Goal: Task Accomplishment & Management: Use online tool/utility

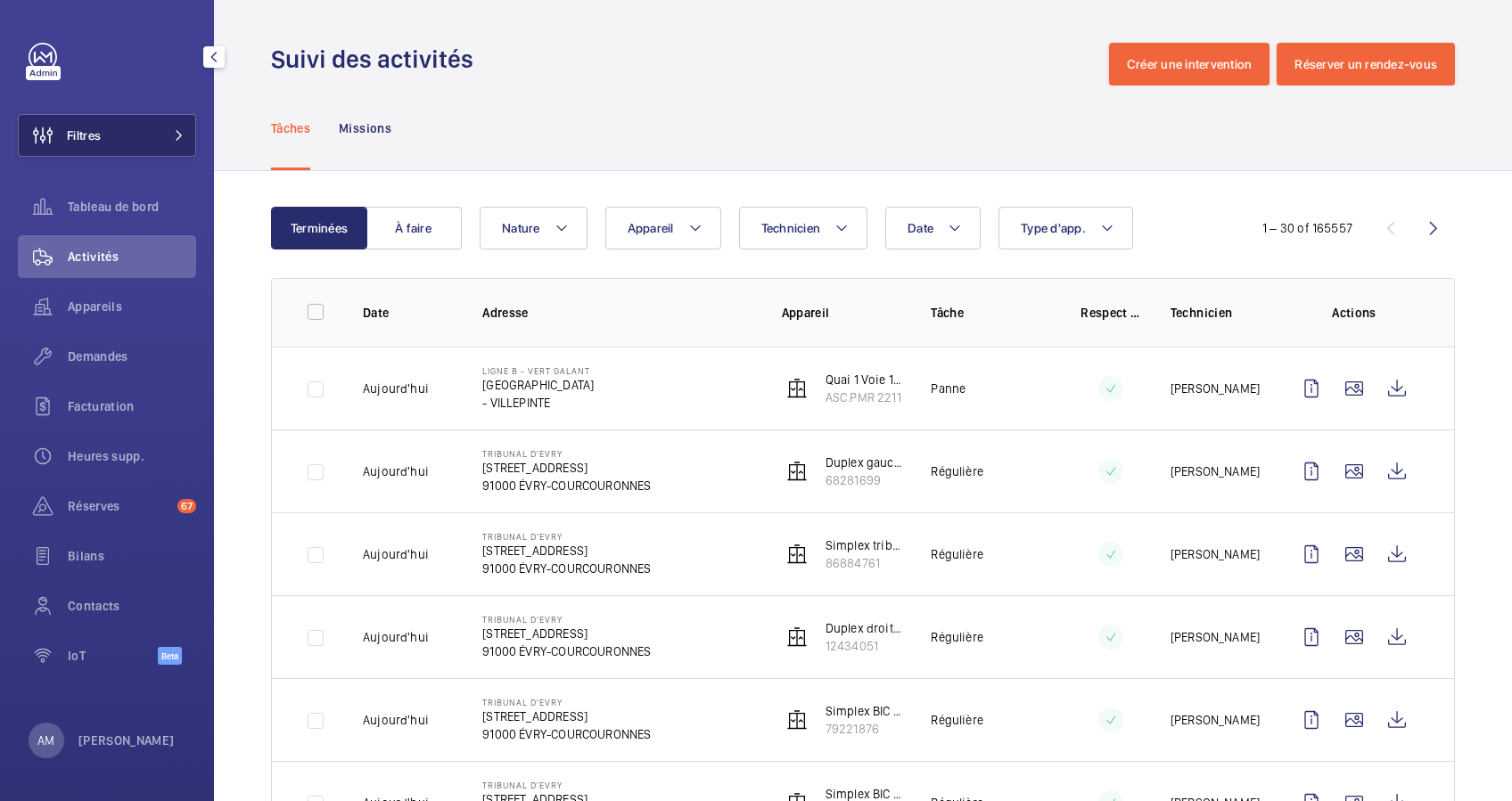
click at [149, 129] on button "Filtres" at bounding box center [106, 135] width 178 height 43
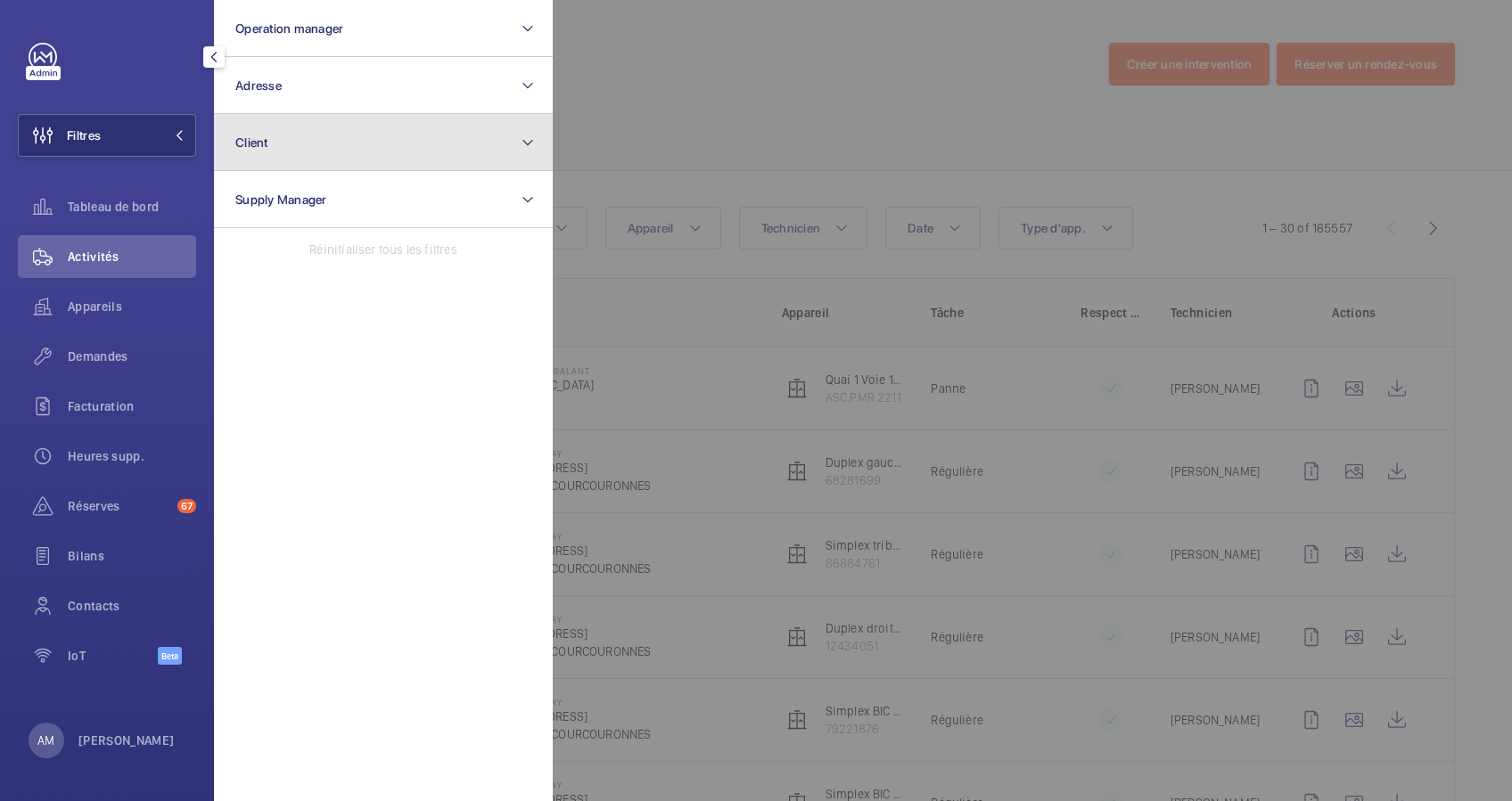
click at [448, 121] on button "Client" at bounding box center [383, 142] width 339 height 57
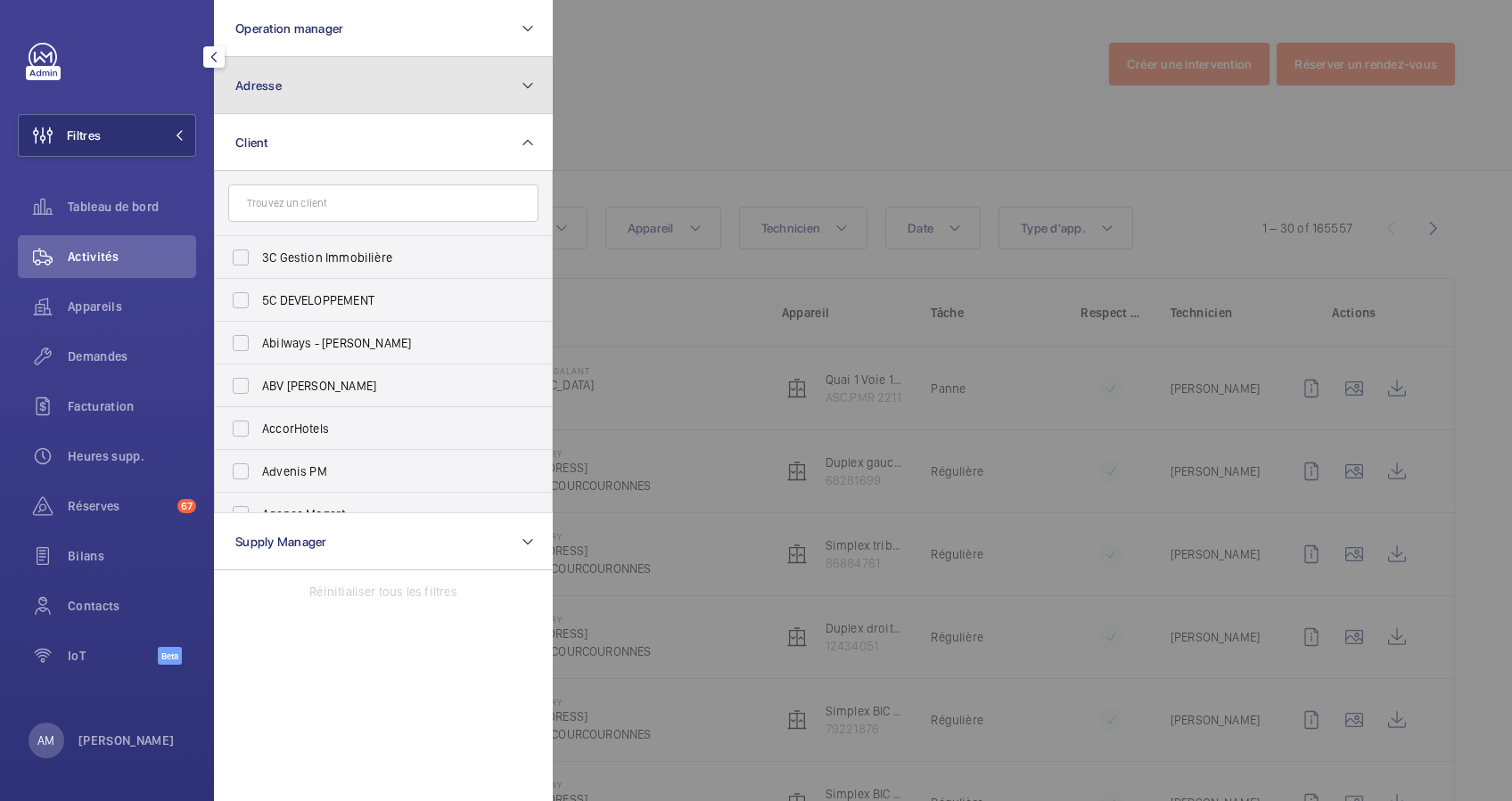
click at [449, 108] on button "Adresse" at bounding box center [383, 85] width 339 height 57
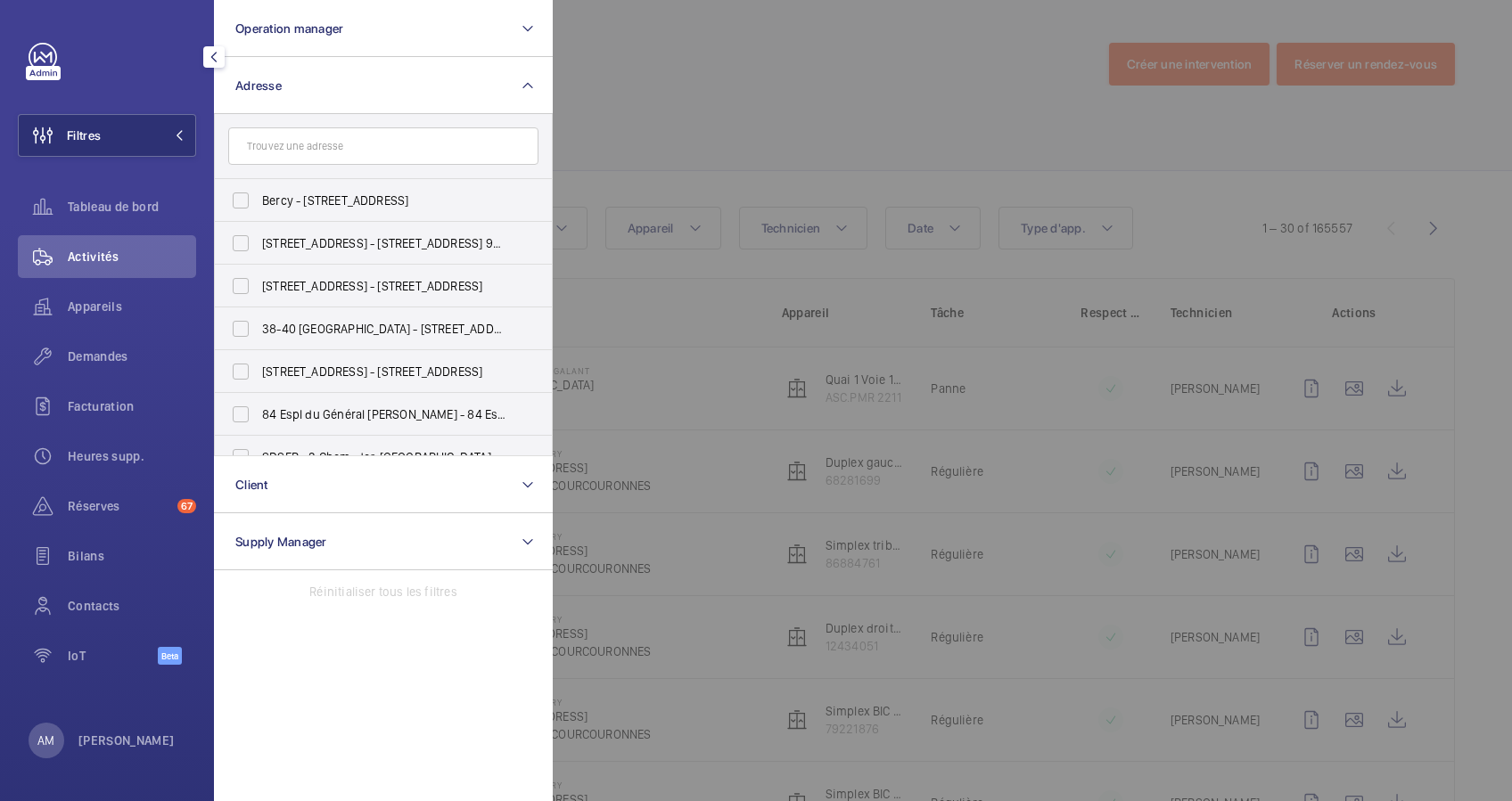
click at [405, 146] on input "text" at bounding box center [383, 147] width 310 height 37
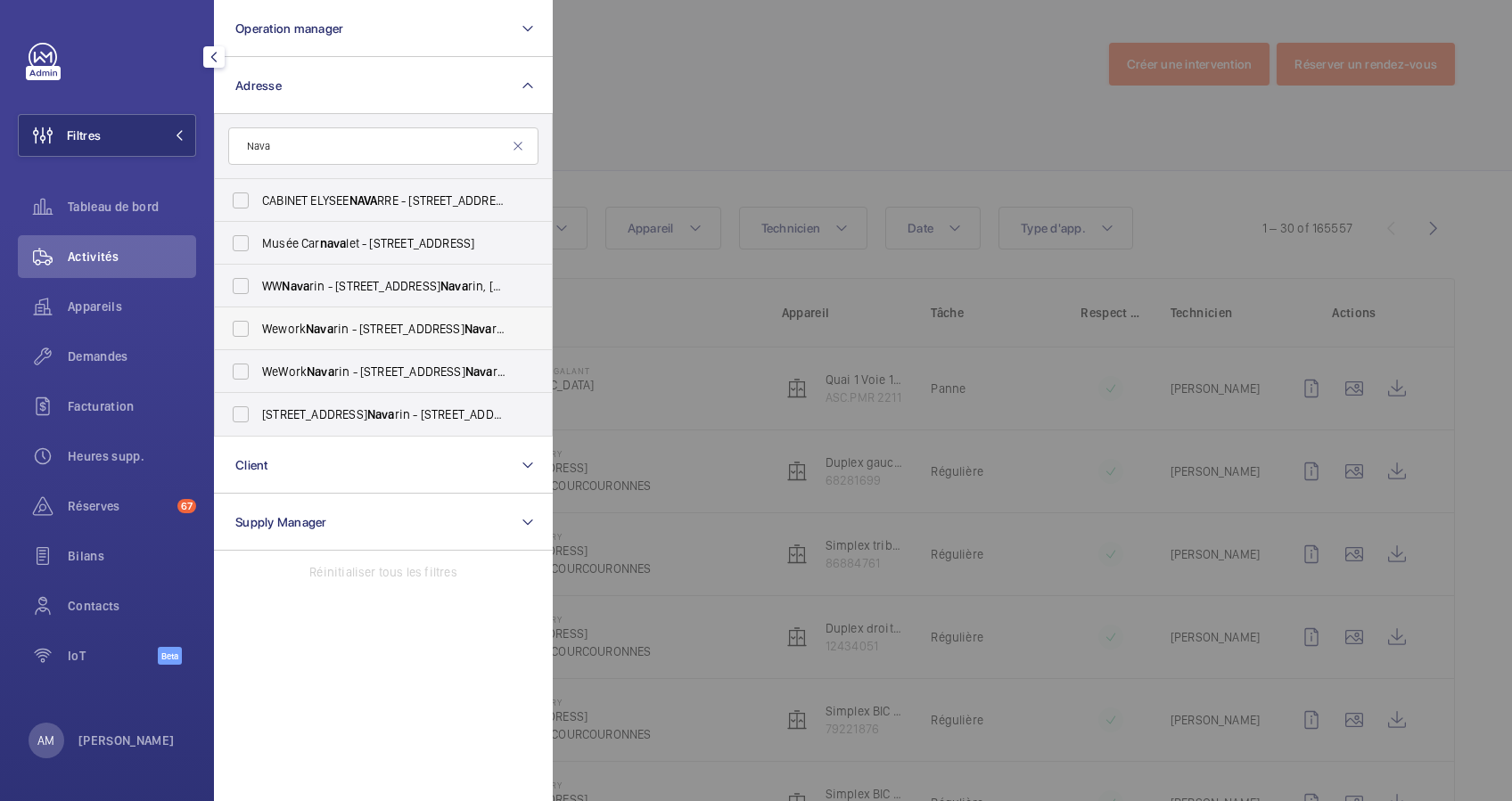
type input "Nava"
click at [335, 321] on span "Wework Nava rin - 18 Rue de Nava rin, PARIS 75009" at bounding box center [385, 329] width 246 height 18
click at [259, 321] on input "Wework Nava rin - 18 Rue de Nava rin, PARIS 75009" at bounding box center [241, 329] width 35 height 35
checkbox input "true"
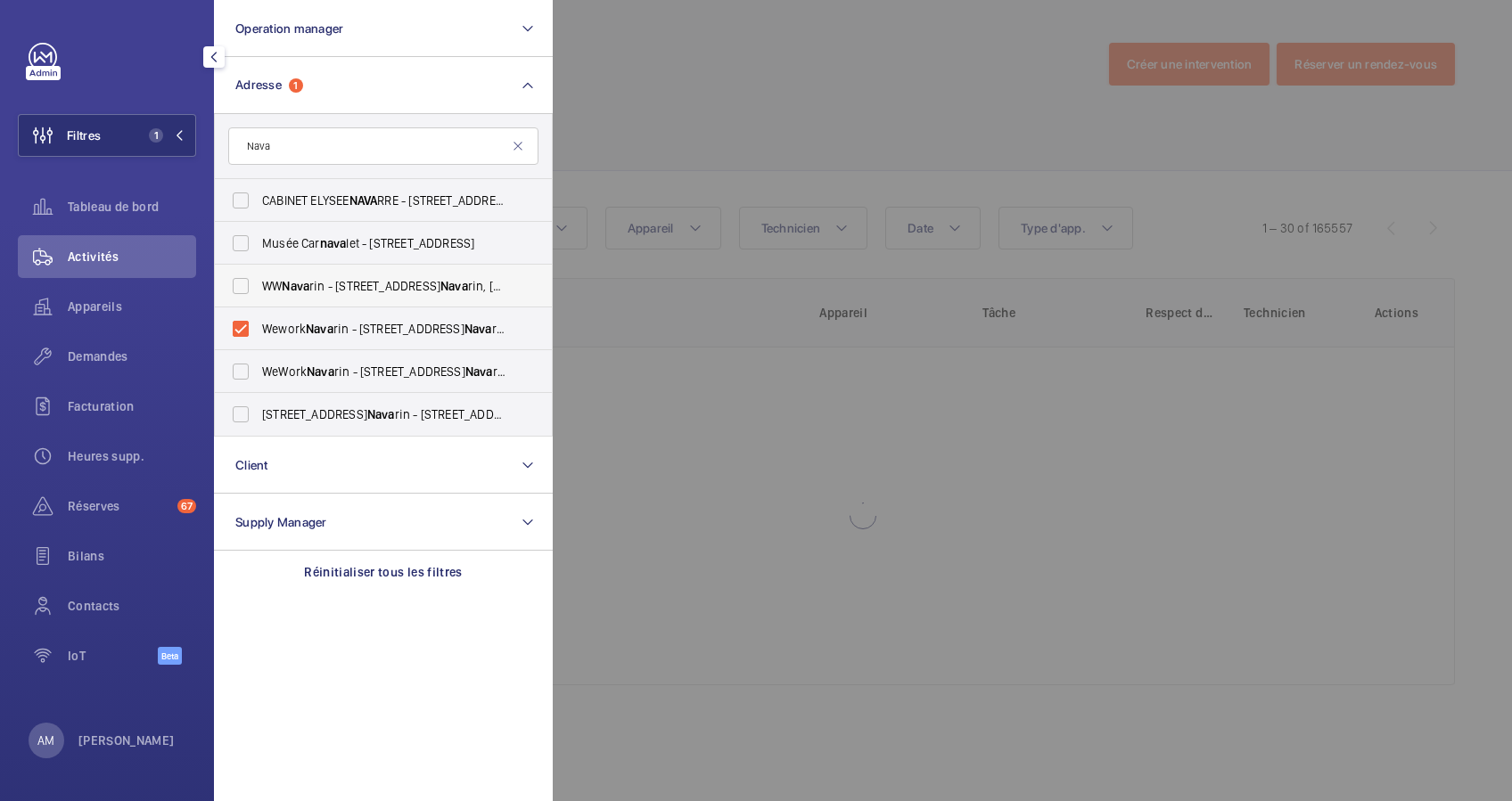
click at [318, 288] on span "WW Nava rin - 11 Rue de Nava rin, PARIS 75009" at bounding box center [385, 286] width 246 height 18
click at [259, 288] on input "WW Nava rin - 11 Rue de Nava rin, PARIS 75009" at bounding box center [241, 286] width 35 height 35
checkbox input "true"
click at [825, 92] on div at bounding box center [1308, 400] width 1512 height 801
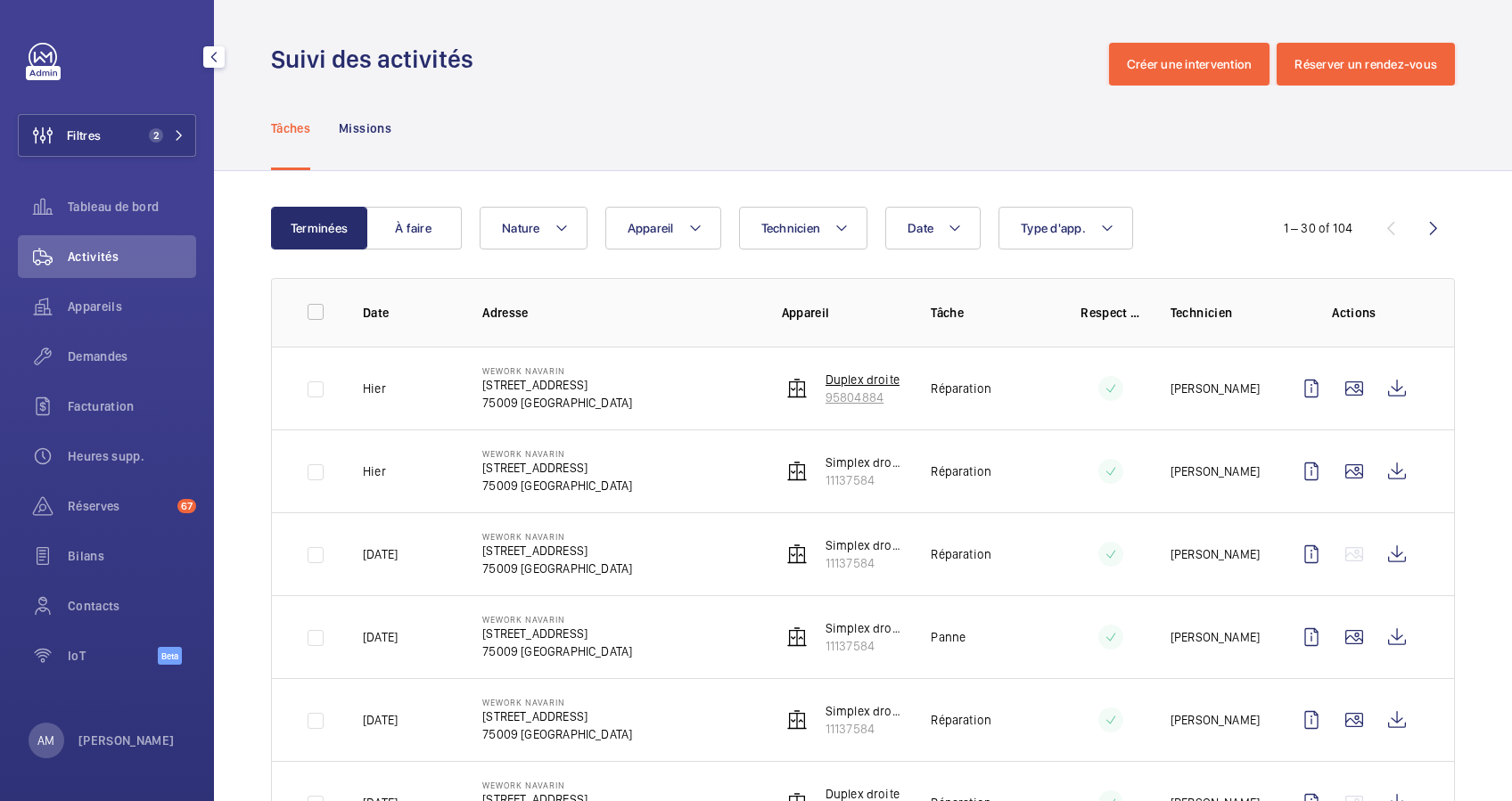
click at [865, 382] on p "Duplex droite" at bounding box center [862, 379] width 74 height 18
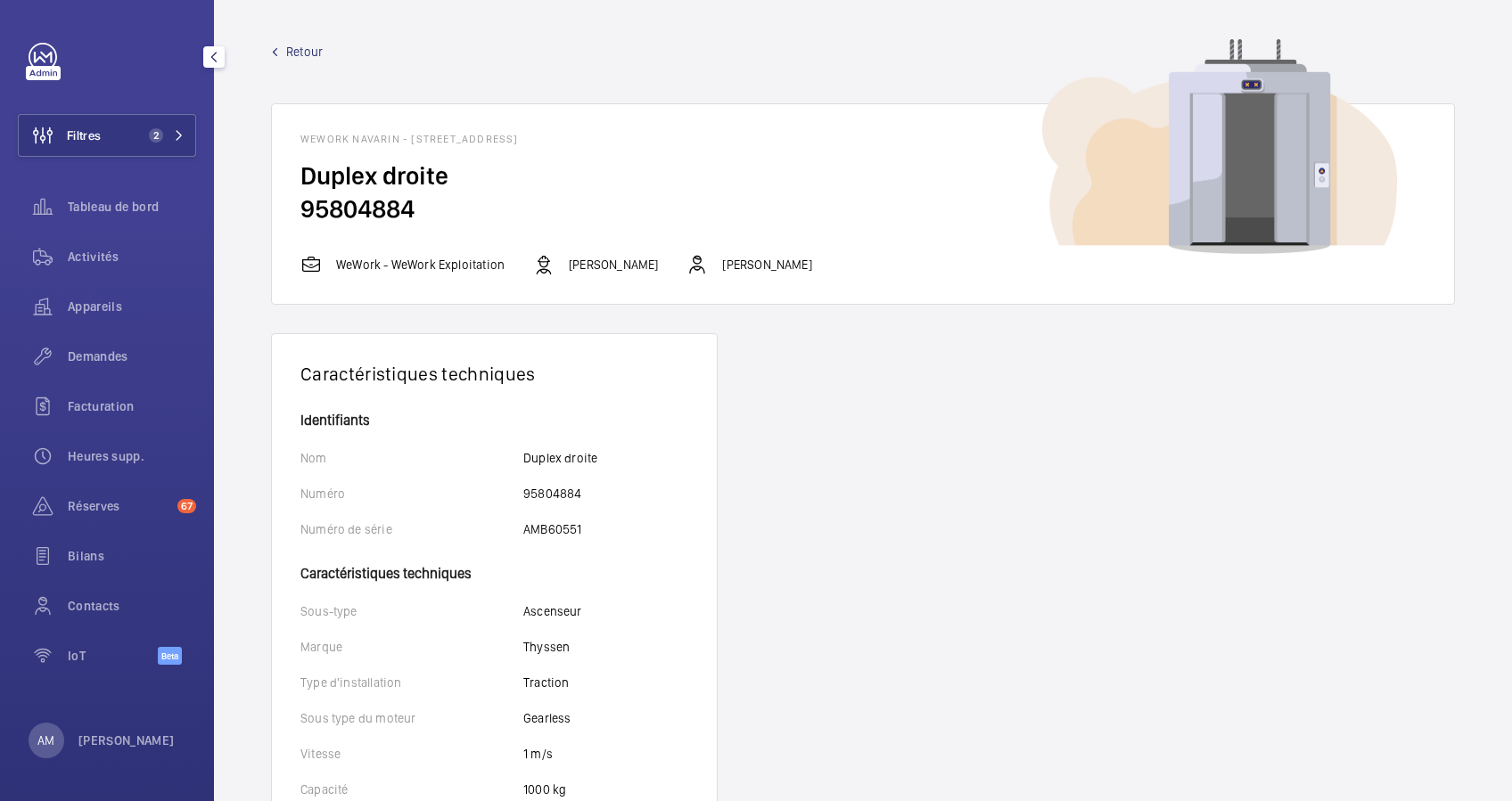
click at [285, 49] on link "Retour" at bounding box center [863, 51] width 1184 height 18
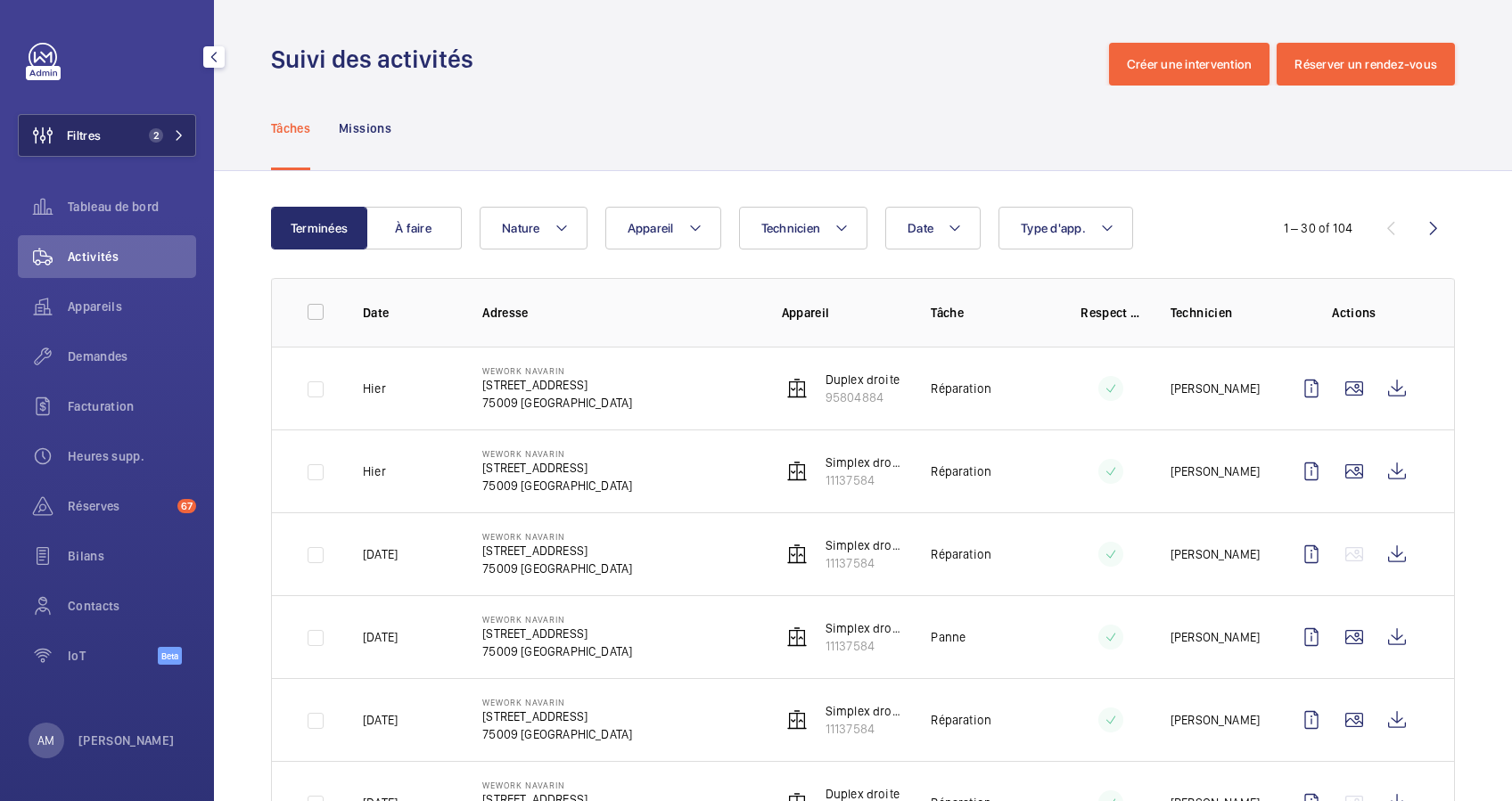
drag, startPoint x: 163, startPoint y: 129, endPoint x: 175, endPoint y: 122, distance: 13.9
click at [164, 129] on span "2" at bounding box center [163, 134] width 43 height 14
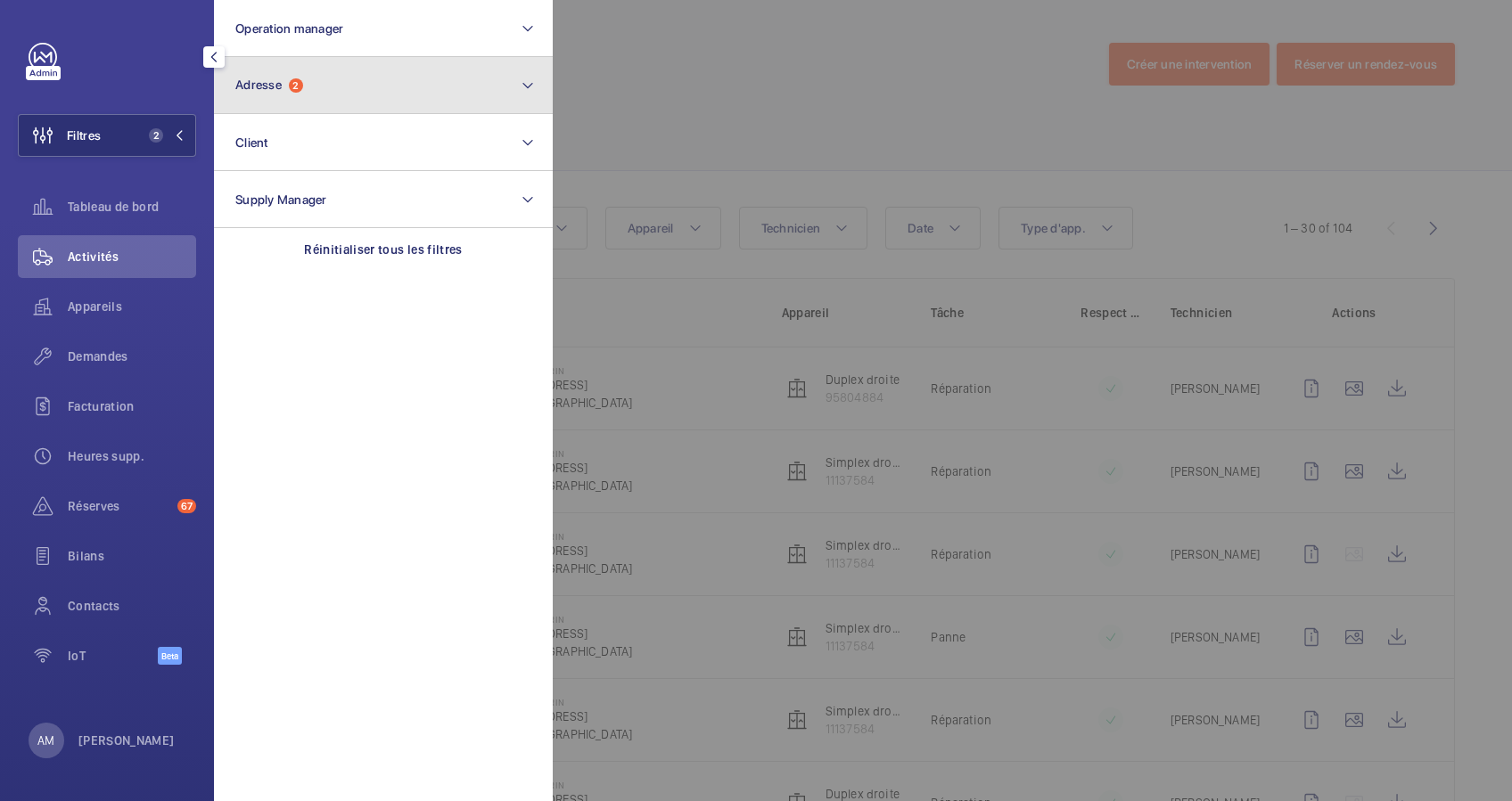
click at [288, 92] on button "Adresse 2" at bounding box center [383, 85] width 339 height 57
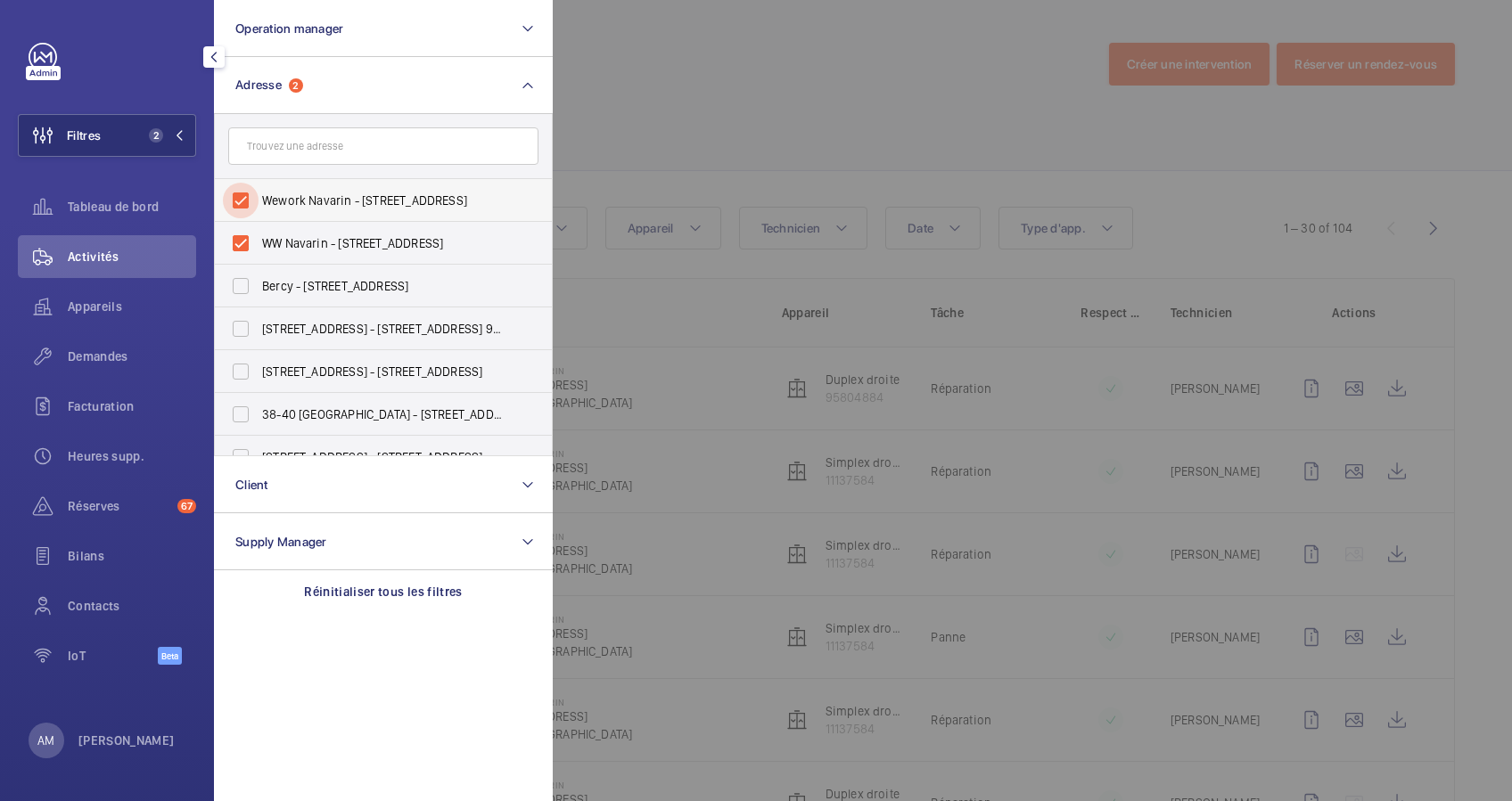
click at [237, 198] on input "Wework Navarin - 18 Rue de Navarin, PARIS 75009" at bounding box center [241, 201] width 35 height 35
checkbox input "false"
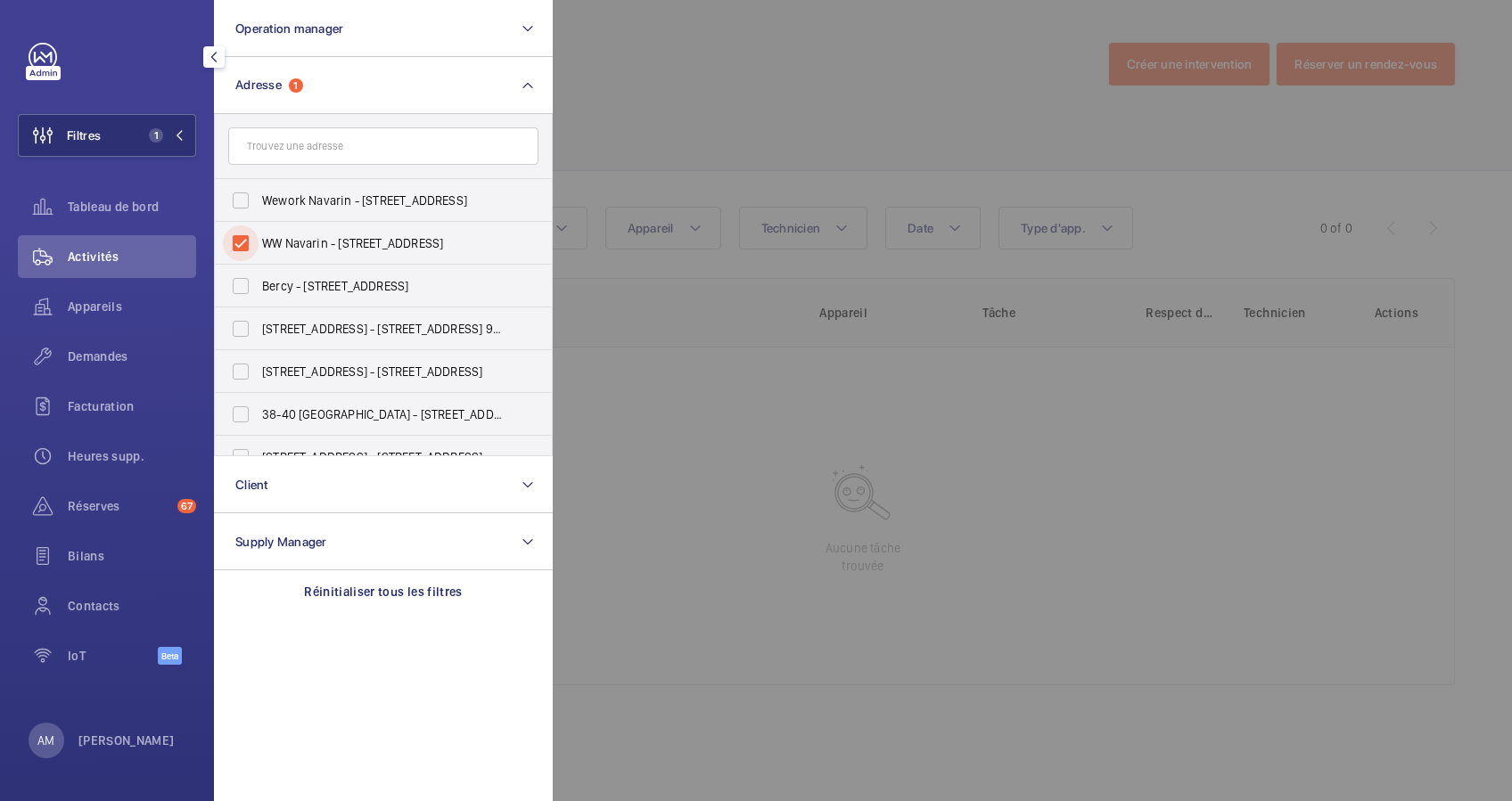
drag, startPoint x: 238, startPoint y: 242, endPoint x: 270, endPoint y: 164, distance: 84.3
click at [243, 236] on input "WW Navarin - 11 Rue de Navarin, PARIS 75009" at bounding box center [241, 244] width 35 height 35
checkbox input "false"
click at [271, 163] on input "text" at bounding box center [383, 147] width 310 height 37
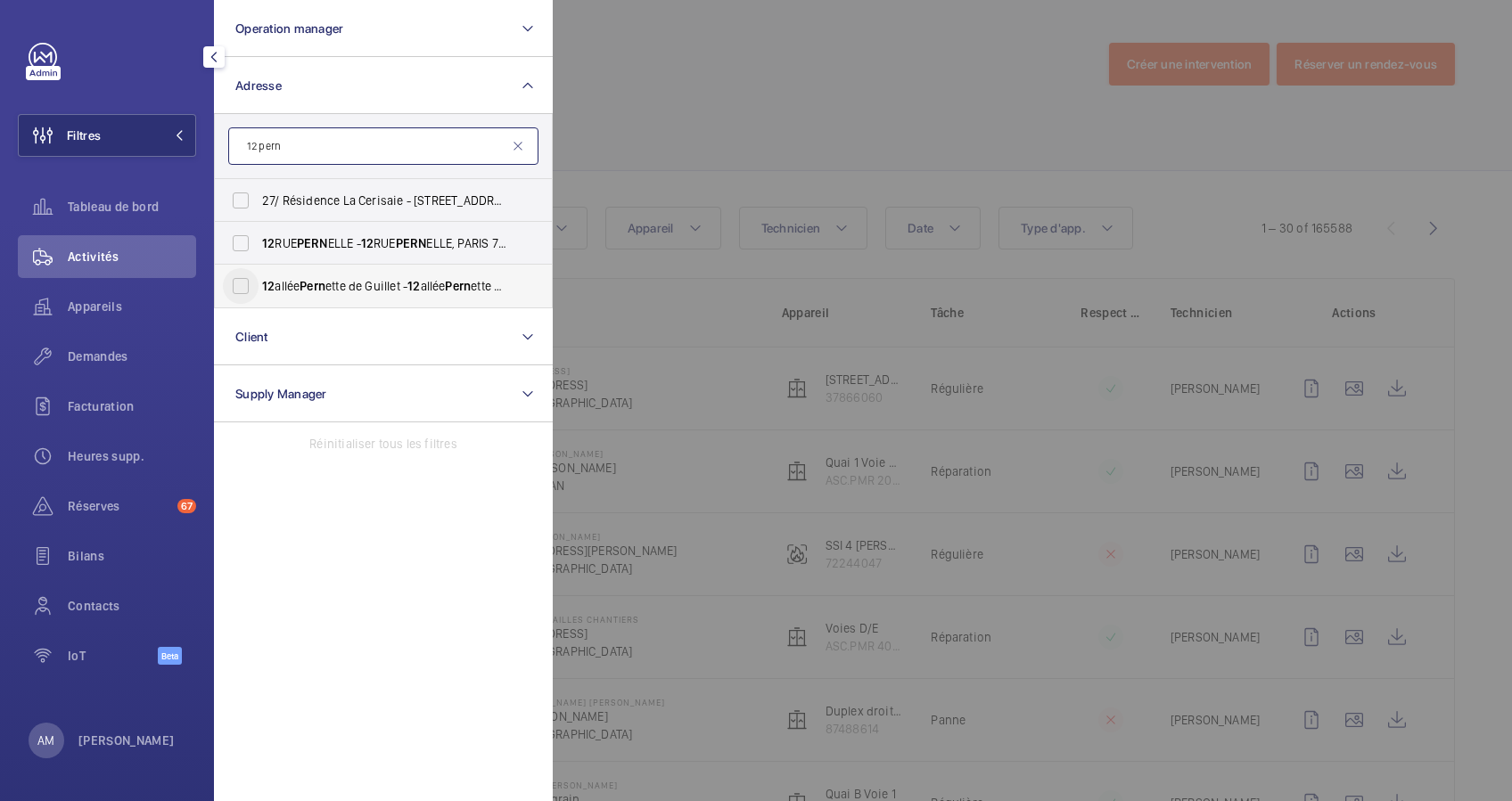
type input "12 pern"
click at [236, 284] on input "12 allée Pern ette de Guillet - 12 allée Pern ette de Guillet, PARIS 75019" at bounding box center [241, 286] width 35 height 35
checkbox input "true"
click at [101, 353] on span "Demandes" at bounding box center [132, 356] width 128 height 18
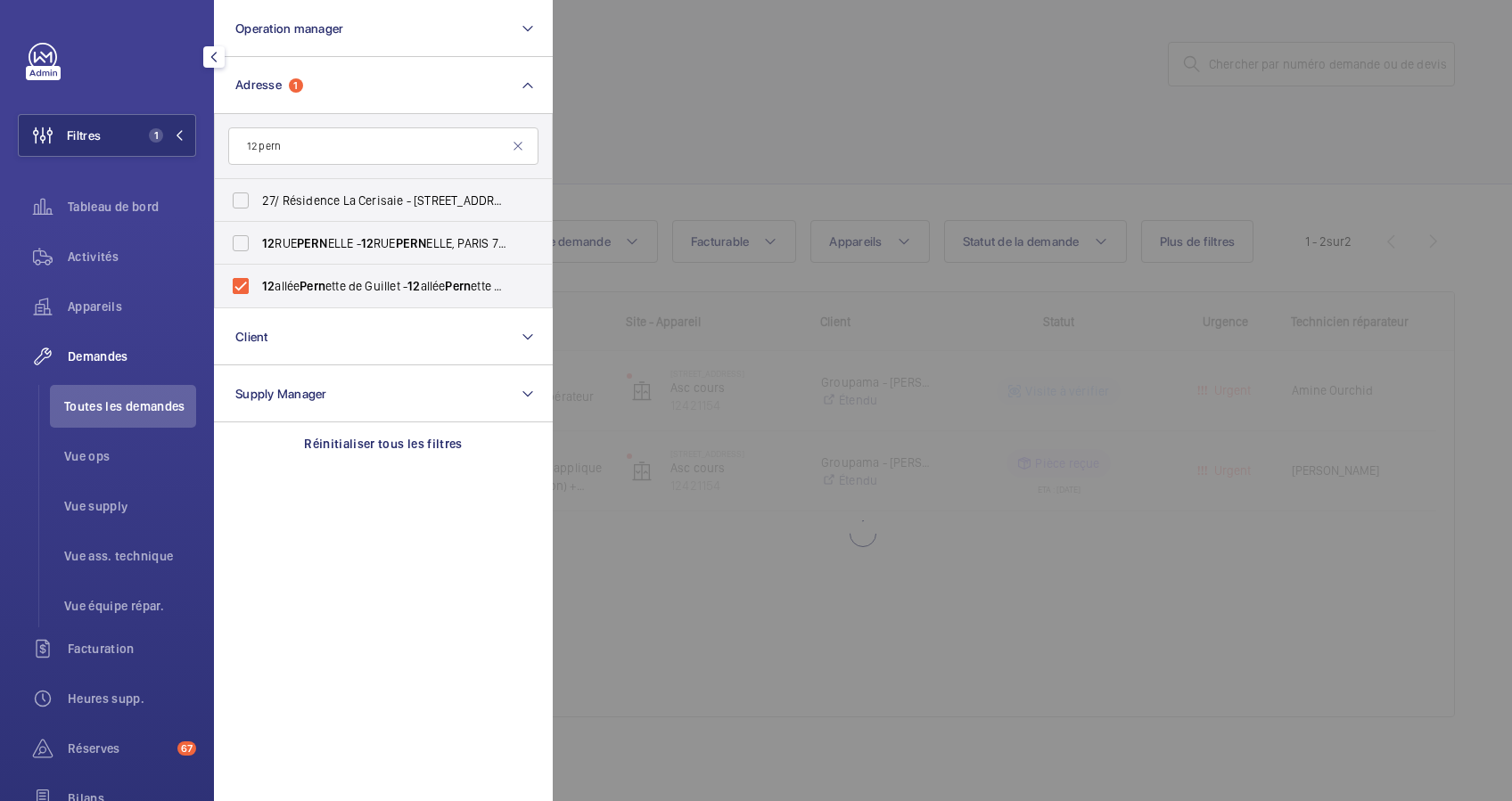
click at [875, 45] on div at bounding box center [1308, 400] width 1512 height 801
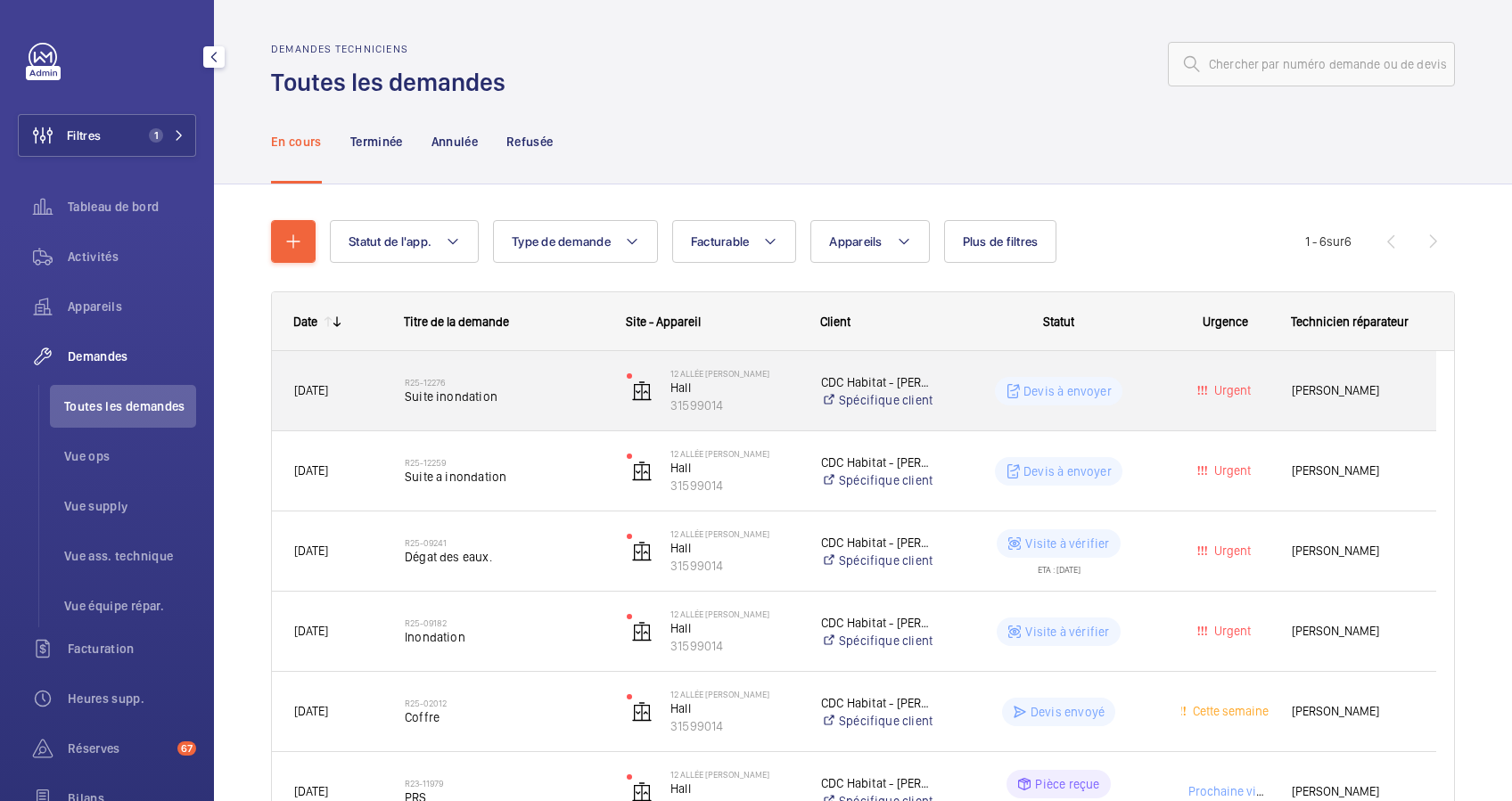
click at [561, 388] on span "Suite inondation" at bounding box center [503, 396] width 199 height 18
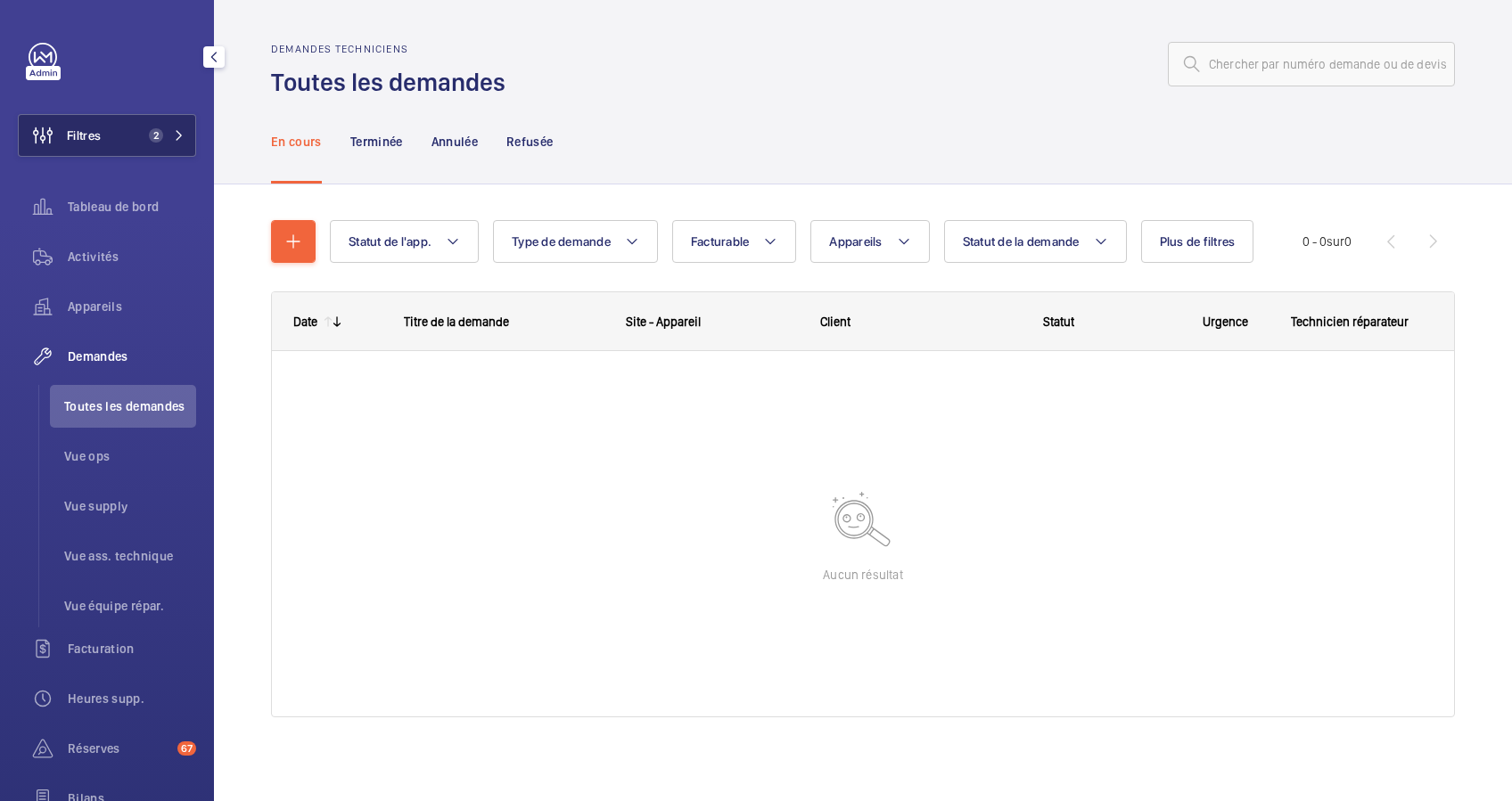
click at [185, 134] on button "Filtres 2" at bounding box center [106, 135] width 178 height 43
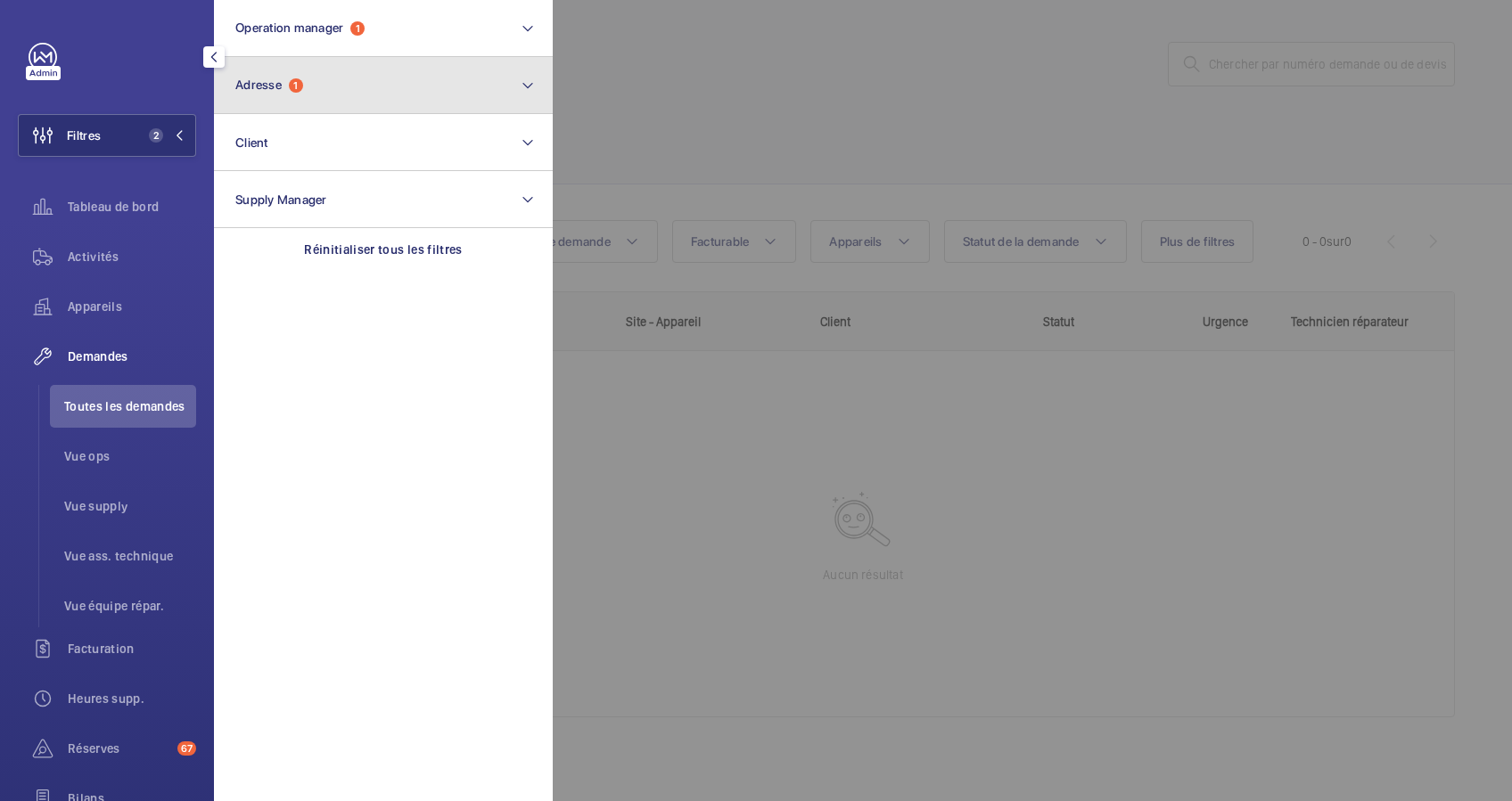
click at [325, 69] on button "Adresse 1" at bounding box center [383, 85] width 339 height 57
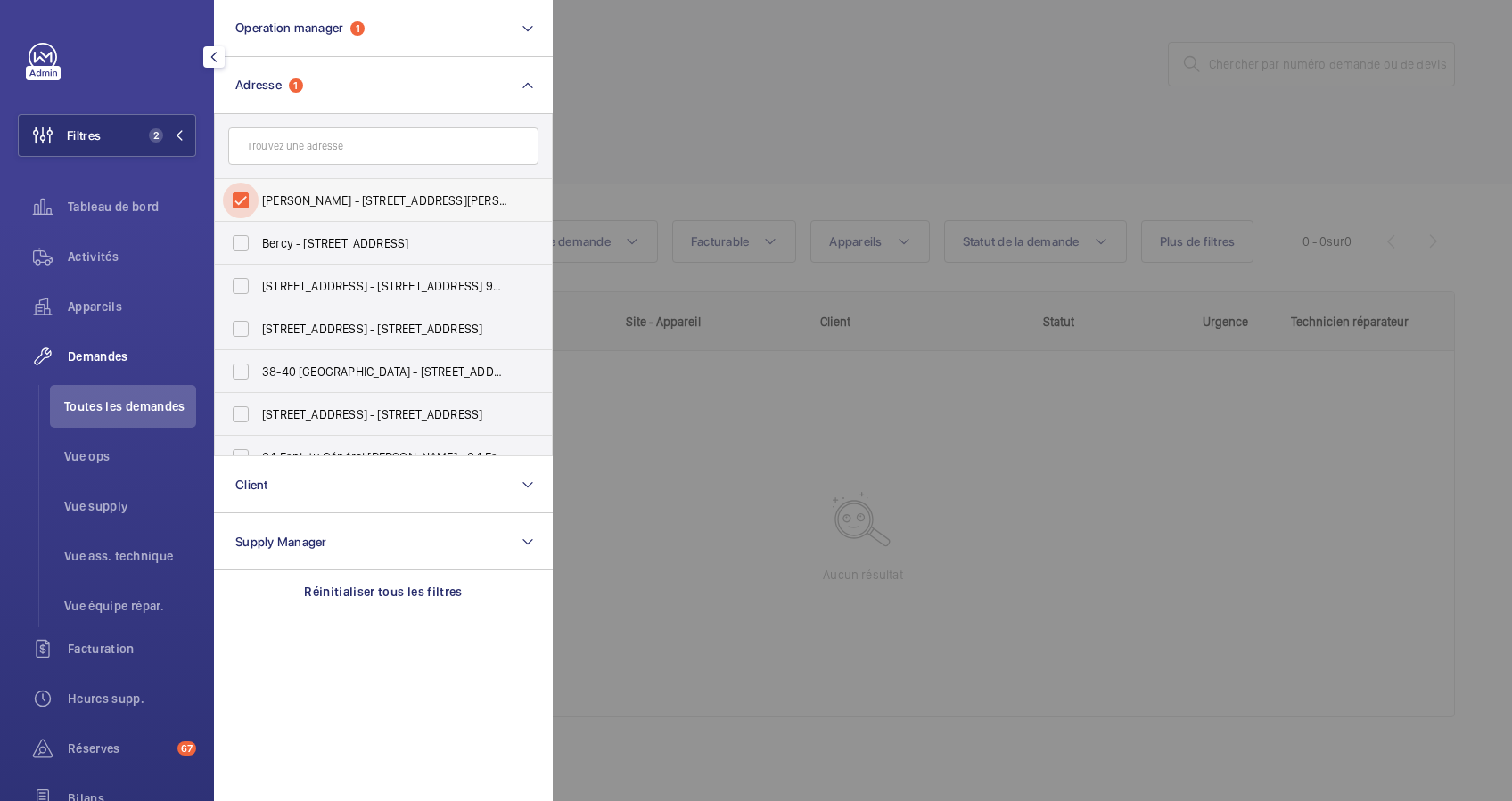
click at [247, 192] on input "[PERSON_NAME] - [STREET_ADDRESS][PERSON_NAME]" at bounding box center [241, 201] width 35 height 35
checkbox input "false"
click at [314, 150] on input "text" at bounding box center [383, 147] width 310 height 37
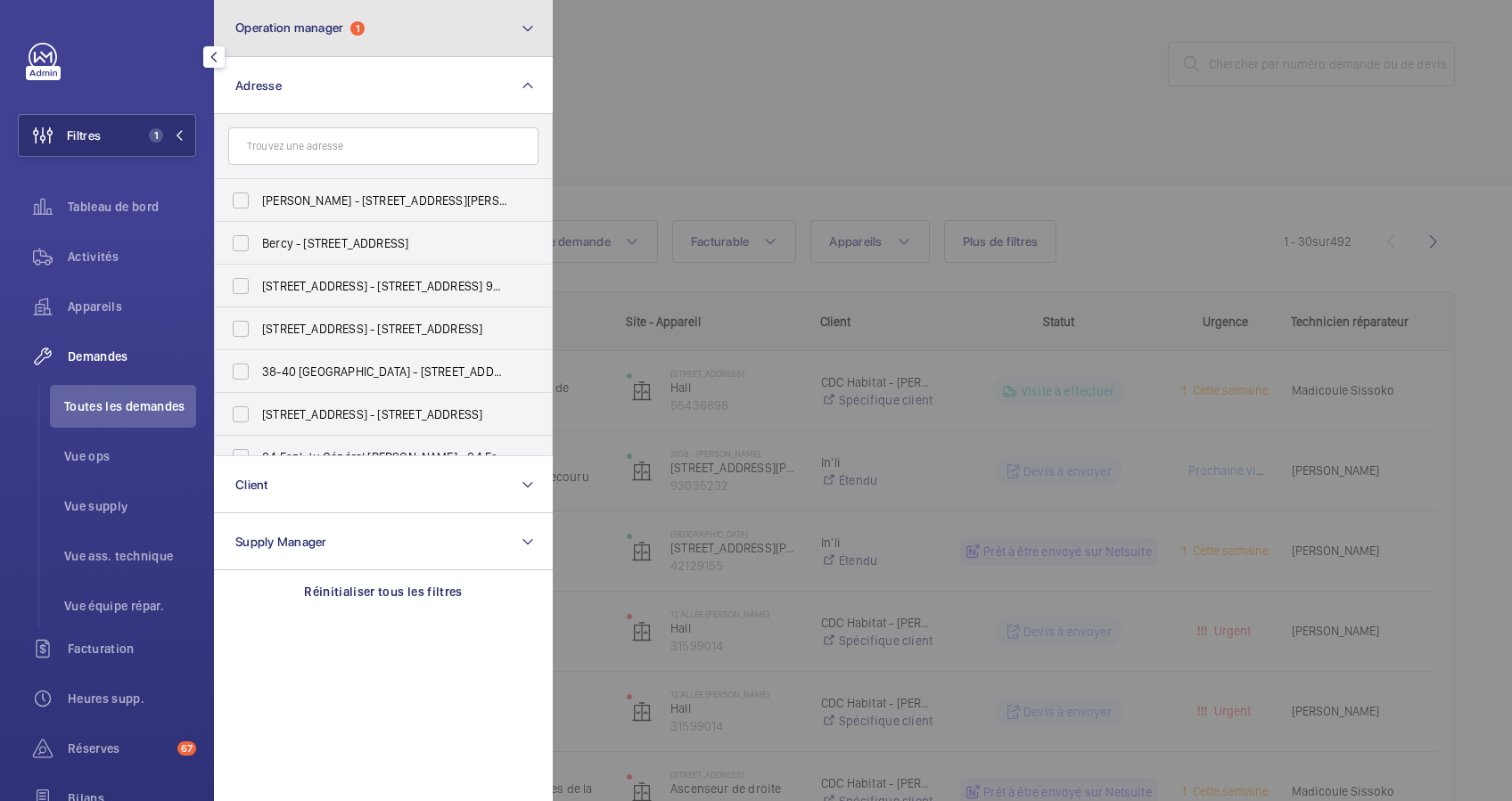
click at [343, 19] on button "Operation manager 1" at bounding box center [383, 28] width 339 height 57
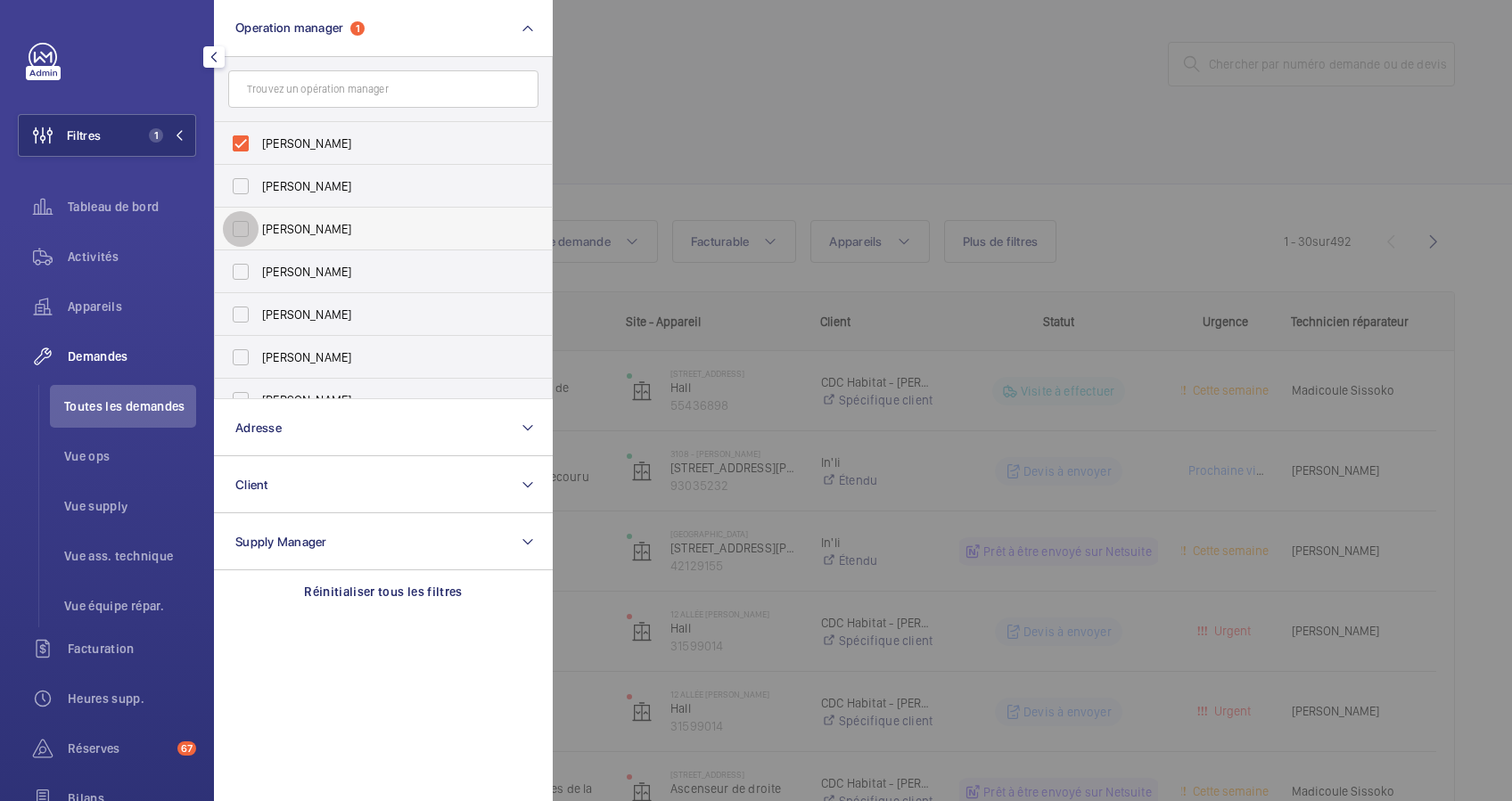
click at [235, 214] on input "[PERSON_NAME]" at bounding box center [241, 229] width 35 height 35
checkbox input "true"
click at [237, 149] on input "[PERSON_NAME]" at bounding box center [241, 144] width 35 height 35
checkbox input "false"
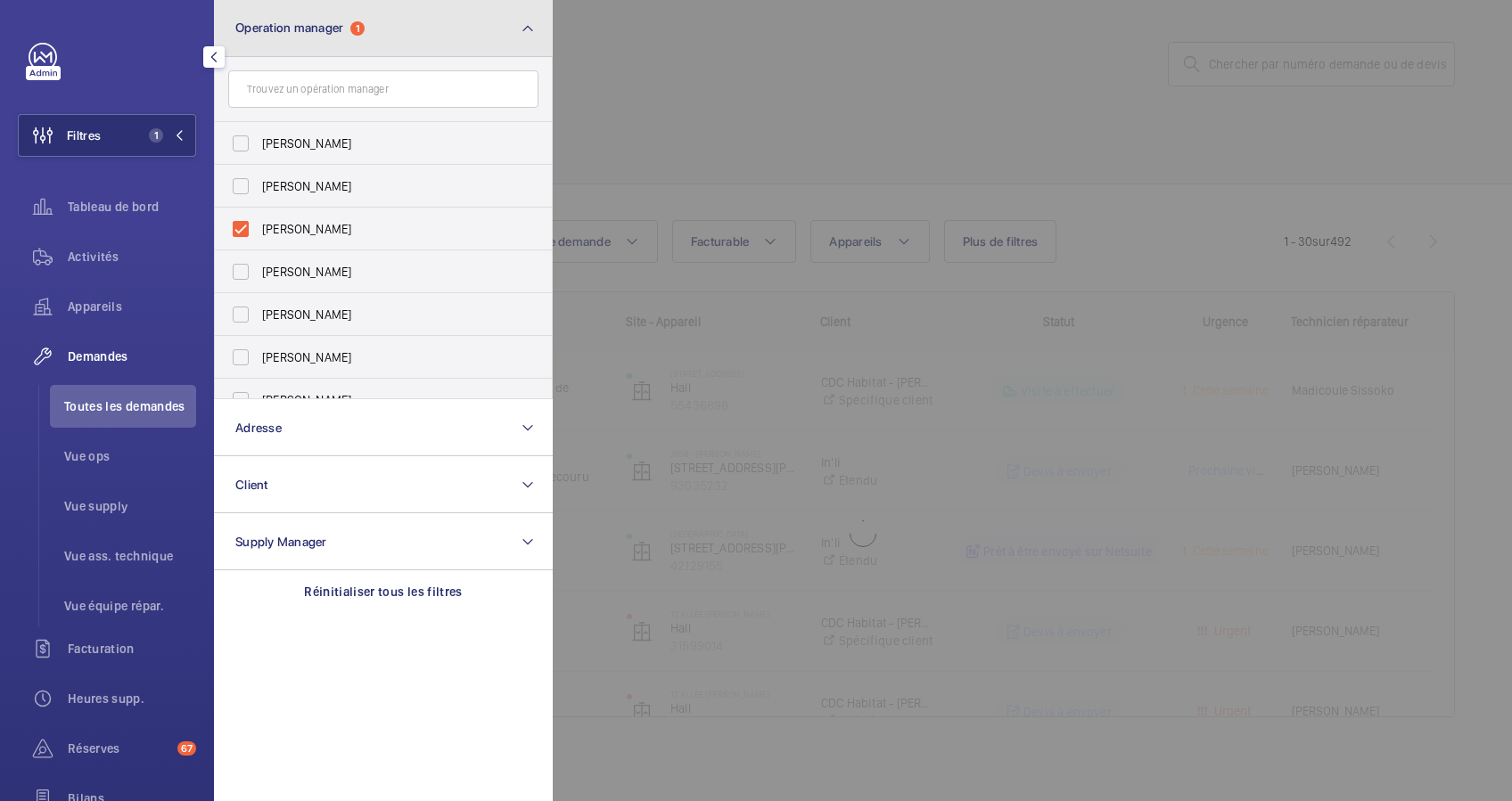
click at [460, 35] on button "Operation manager 1" at bounding box center [383, 28] width 339 height 57
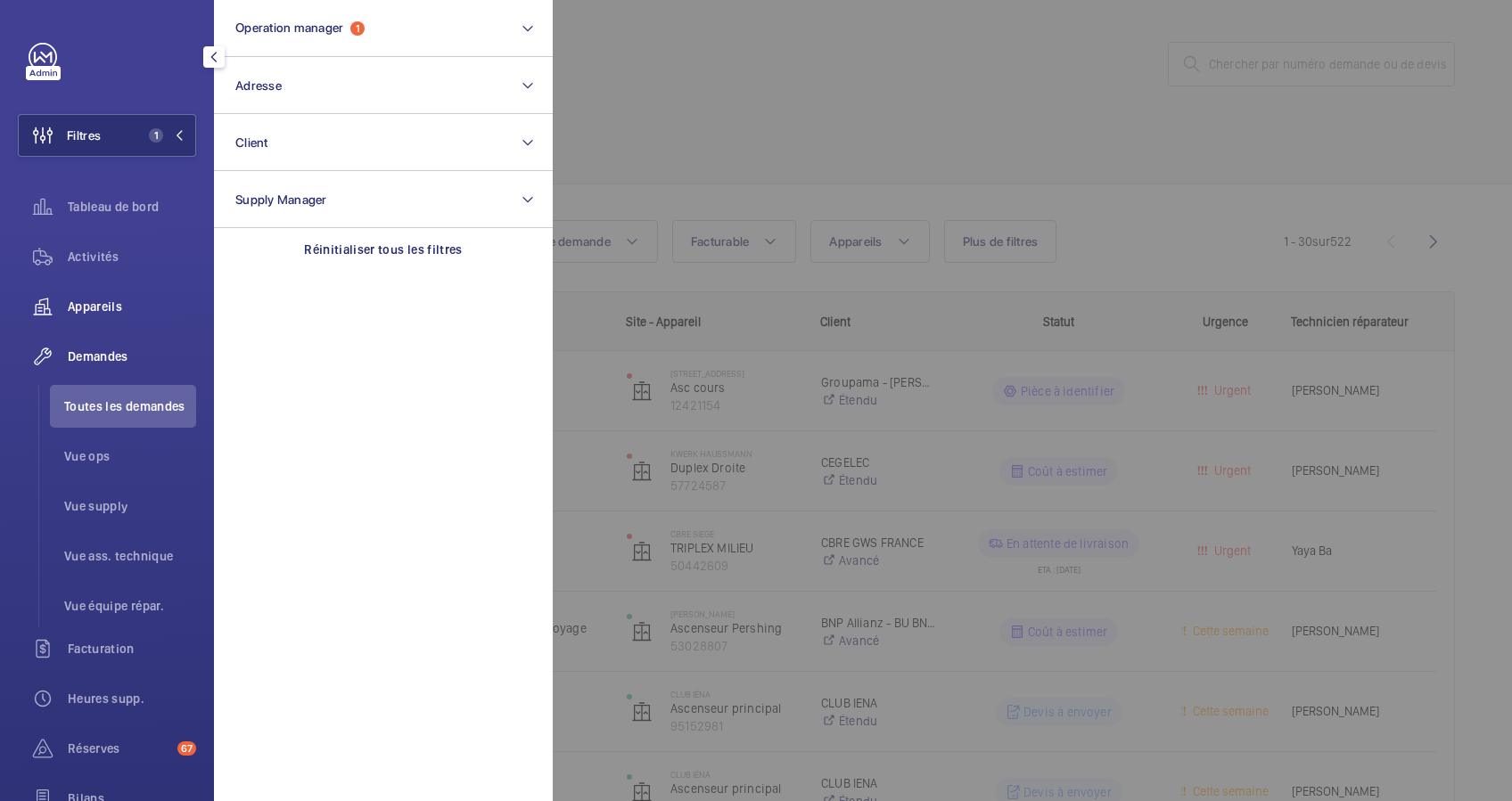
click at [95, 300] on span "Appareils" at bounding box center [132, 306] width 128 height 18
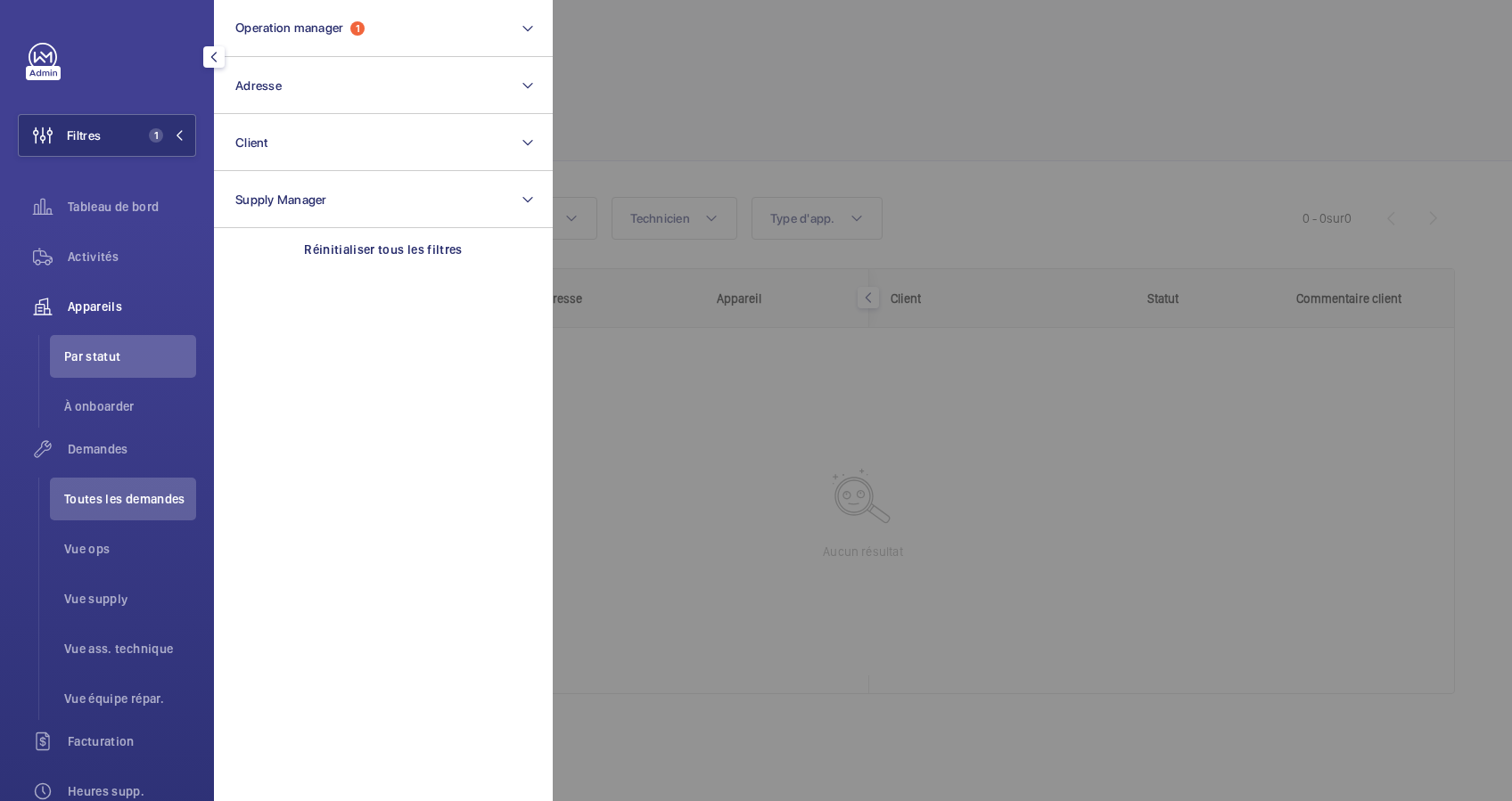
click at [625, 87] on div at bounding box center [1308, 400] width 1512 height 801
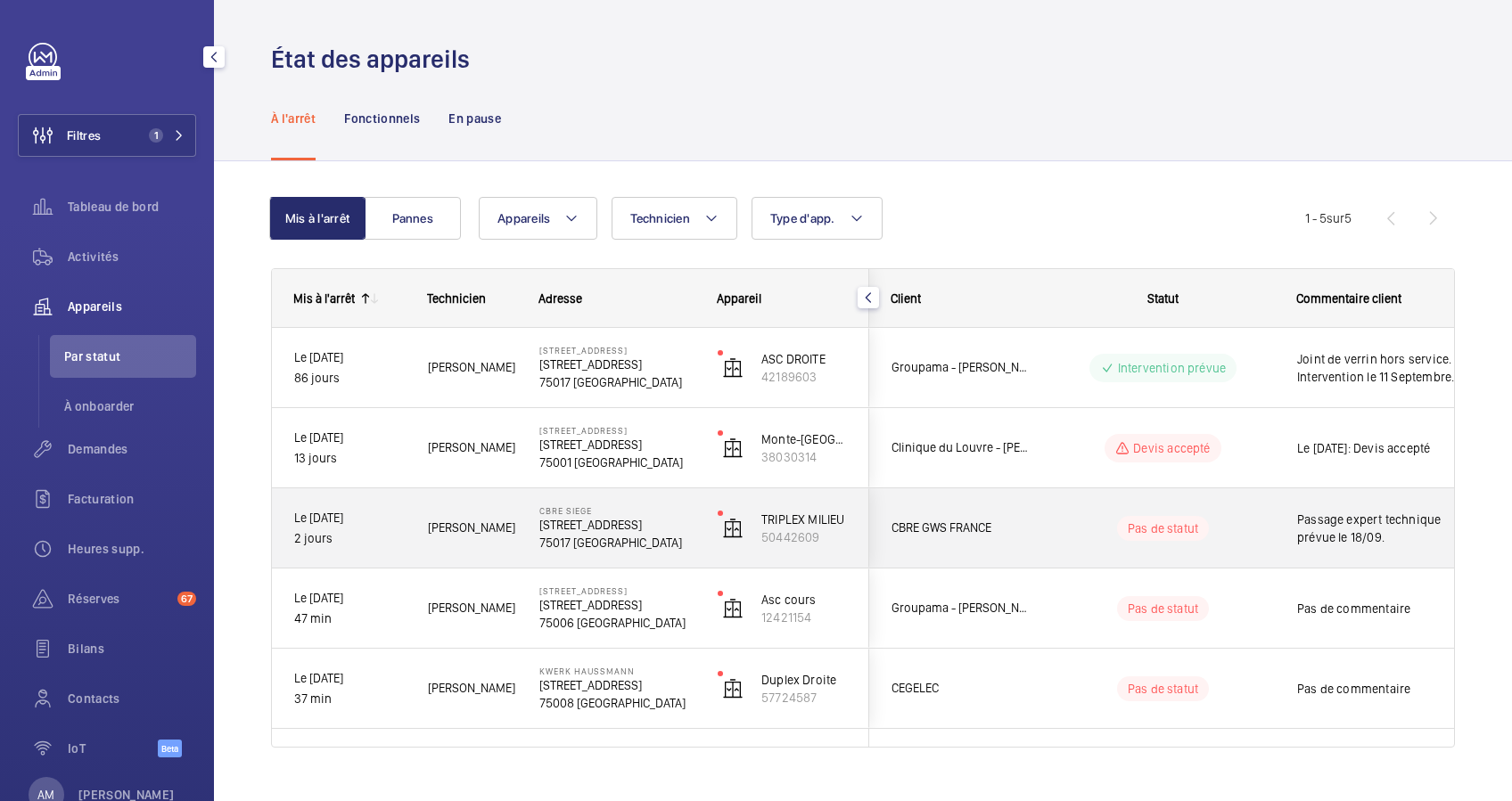
click at [1067, 520] on wm-front-pills-cell "Pas de statut" at bounding box center [1164, 528] width 222 height 25
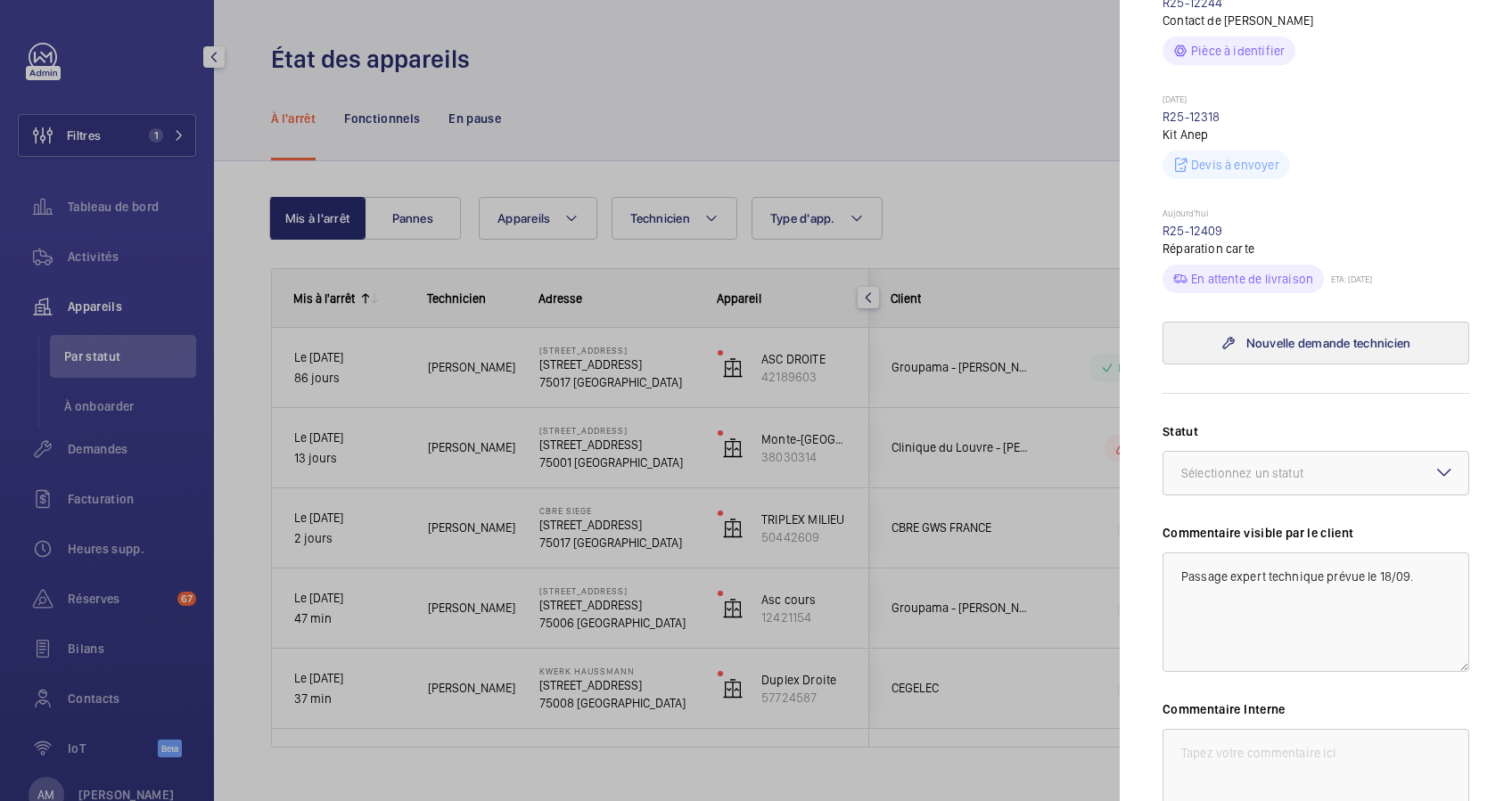
scroll to position [902, 0]
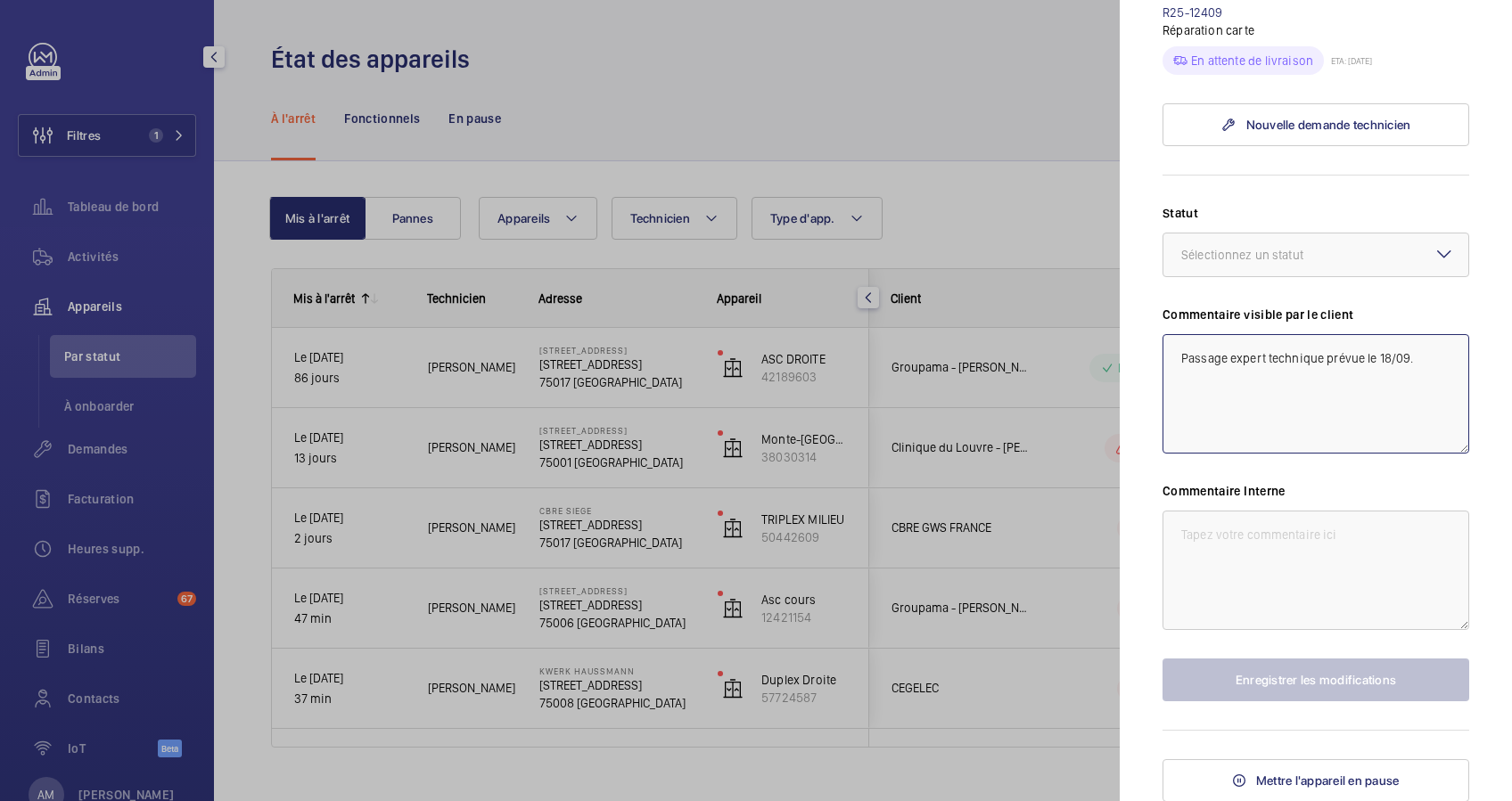
drag, startPoint x: 1418, startPoint y: 358, endPoint x: 1143, endPoint y: 357, distance: 275.0
click at [1143, 357] on mat-sidenav "Appareil à l'arrêt CBRE SIEGE [STREET_ADDRESS] TRIPLEX MILIEU 50442609 [PERSON_…" at bounding box center [1316, 400] width 392 height 801
click at [1169, 347] on textarea "Passage expert technique prévue le 18/09." at bounding box center [1316, 394] width 306 height 119
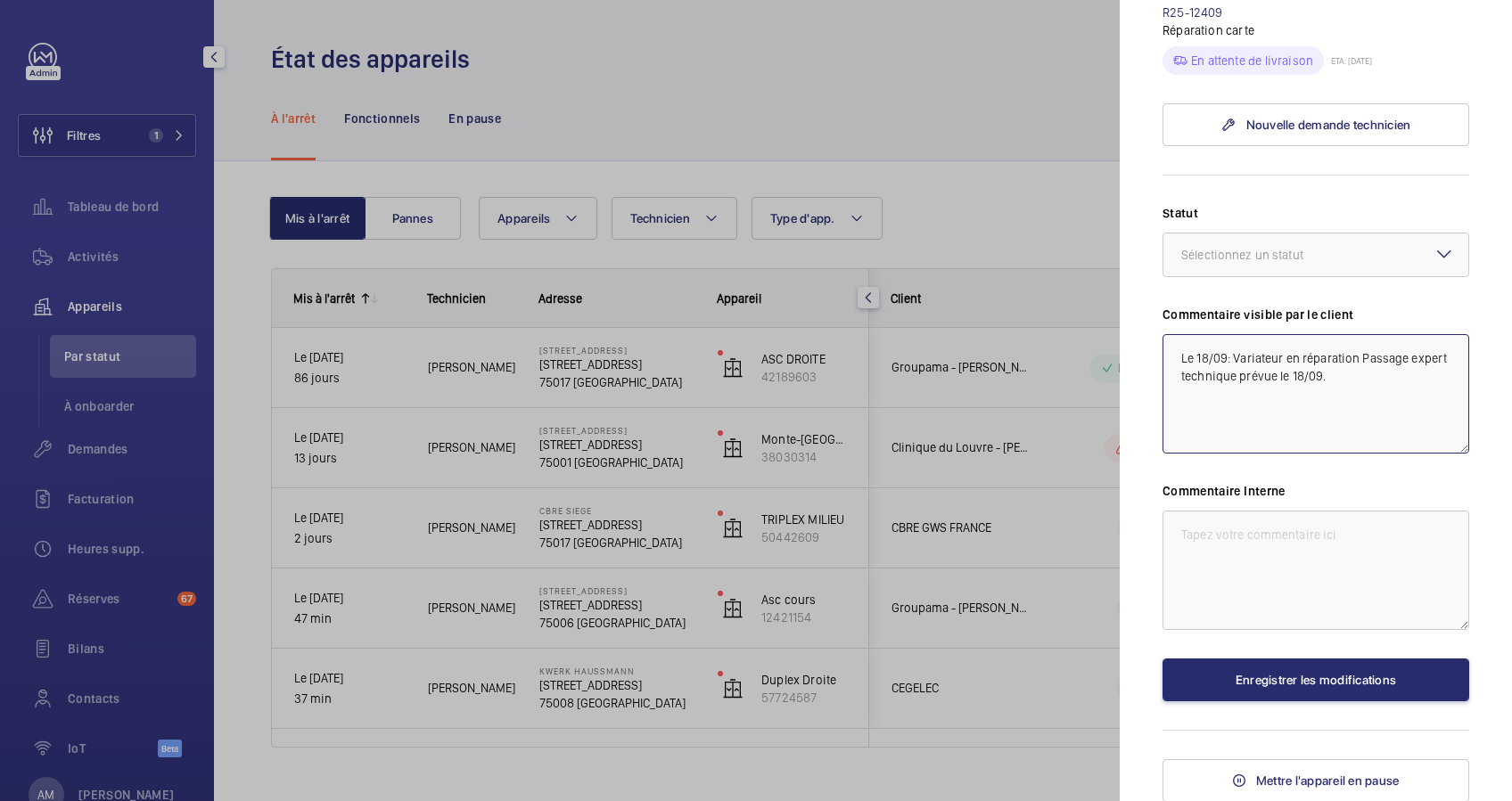
click at [1359, 357] on textarea "Le 18/09: Variateur en réparation Passage expert technique prévue le 18/09." at bounding box center [1316, 394] width 306 height 119
type textarea "Le 18/09: Variateur en réparation Le 17/09: Passage expert technique prévue le …"
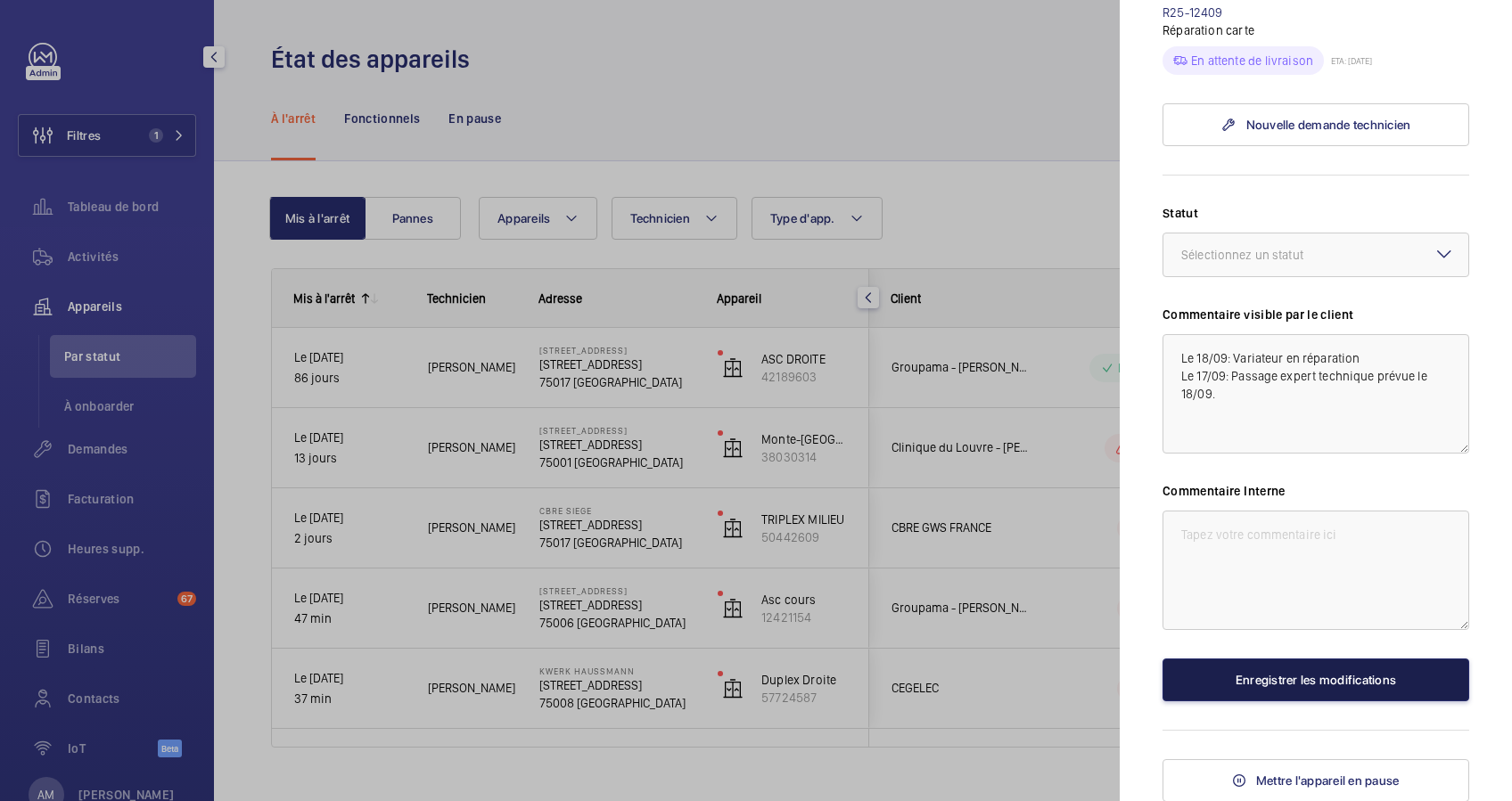
click at [1312, 676] on button "Enregistrer les modifications" at bounding box center [1316, 681] width 306 height 43
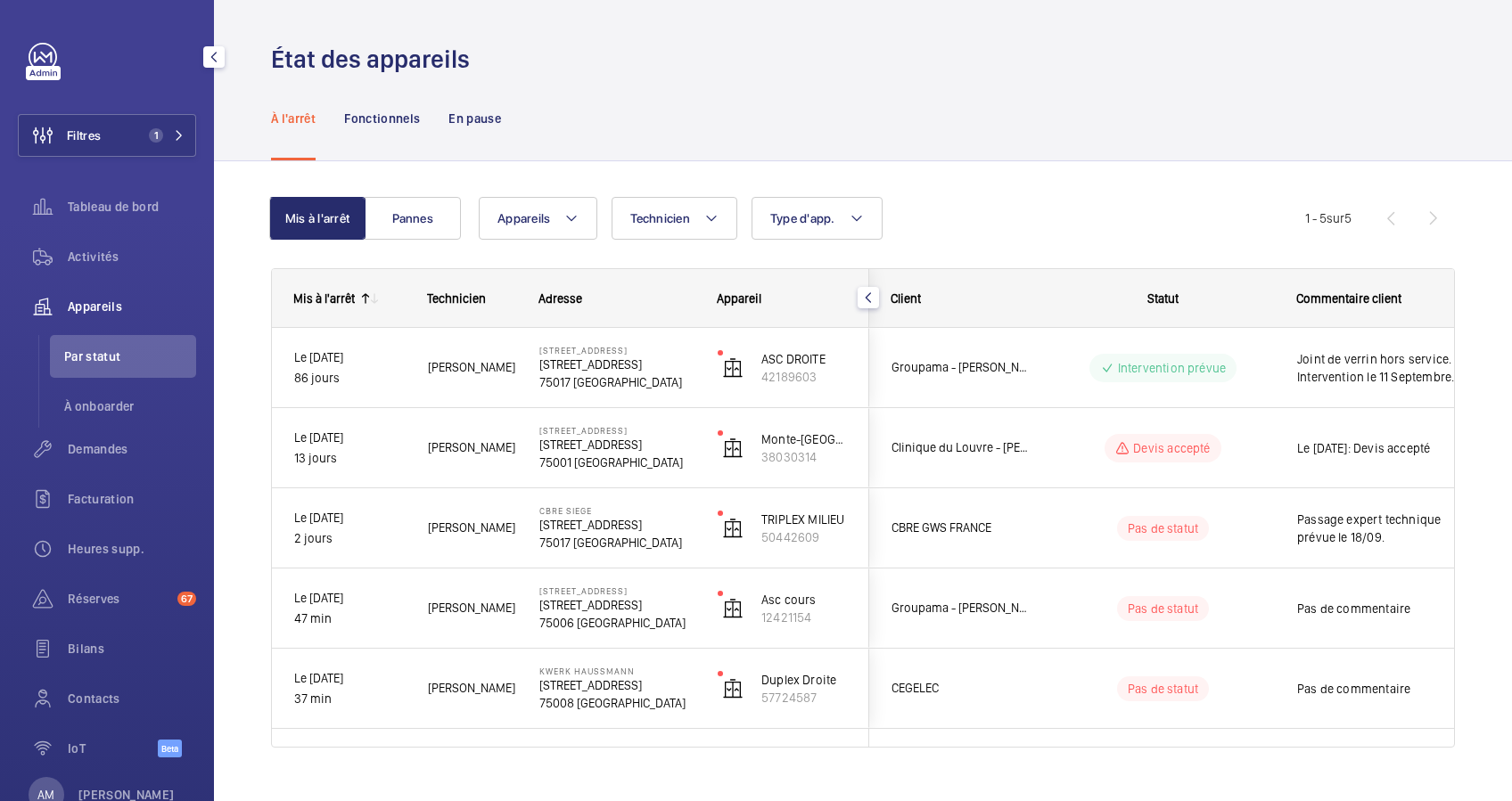
scroll to position [0, 0]
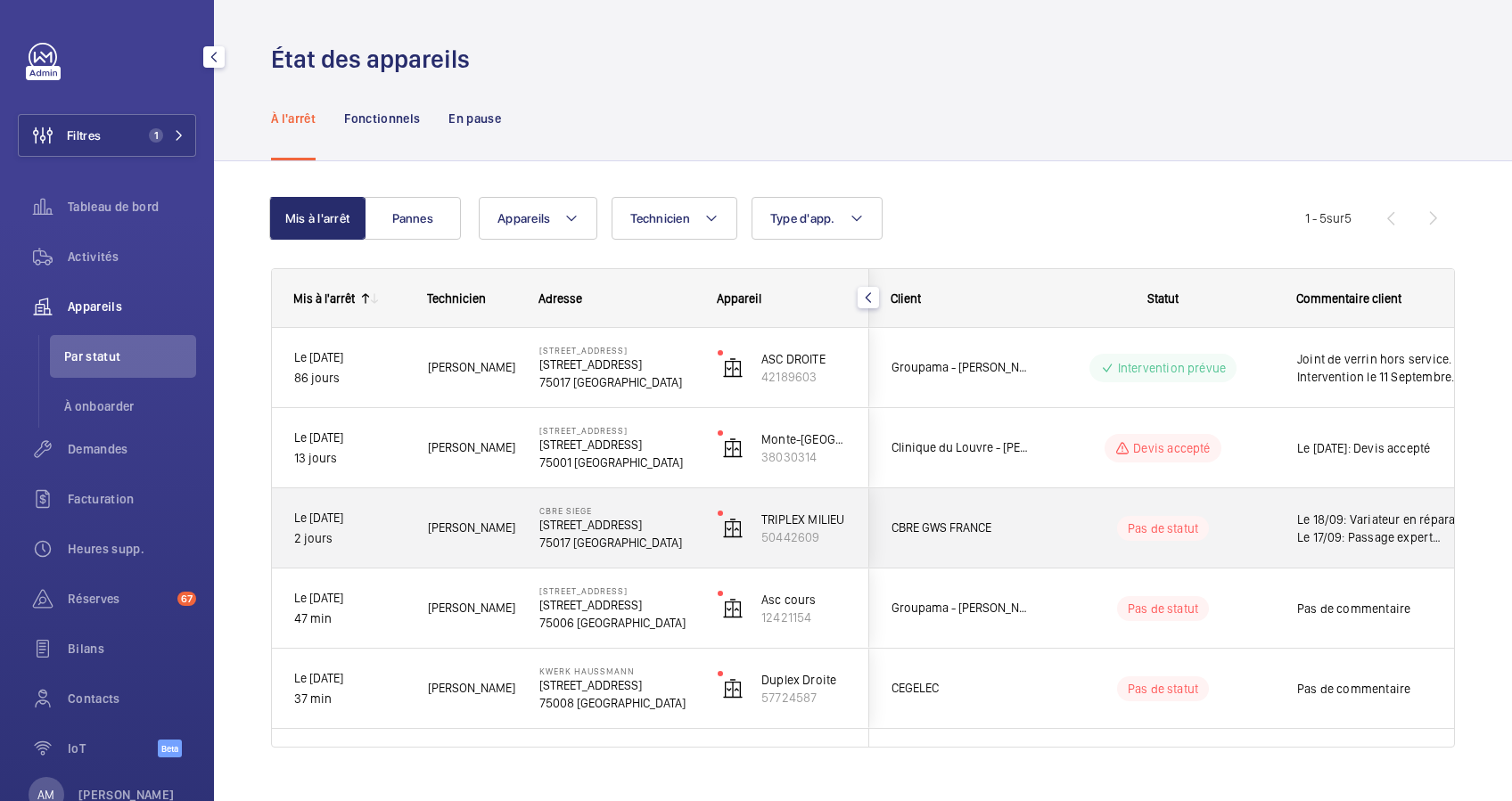
click at [1125, 523] on div "Pas de statut" at bounding box center [1163, 528] width 92 height 25
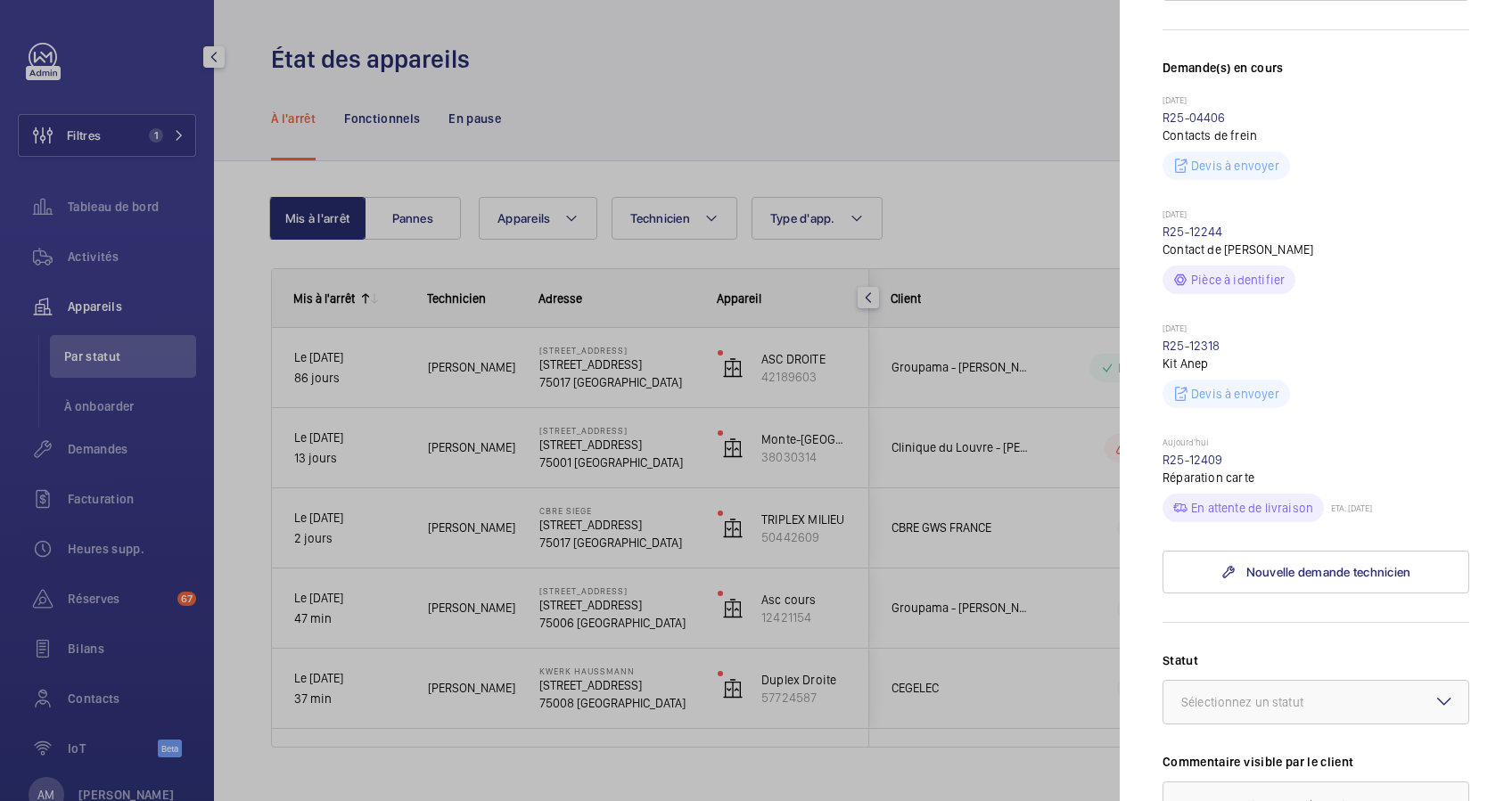
scroll to position [594, 0]
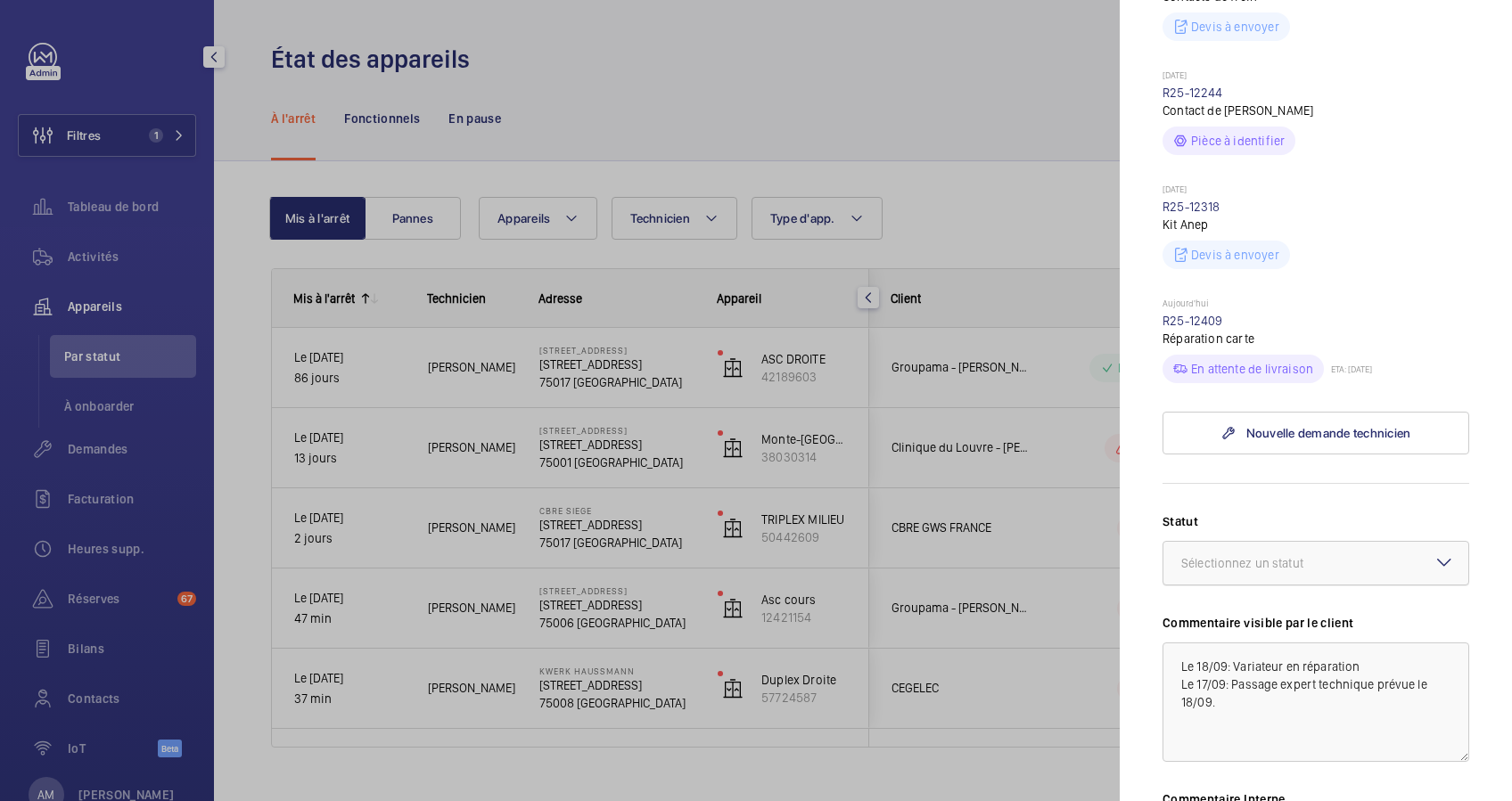
click at [1290, 563] on div "Sélectionnez un statut" at bounding box center [1265, 563] width 167 height 18
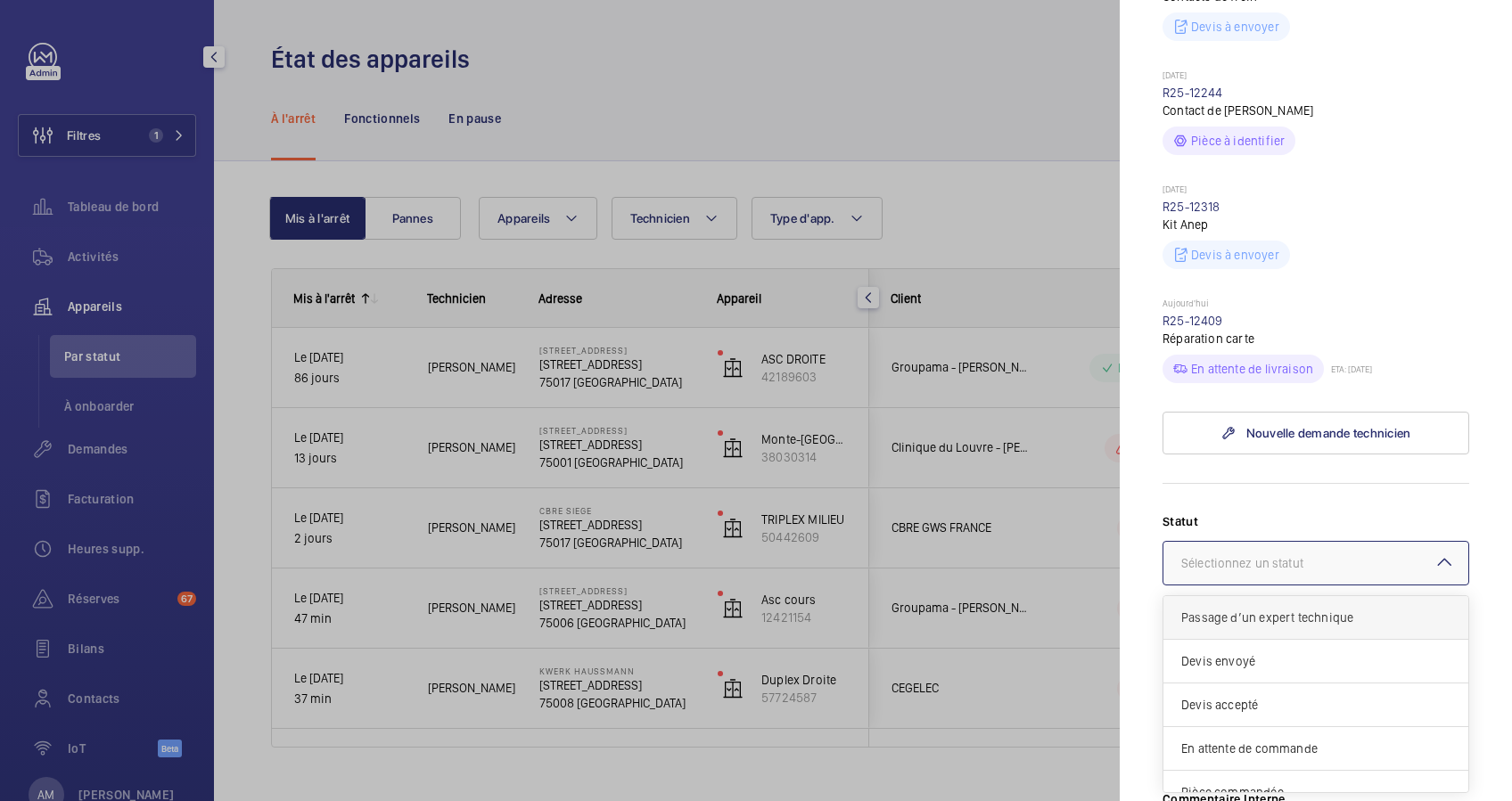
click at [1278, 602] on div "Passage d’un expert technique" at bounding box center [1316, 618] width 305 height 44
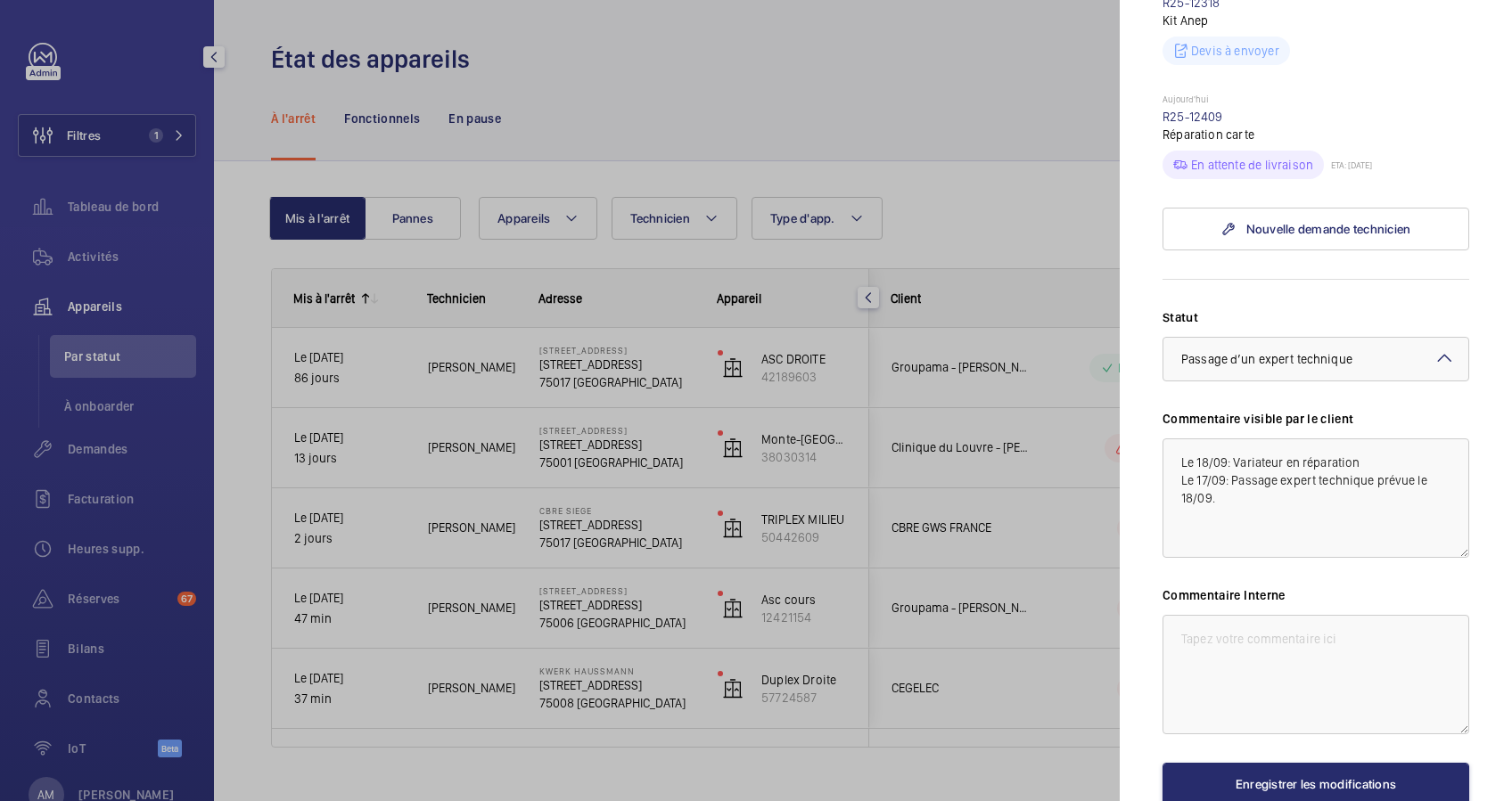
scroll to position [902, 0]
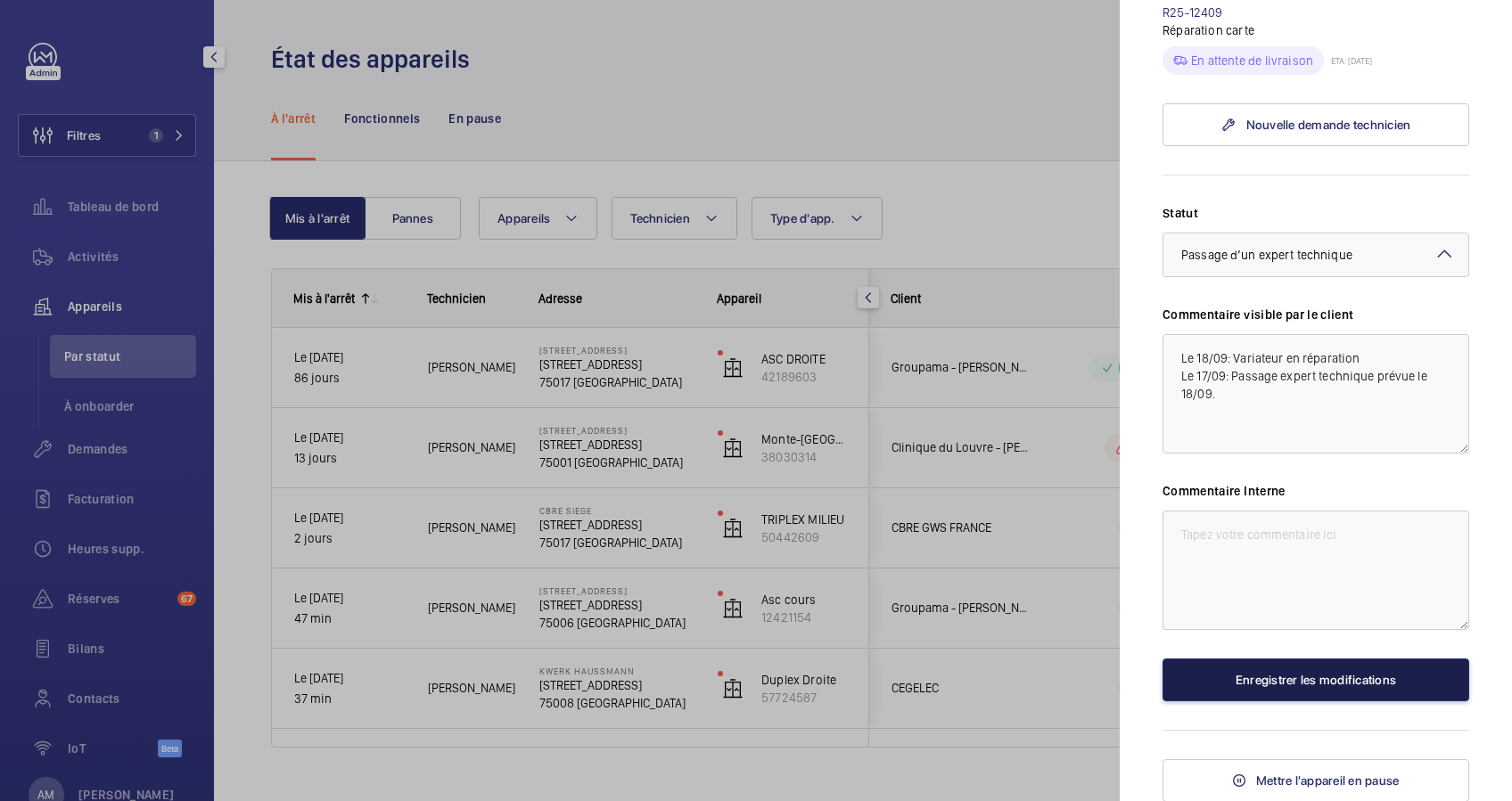
click at [1259, 681] on button "Enregistrer les modifications" at bounding box center [1316, 681] width 306 height 43
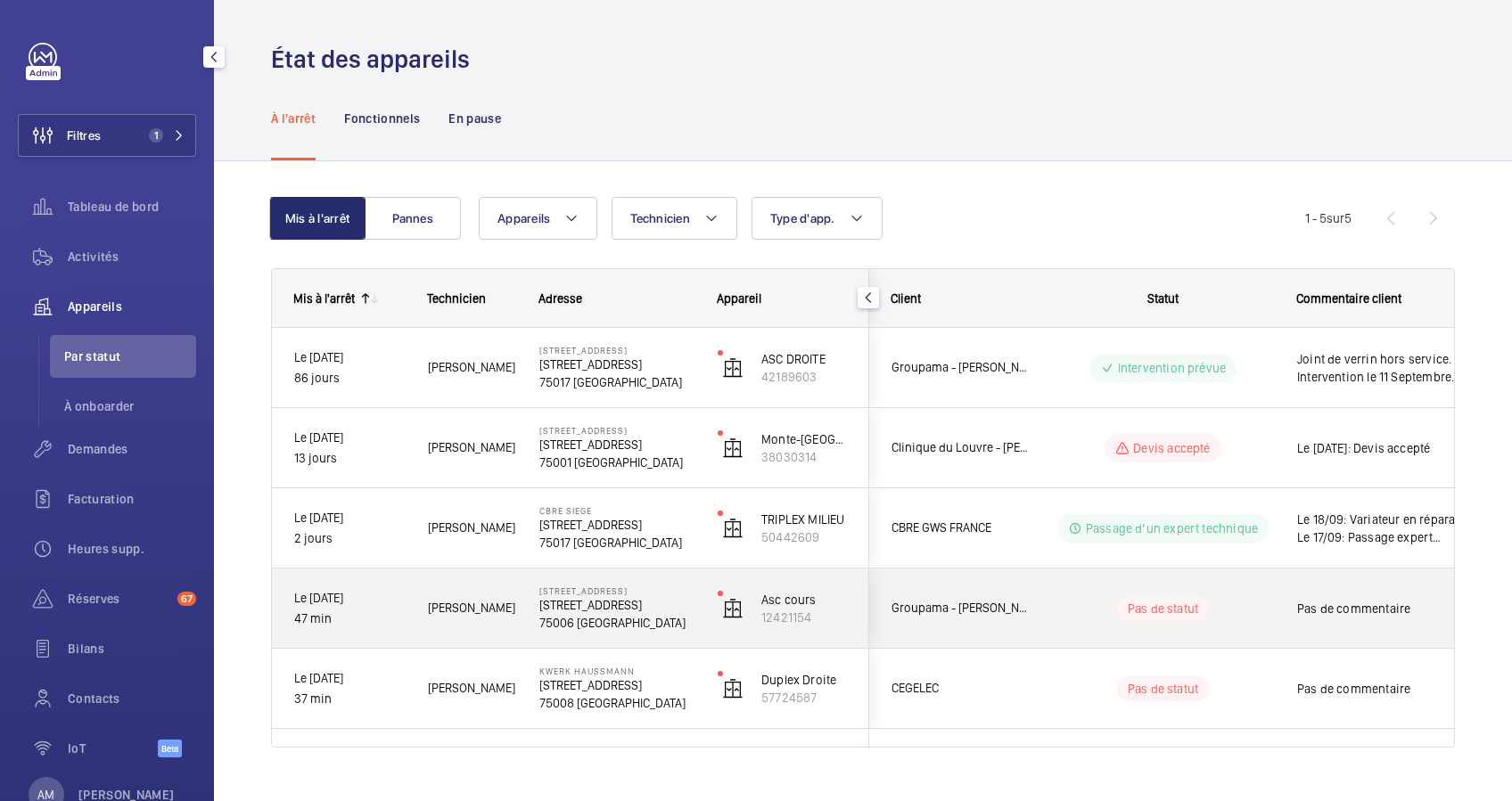
click at [1053, 583] on div "Pas de statut" at bounding box center [1152, 609] width 244 height 61
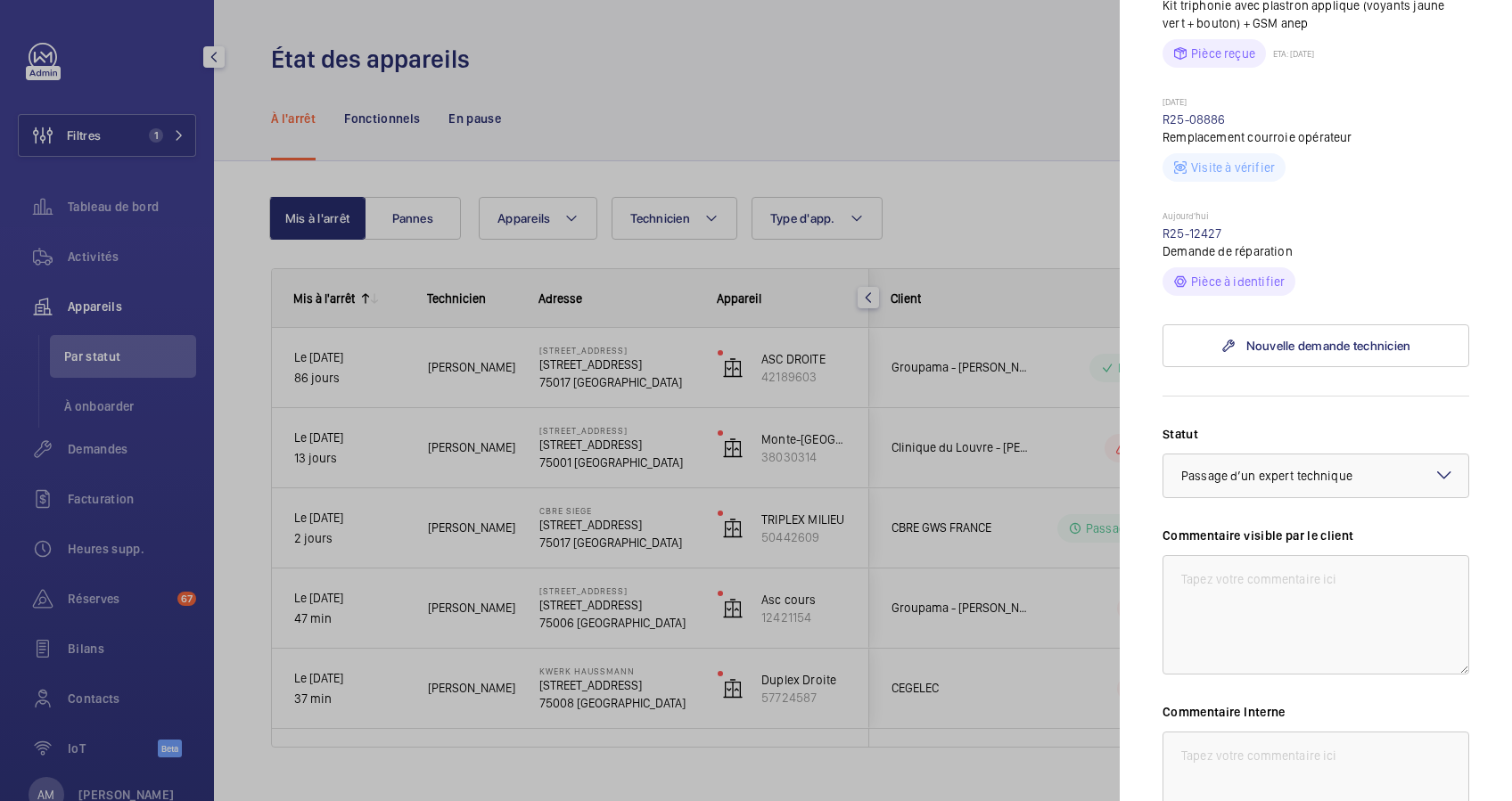
scroll to position [594, 0]
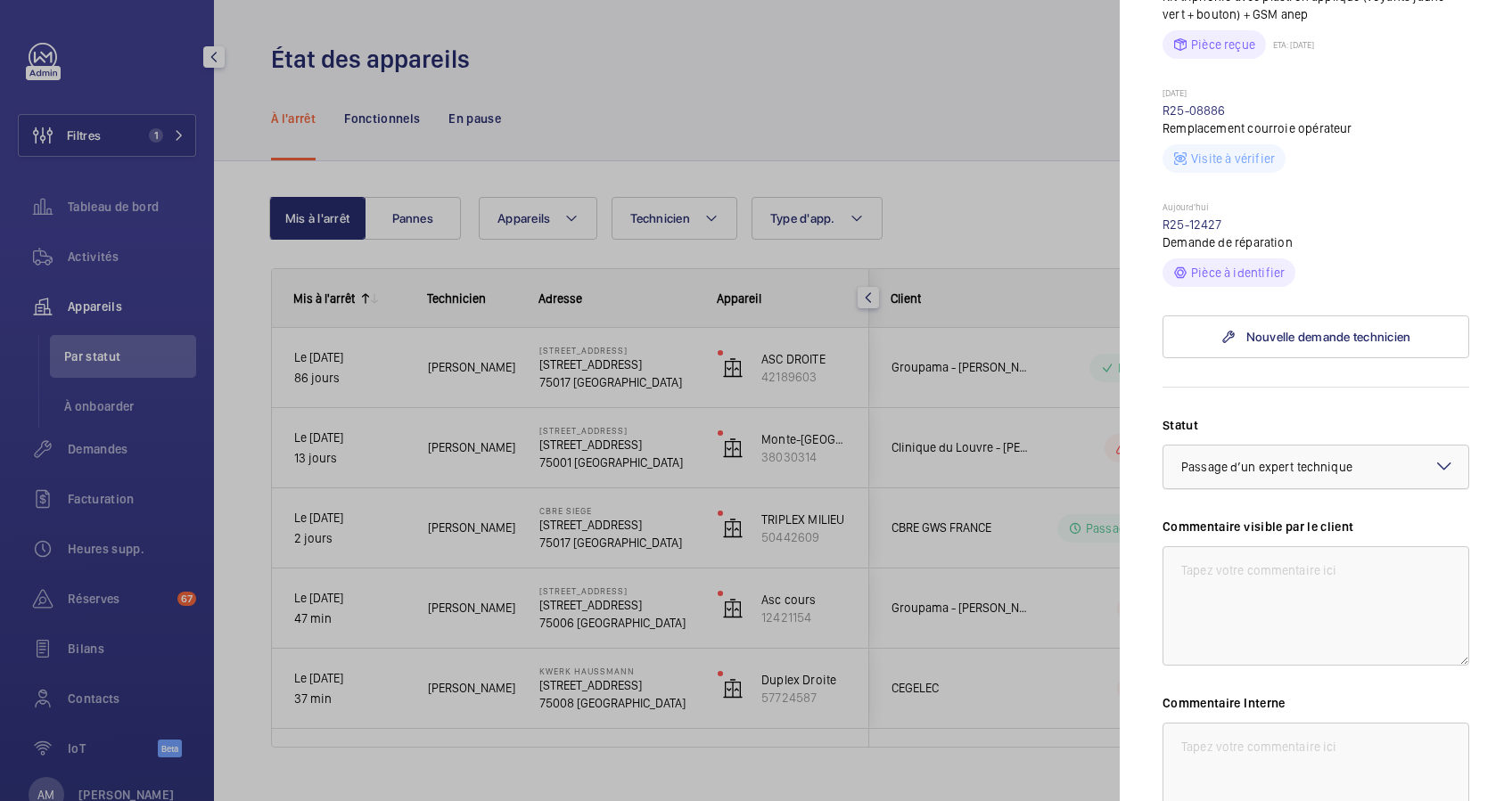
click at [1284, 471] on span "Passage d’un expert technique" at bounding box center [1266, 467] width 171 height 14
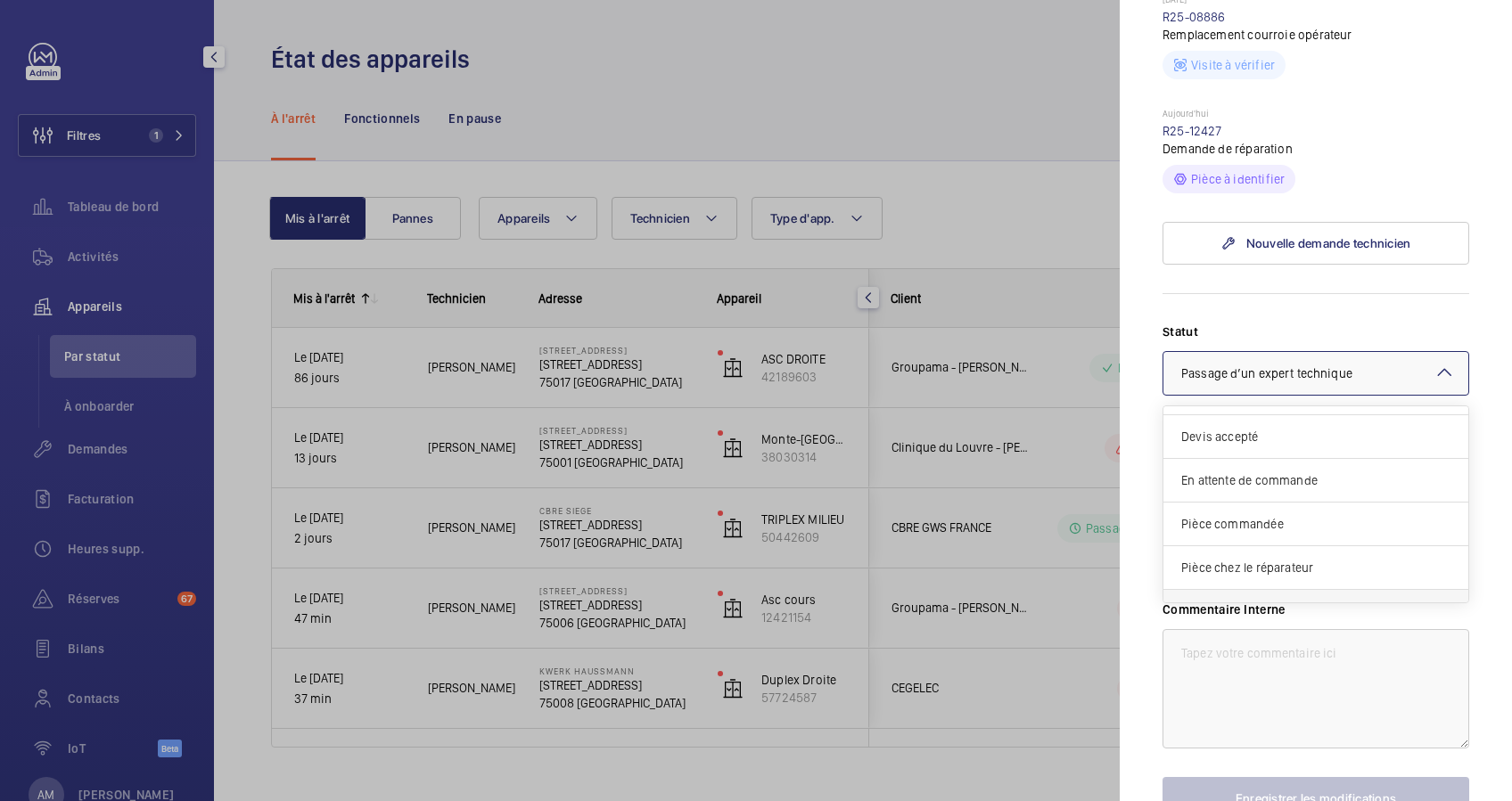
scroll to position [32, 0]
click at [1241, 565] on span "Pièce commandée" at bounding box center [1316, 570] width 269 height 18
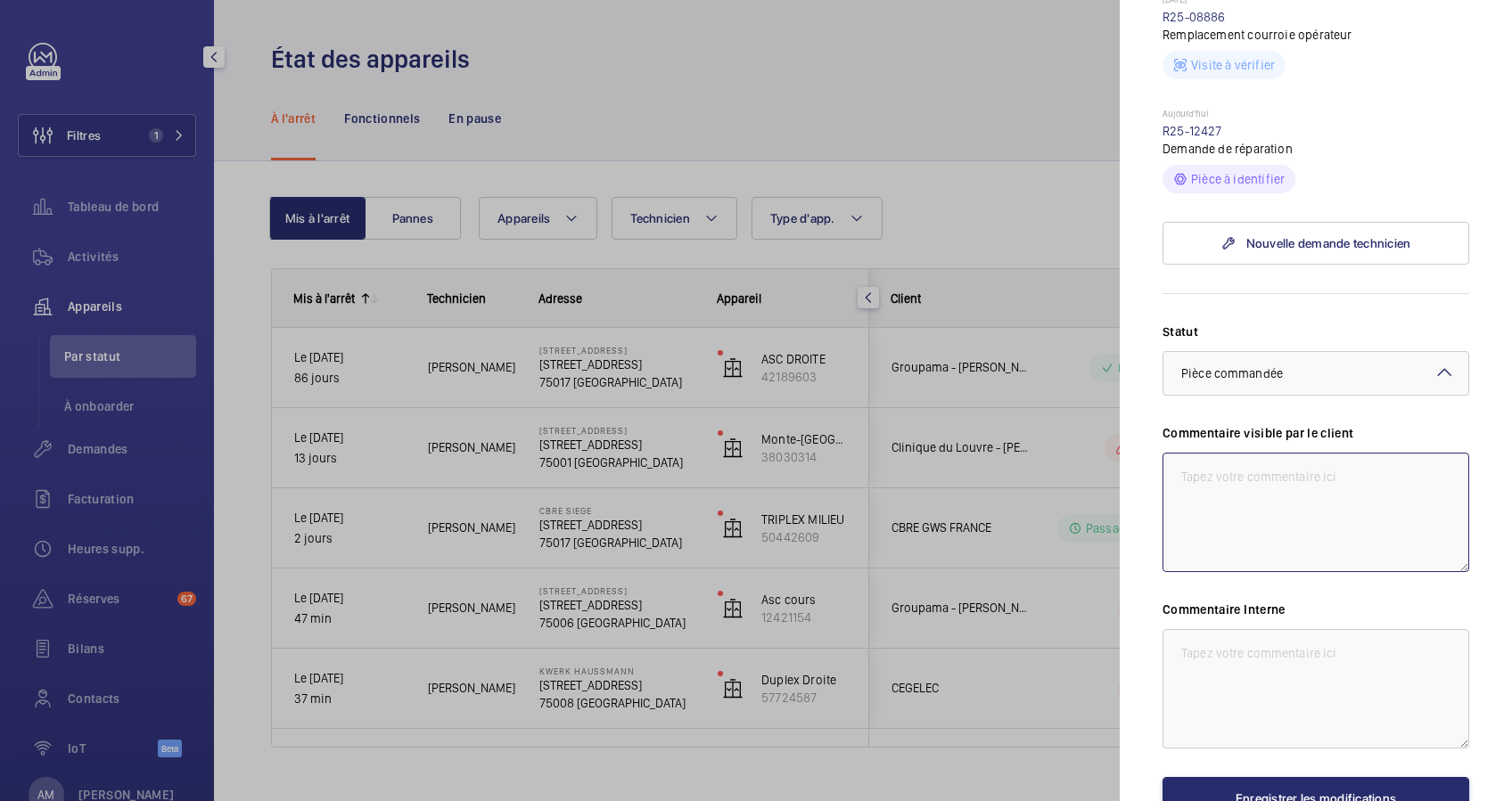
click at [1236, 487] on textarea at bounding box center [1316, 513] width 306 height 119
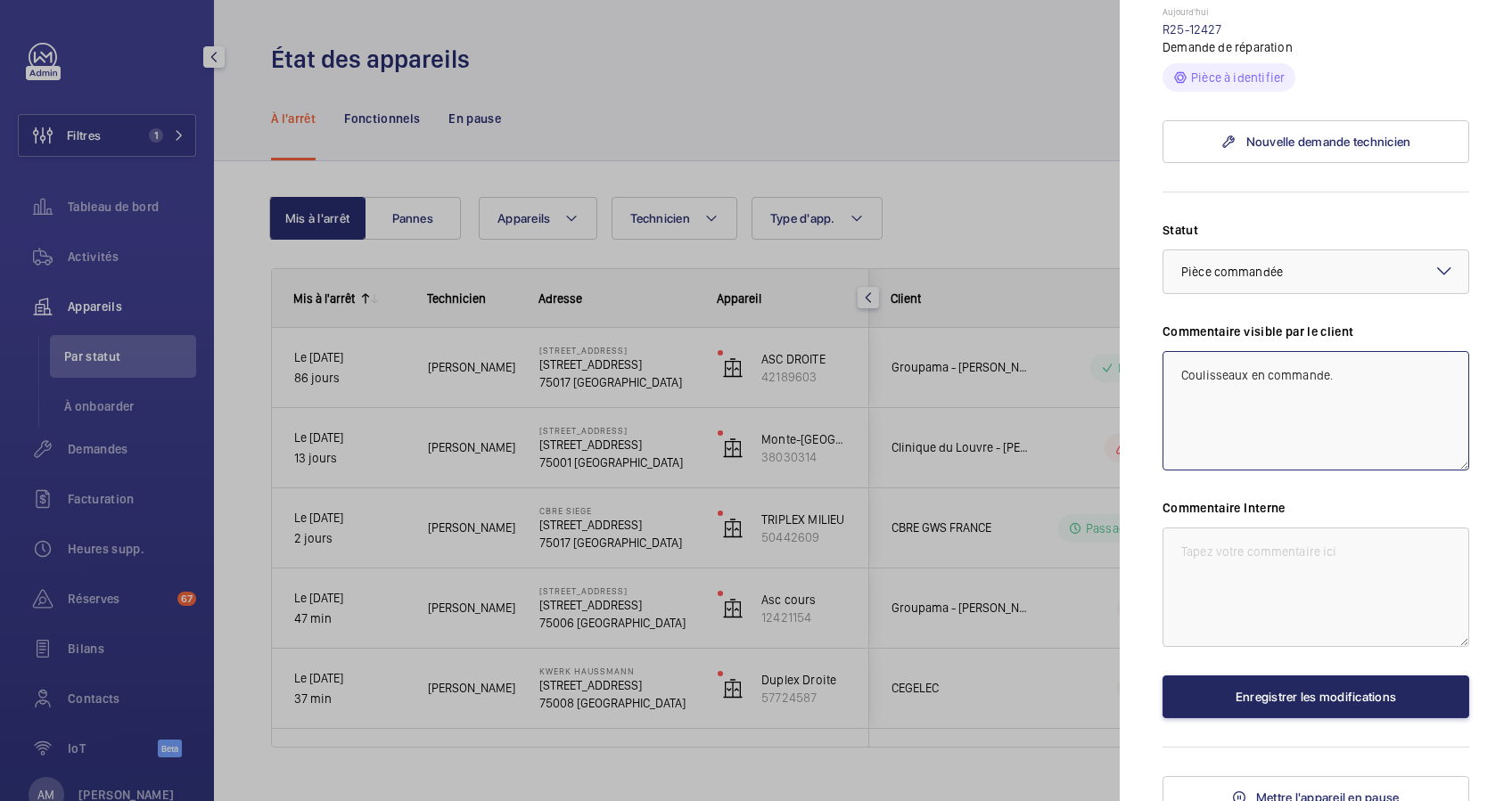
scroll to position [806, 0]
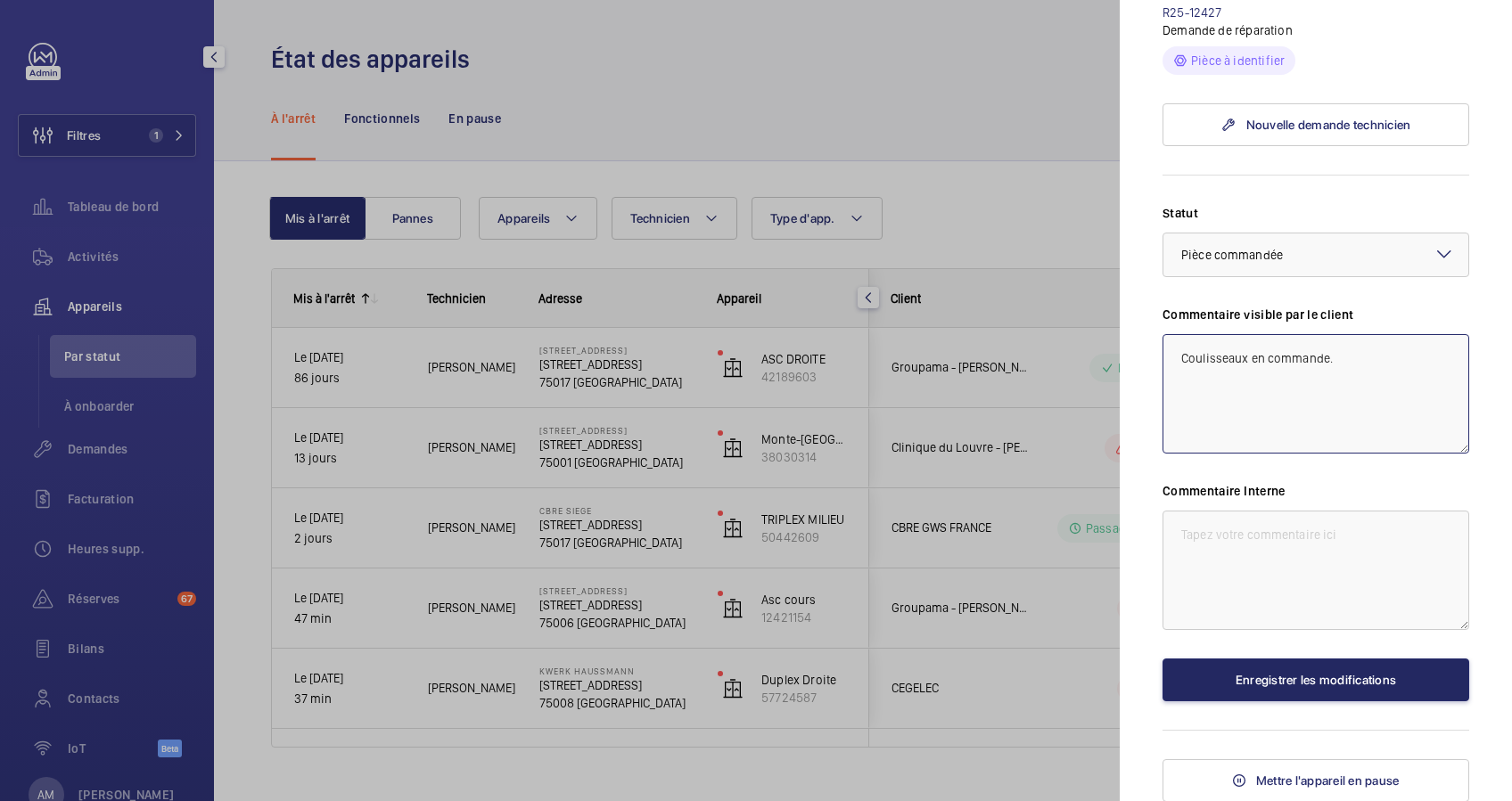
type textarea "Coulisseaux en commande."
click at [1324, 698] on button "Enregistrer les modifications" at bounding box center [1316, 681] width 306 height 43
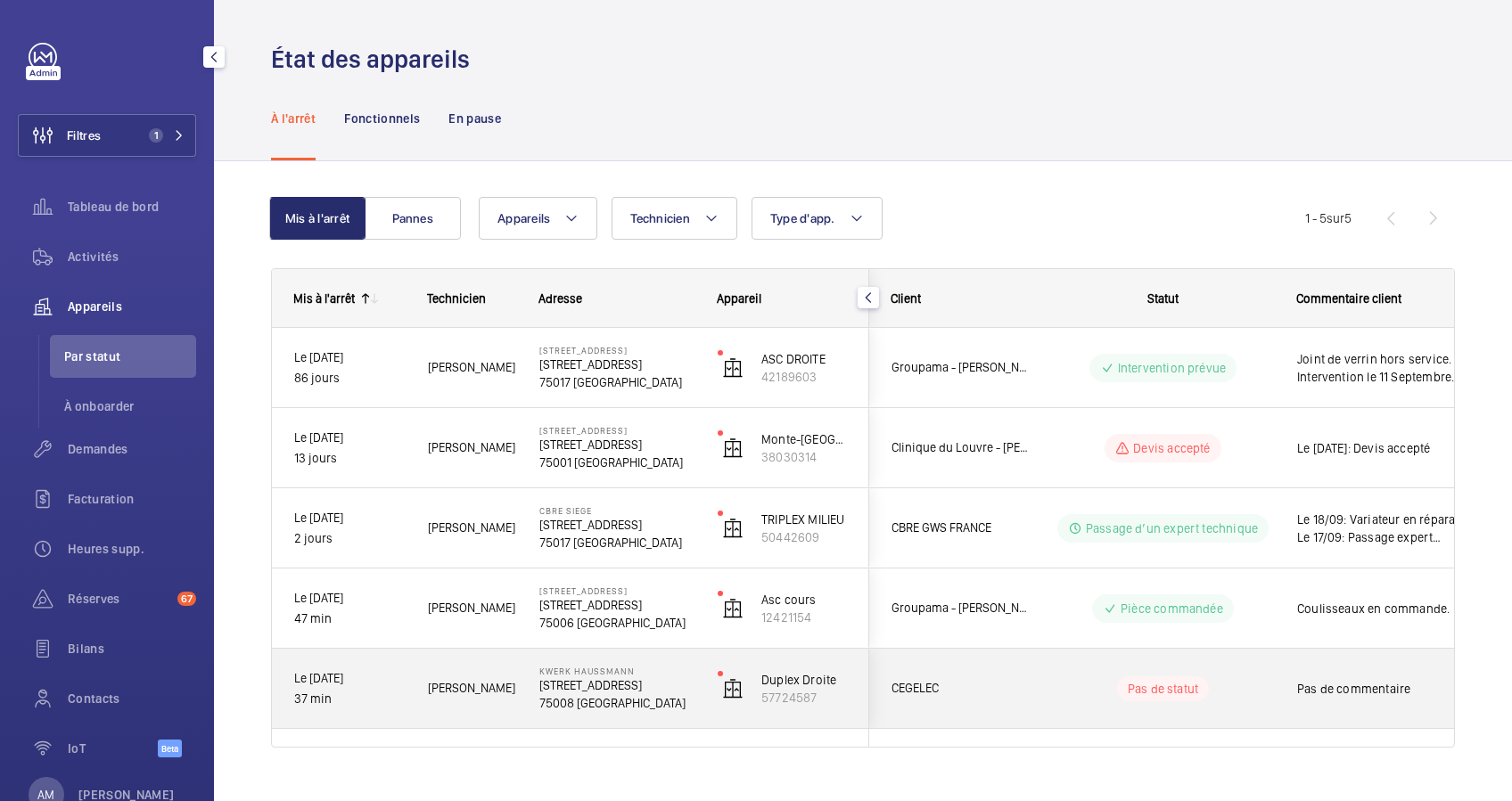
click at [969, 680] on span "CEGELEC" at bounding box center [960, 689] width 137 height 21
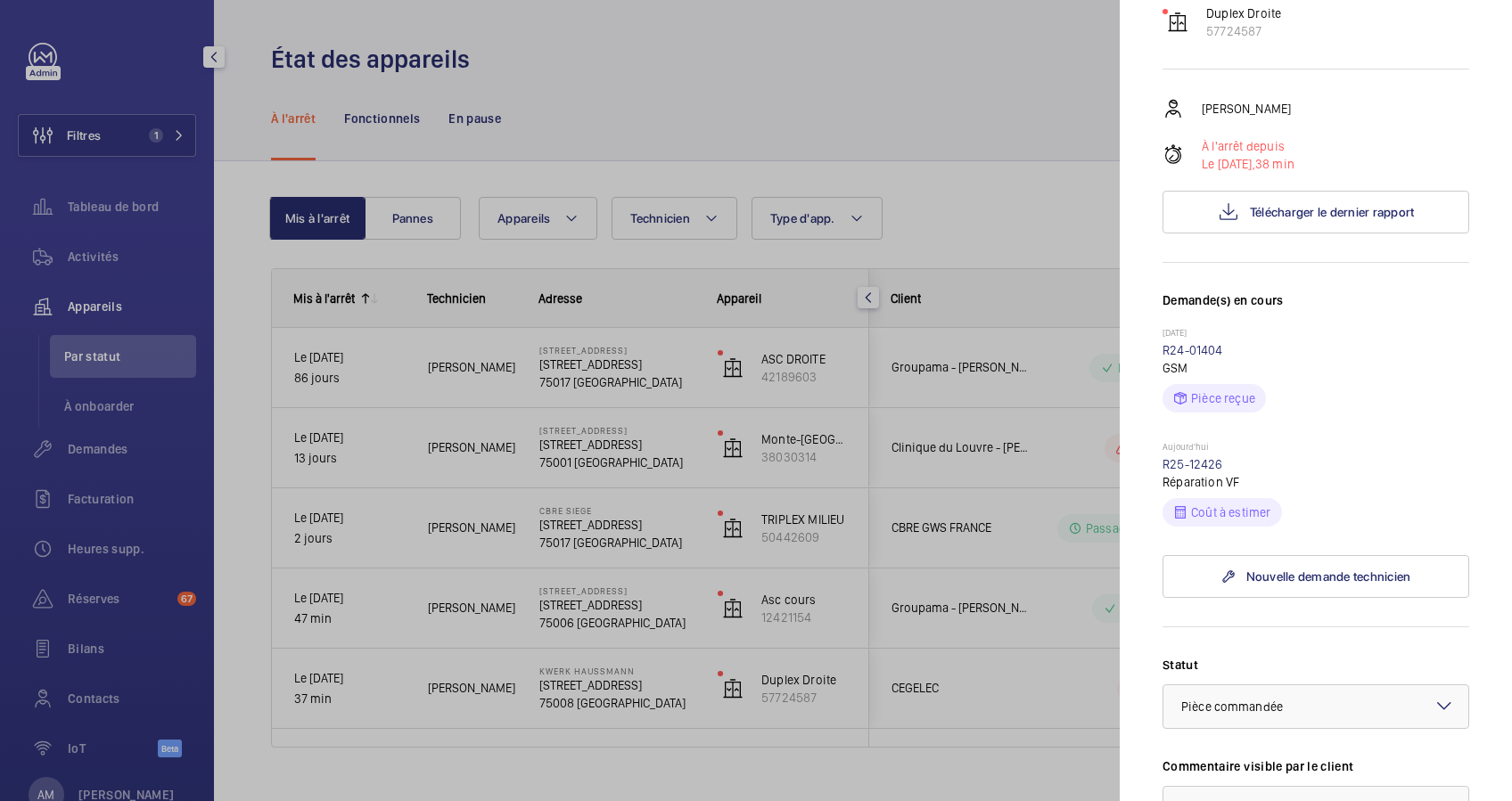
scroll to position [594, 0]
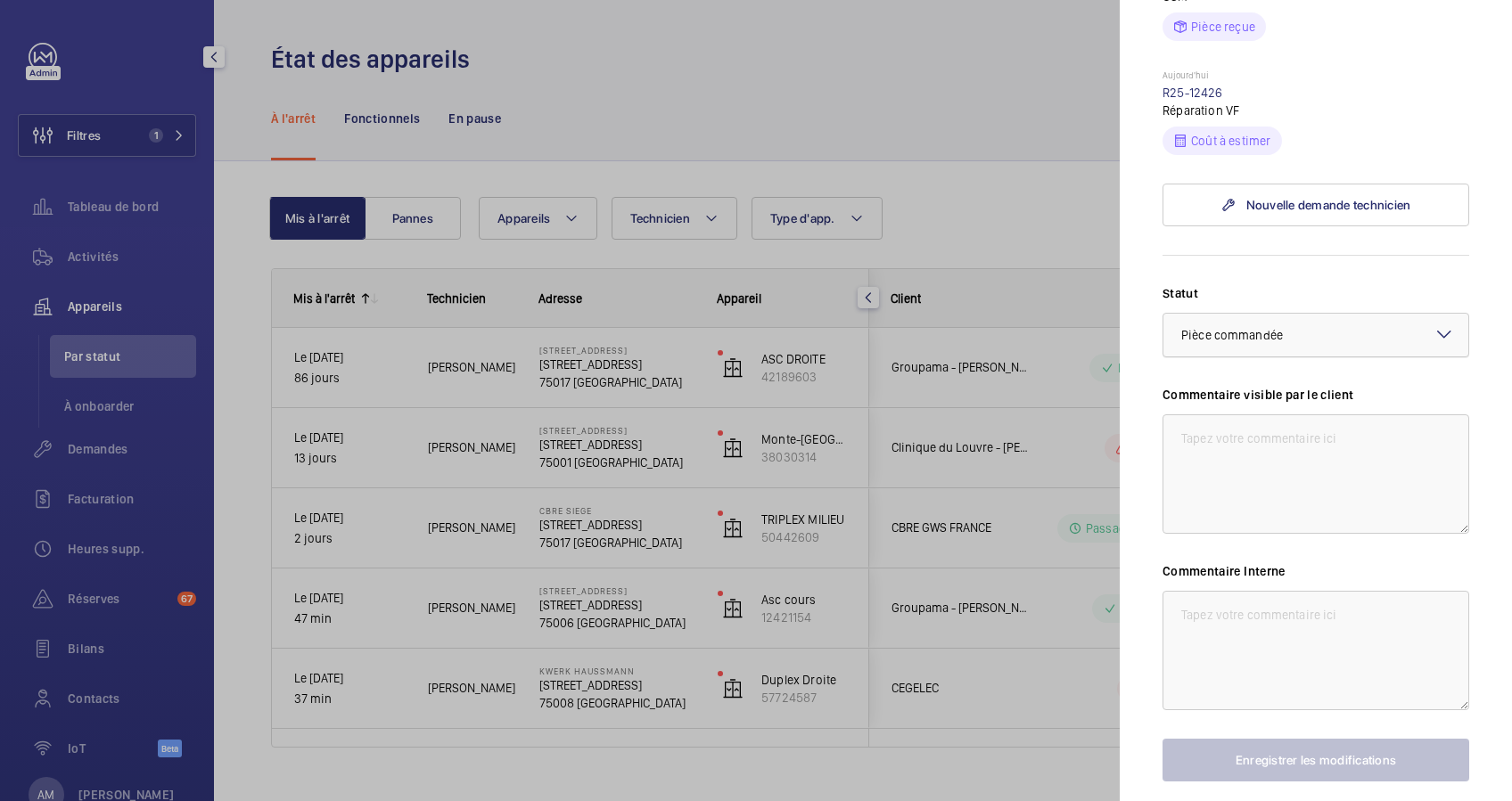
click at [1291, 357] on div at bounding box center [1316, 335] width 305 height 43
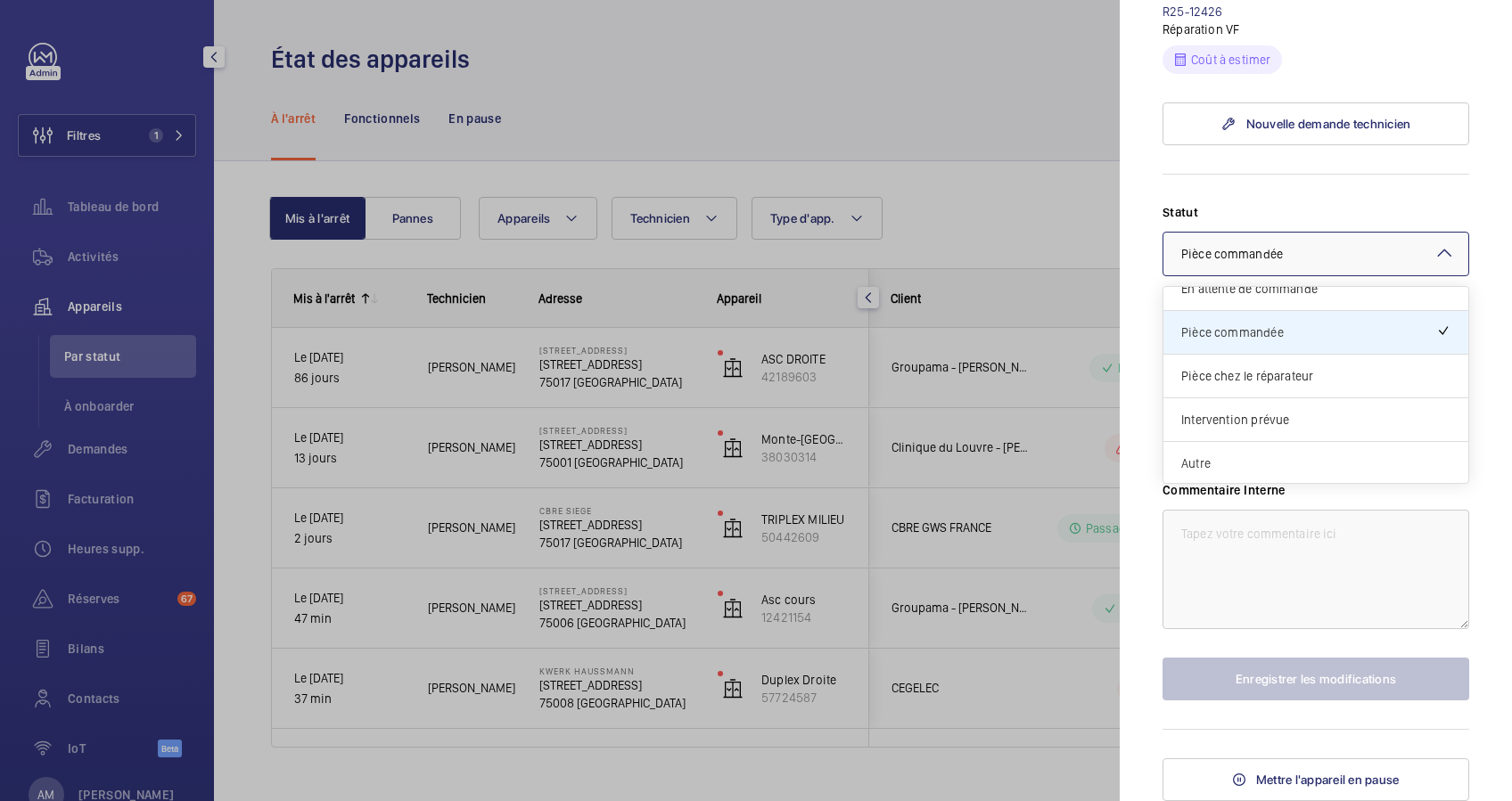
scroll to position [707, 0]
click at [1274, 379] on span "Pièce chez le réparateur" at bounding box center [1316, 375] width 269 height 18
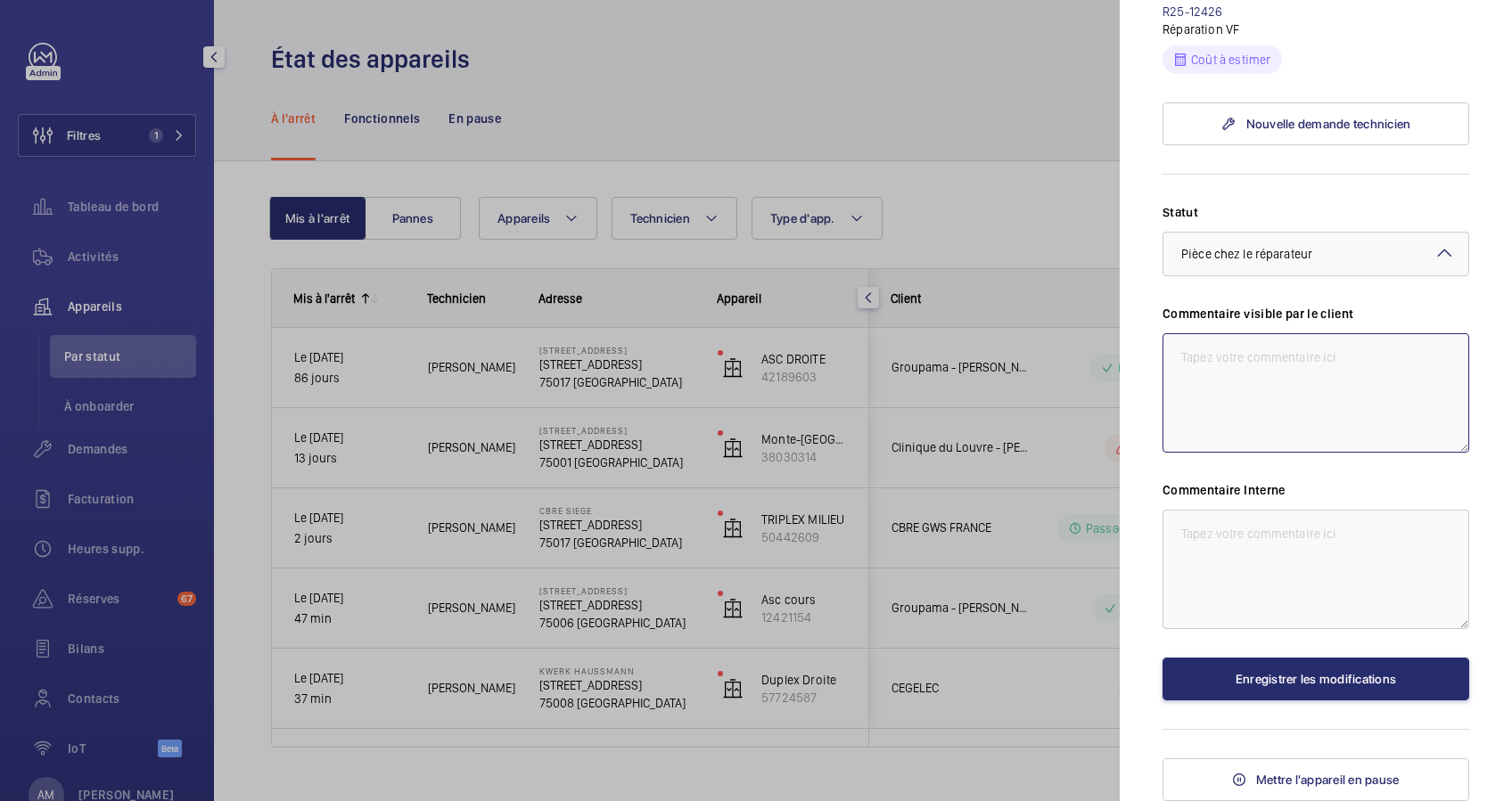
click at [1249, 361] on textarea at bounding box center [1316, 393] width 306 height 119
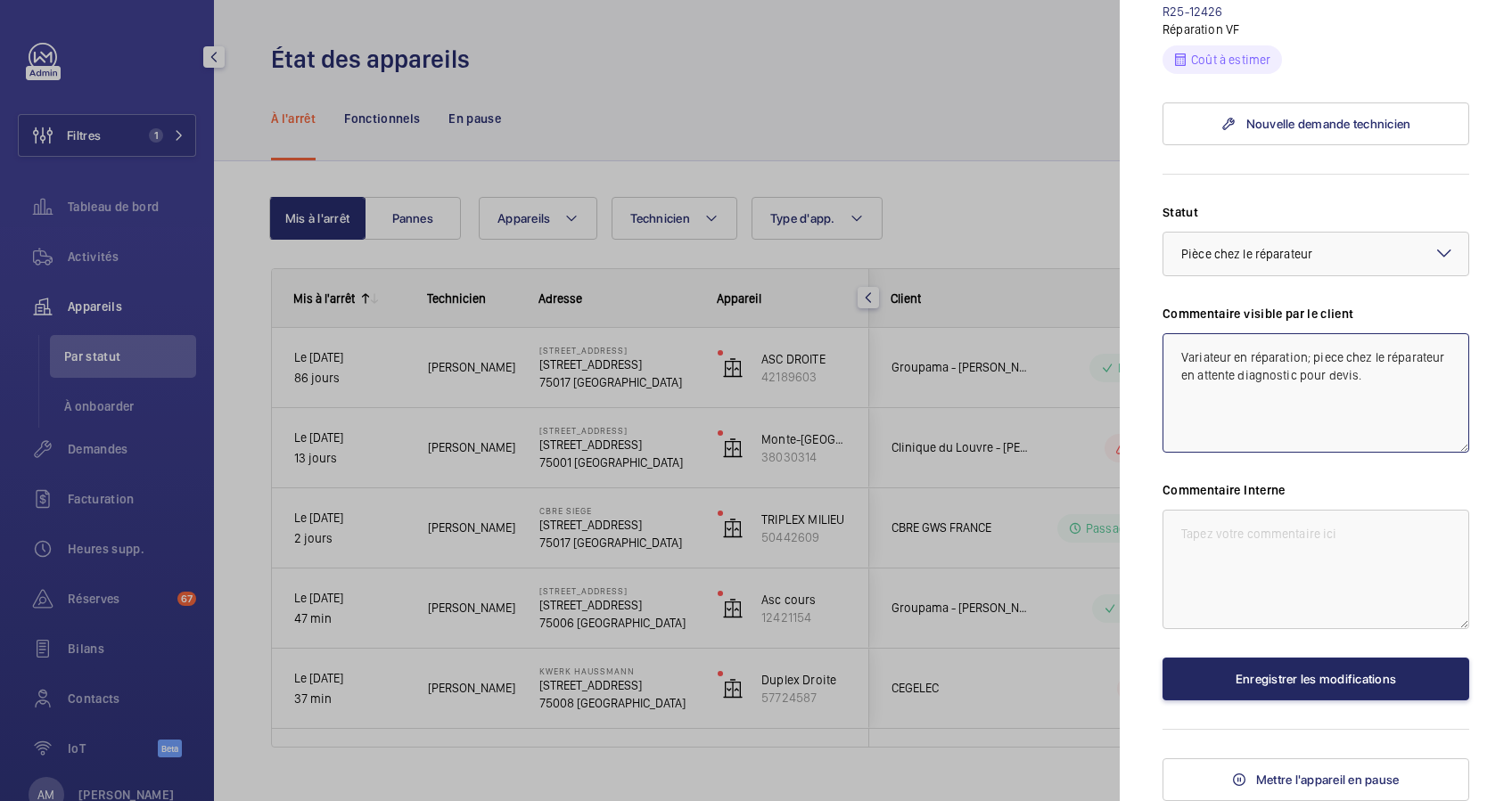
type textarea "Variateur en réparation; piece chez le réparateur en attente diagnostic pour de…"
click at [1280, 684] on button "Enregistrer les modifications" at bounding box center [1316, 680] width 306 height 43
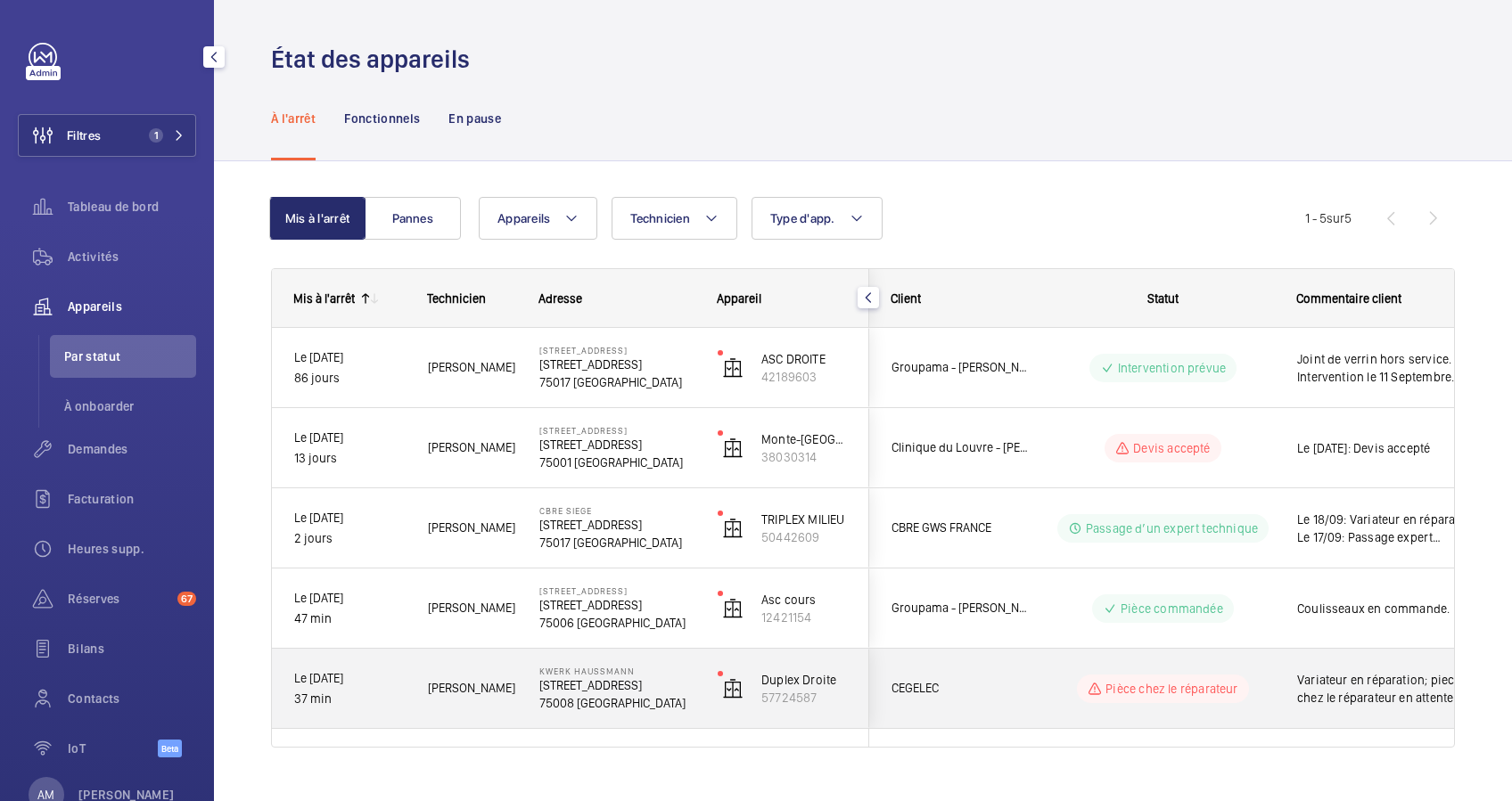
click at [1280, 684] on div "Variateur en réparation; piece chez le réparateur en attente diagnostic pour de…" at bounding box center [1378, 689] width 206 height 77
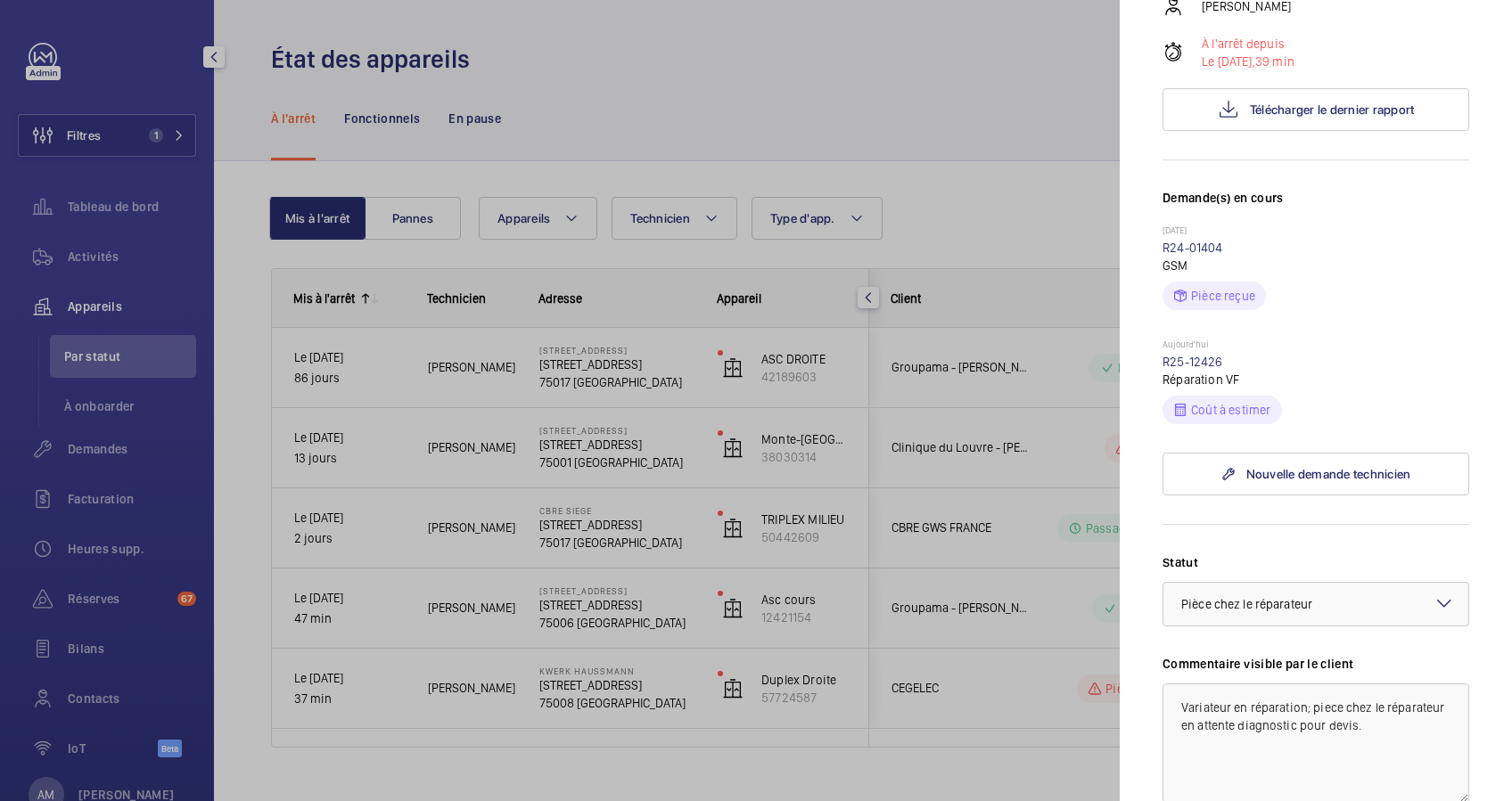
scroll to position [357, 0]
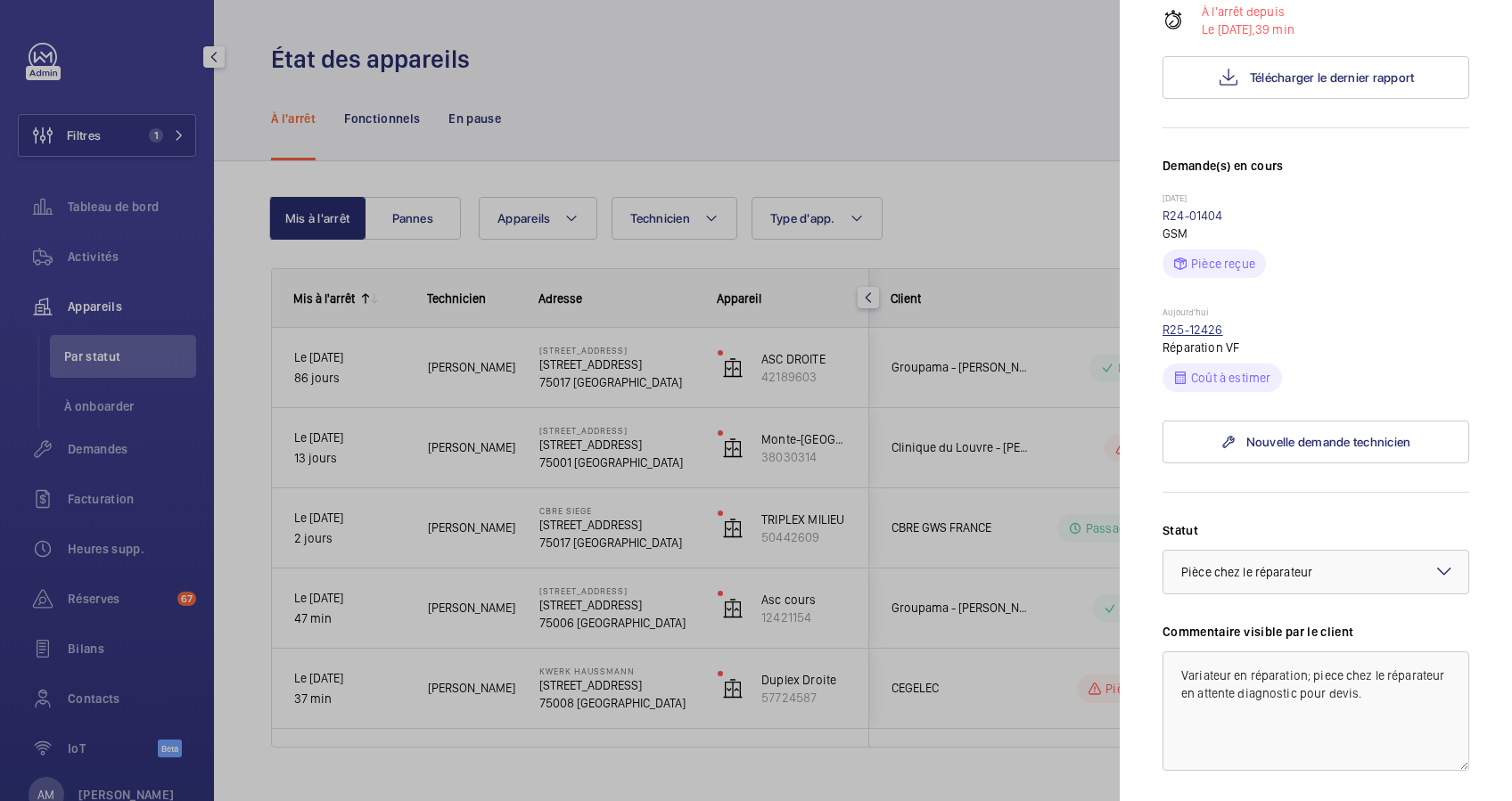
click at [1207, 337] on link "R25-12426" at bounding box center [1193, 330] width 61 height 14
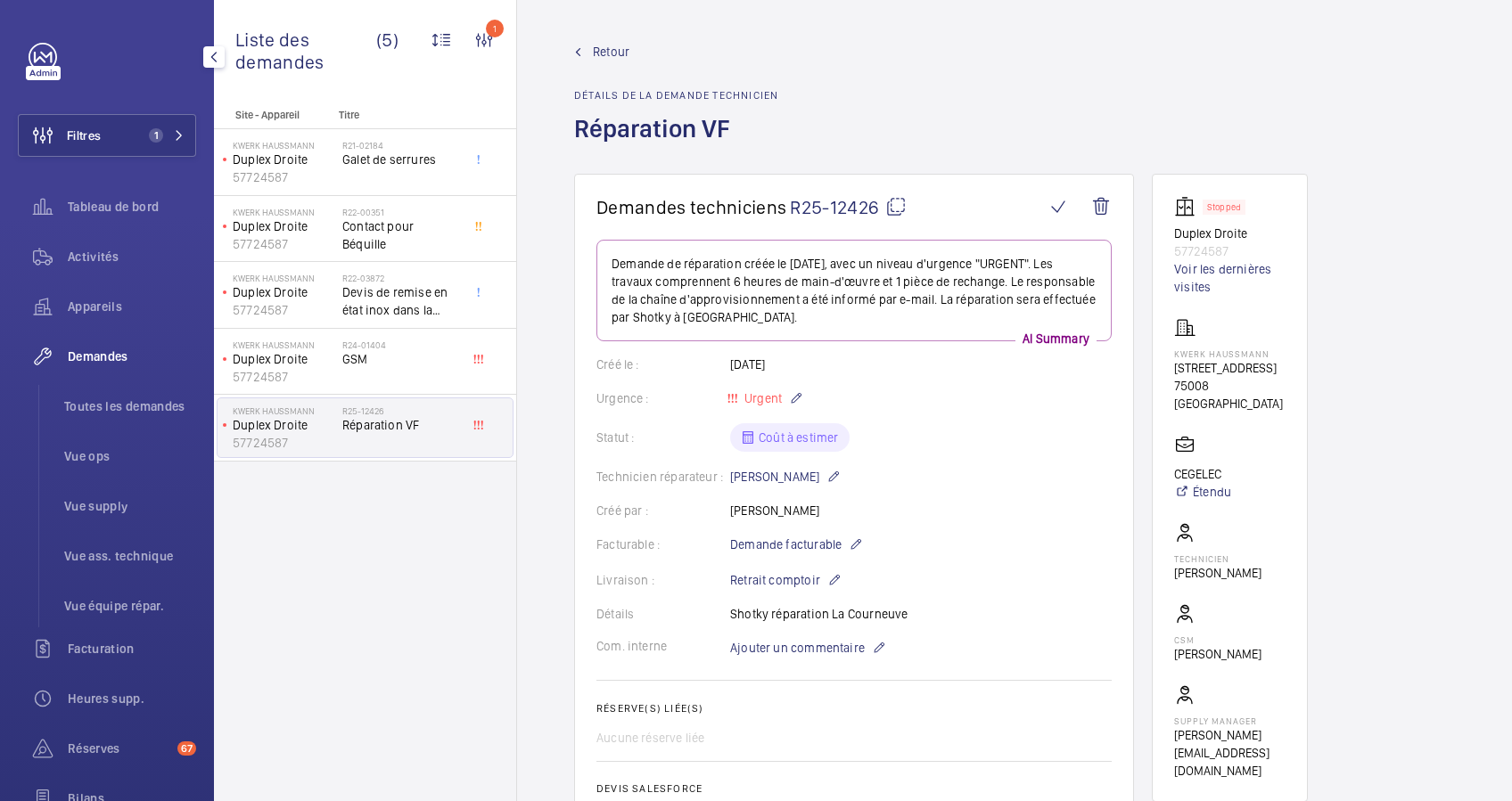
click at [614, 48] on span "Retour" at bounding box center [611, 51] width 36 height 18
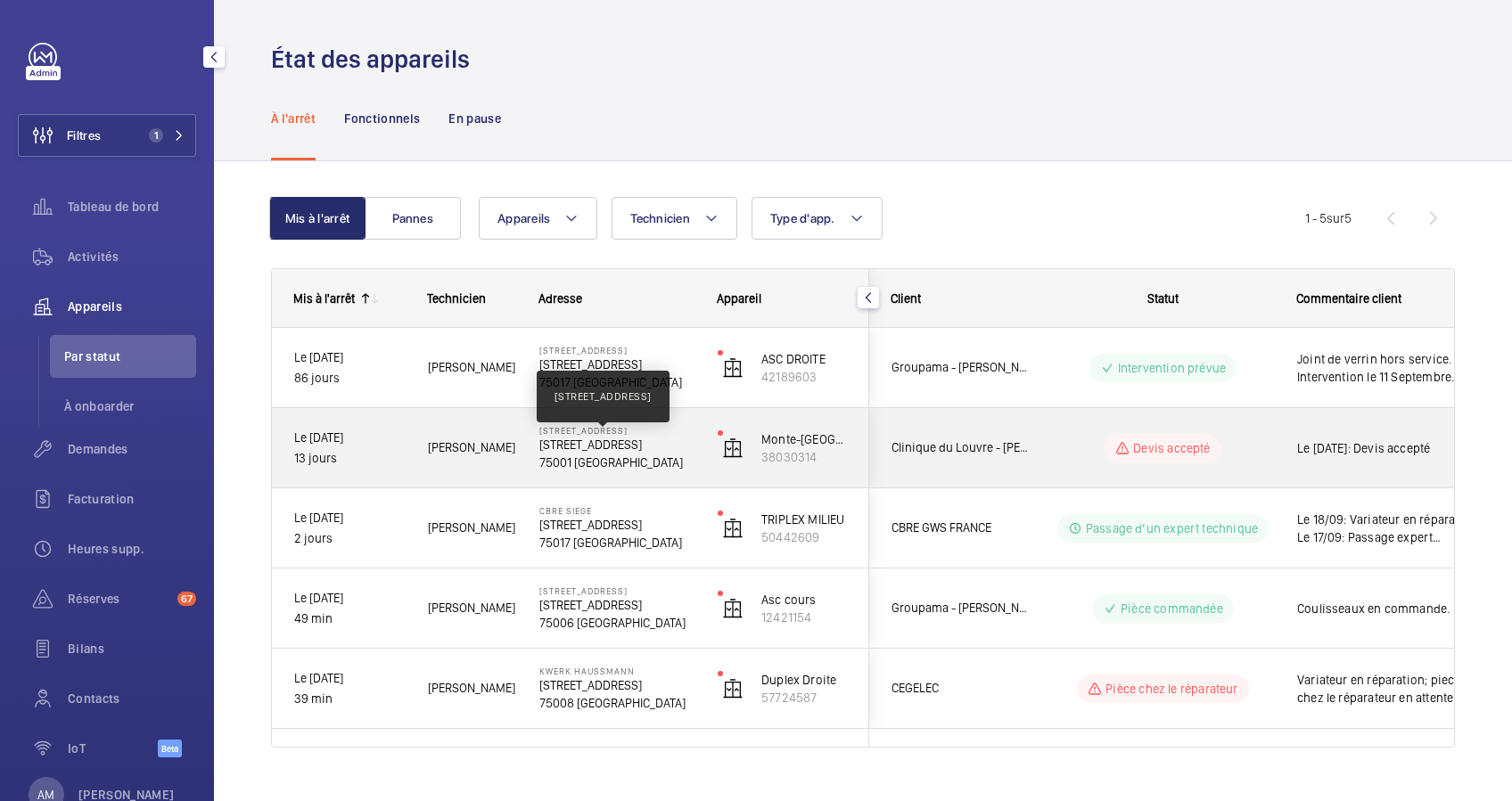
click at [629, 440] on p "[STREET_ADDRESS]" at bounding box center [617, 444] width 155 height 18
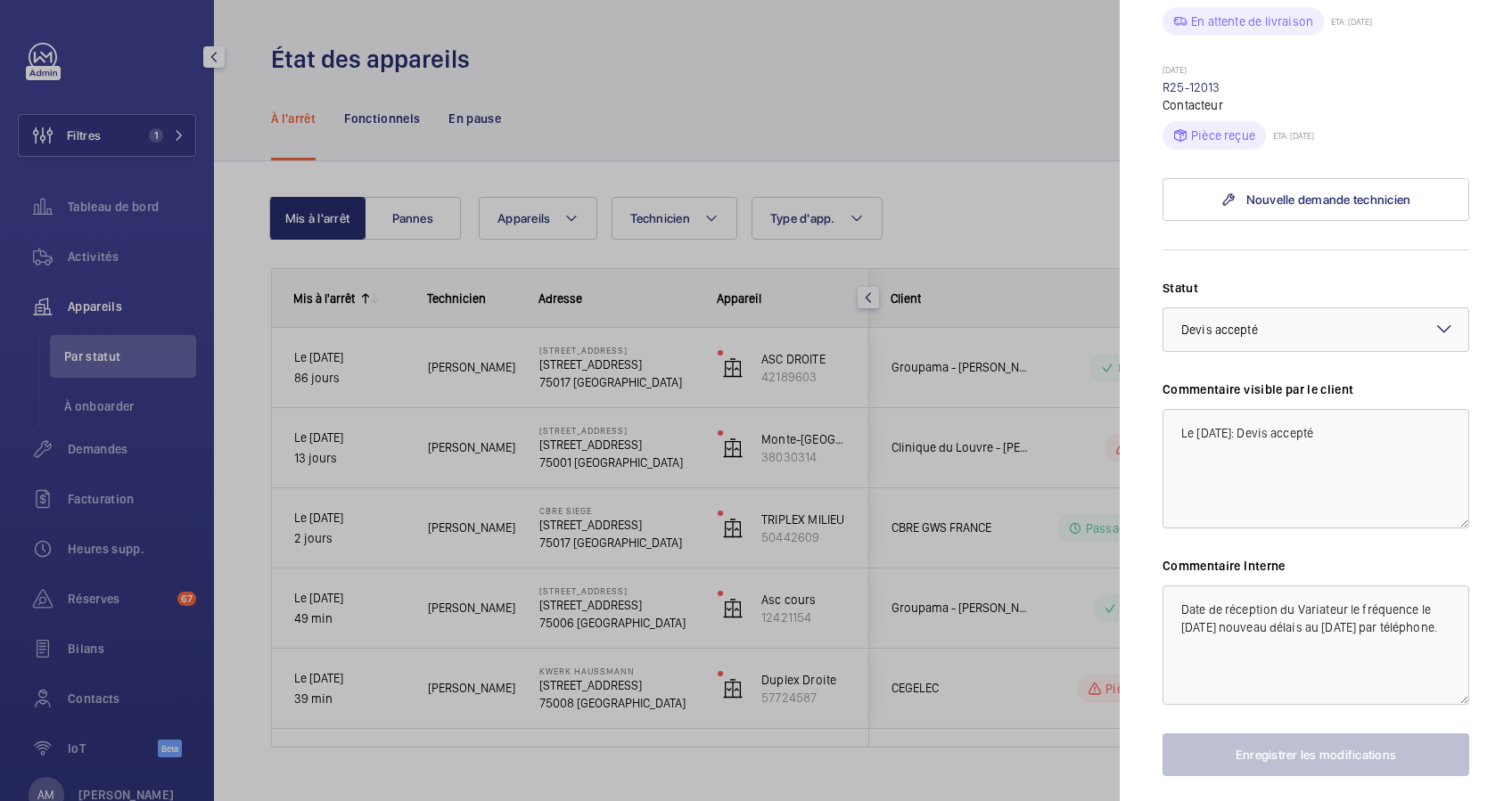
scroll to position [832, 0]
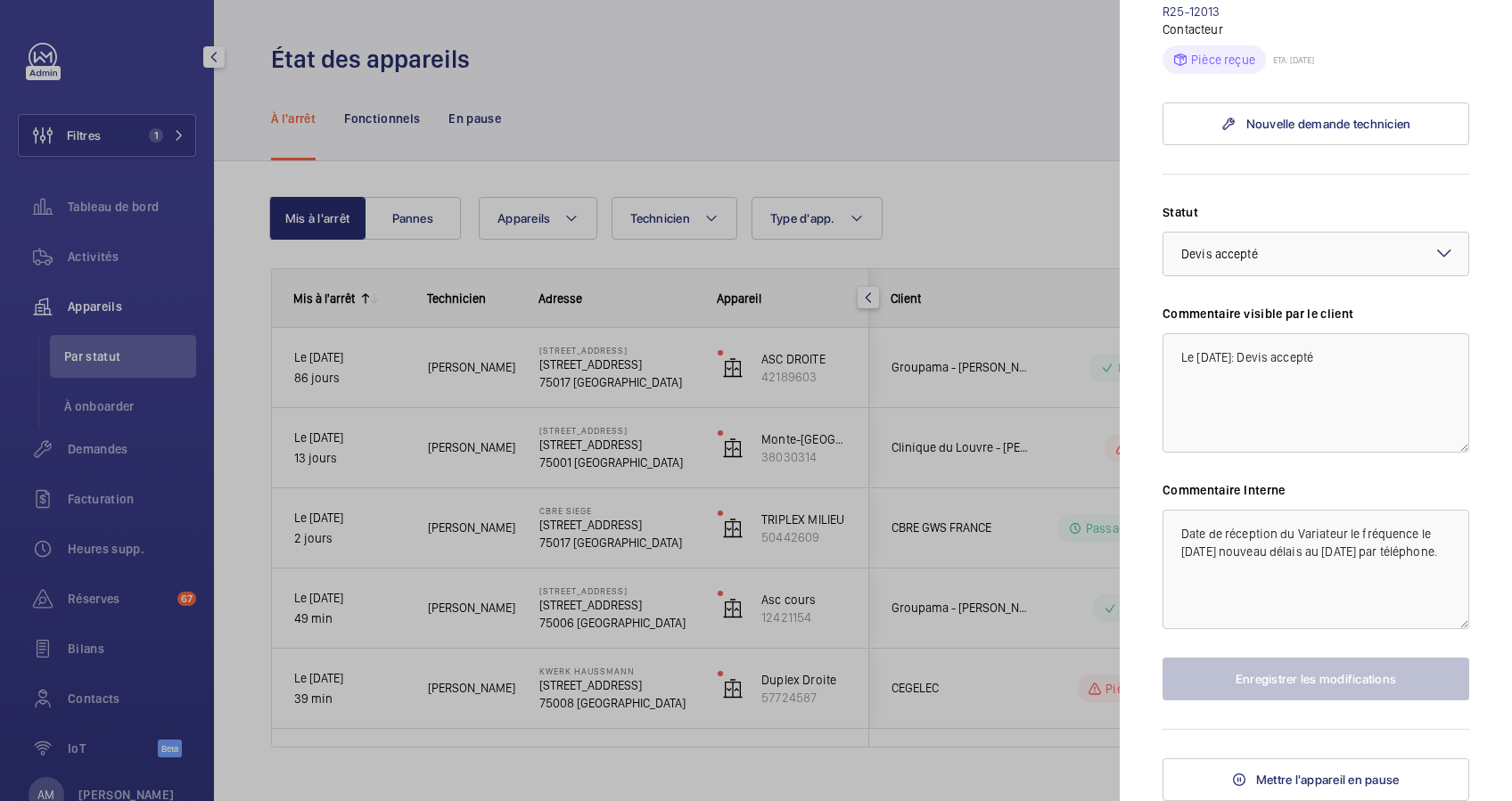
click at [648, 100] on div at bounding box center [756, 400] width 1512 height 801
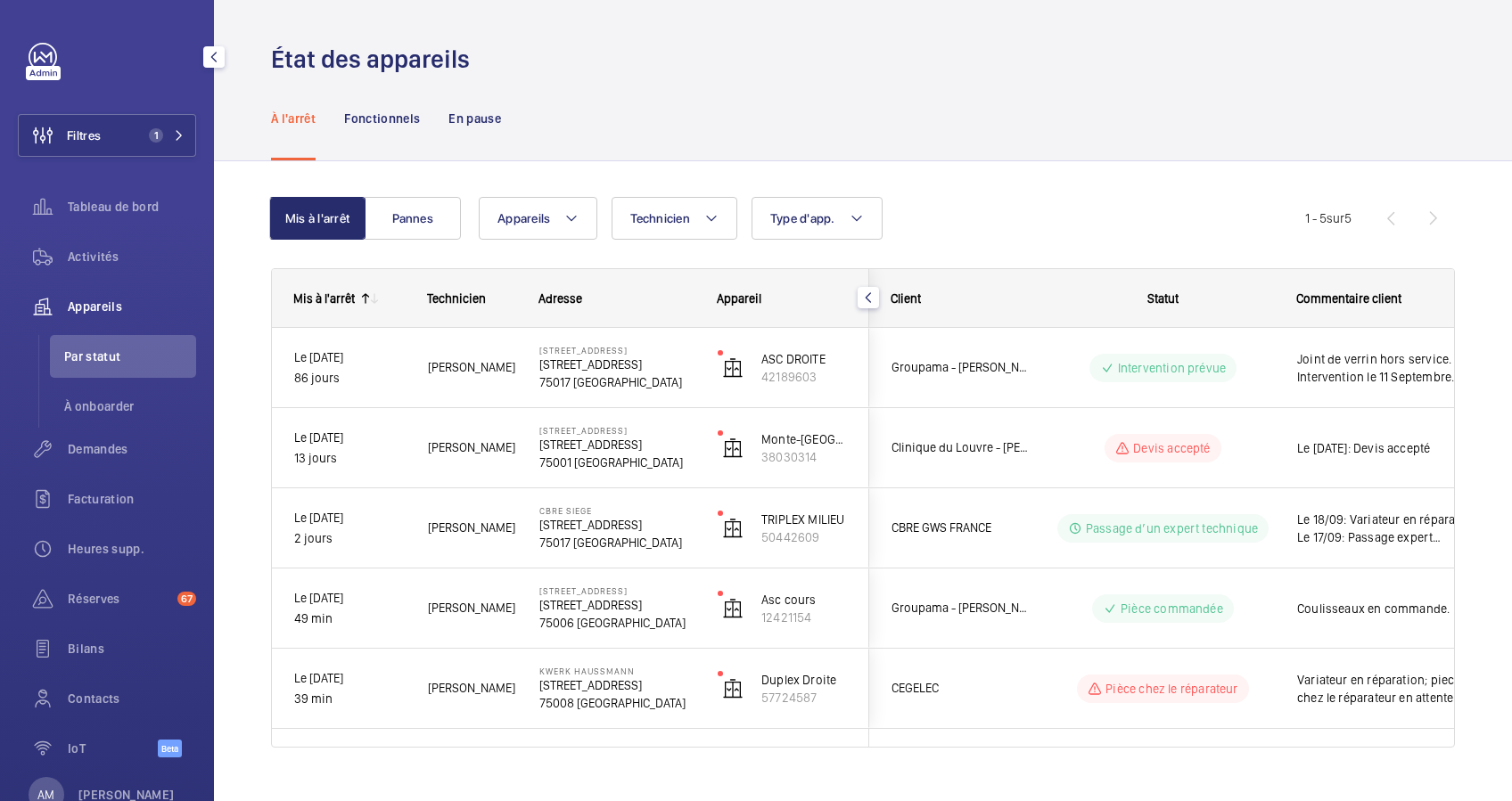
scroll to position [0, 0]
click at [174, 130] on mat-icon at bounding box center [178, 134] width 10 height 10
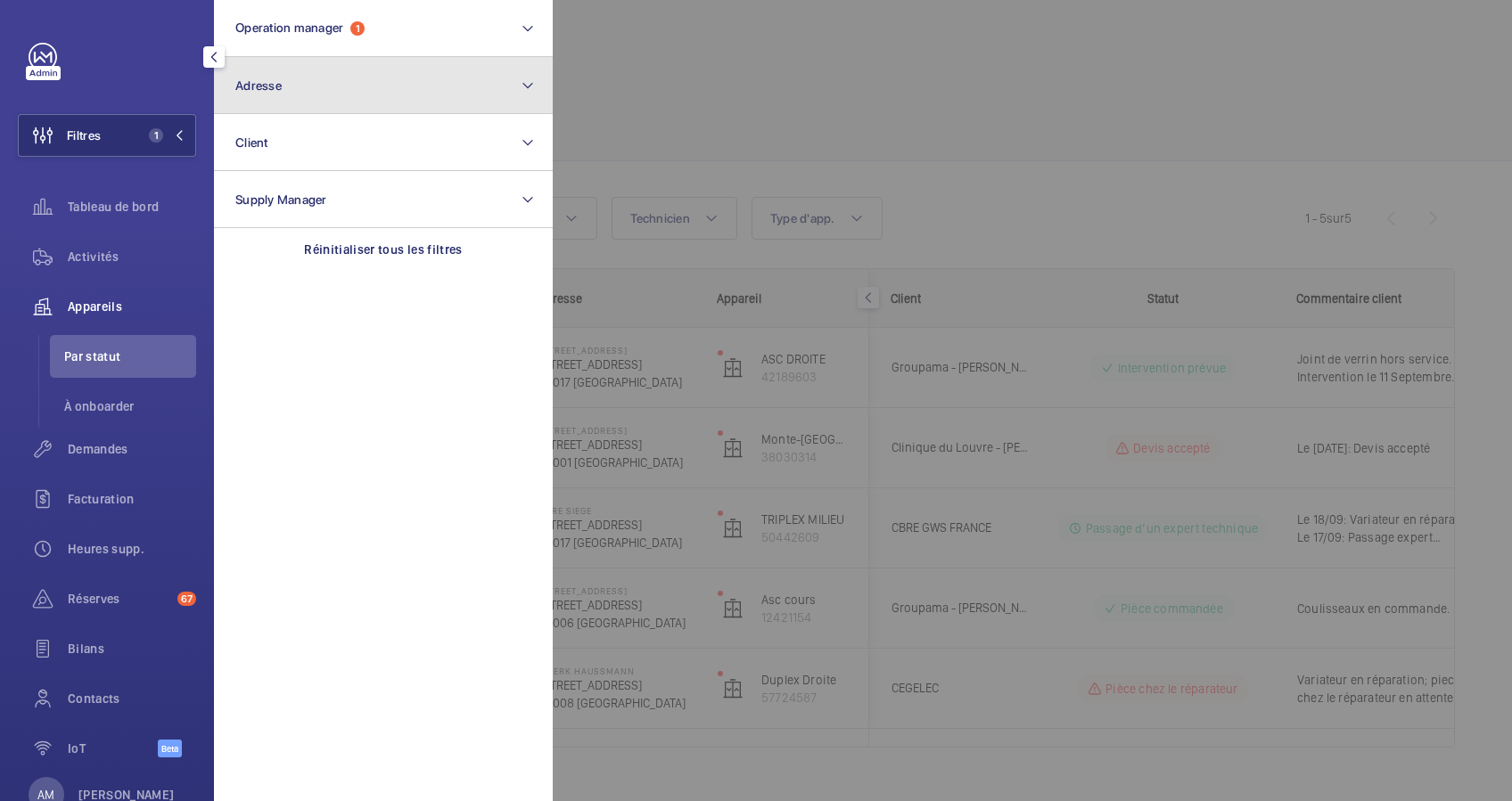
click at [485, 76] on button "Adresse" at bounding box center [383, 85] width 339 height 57
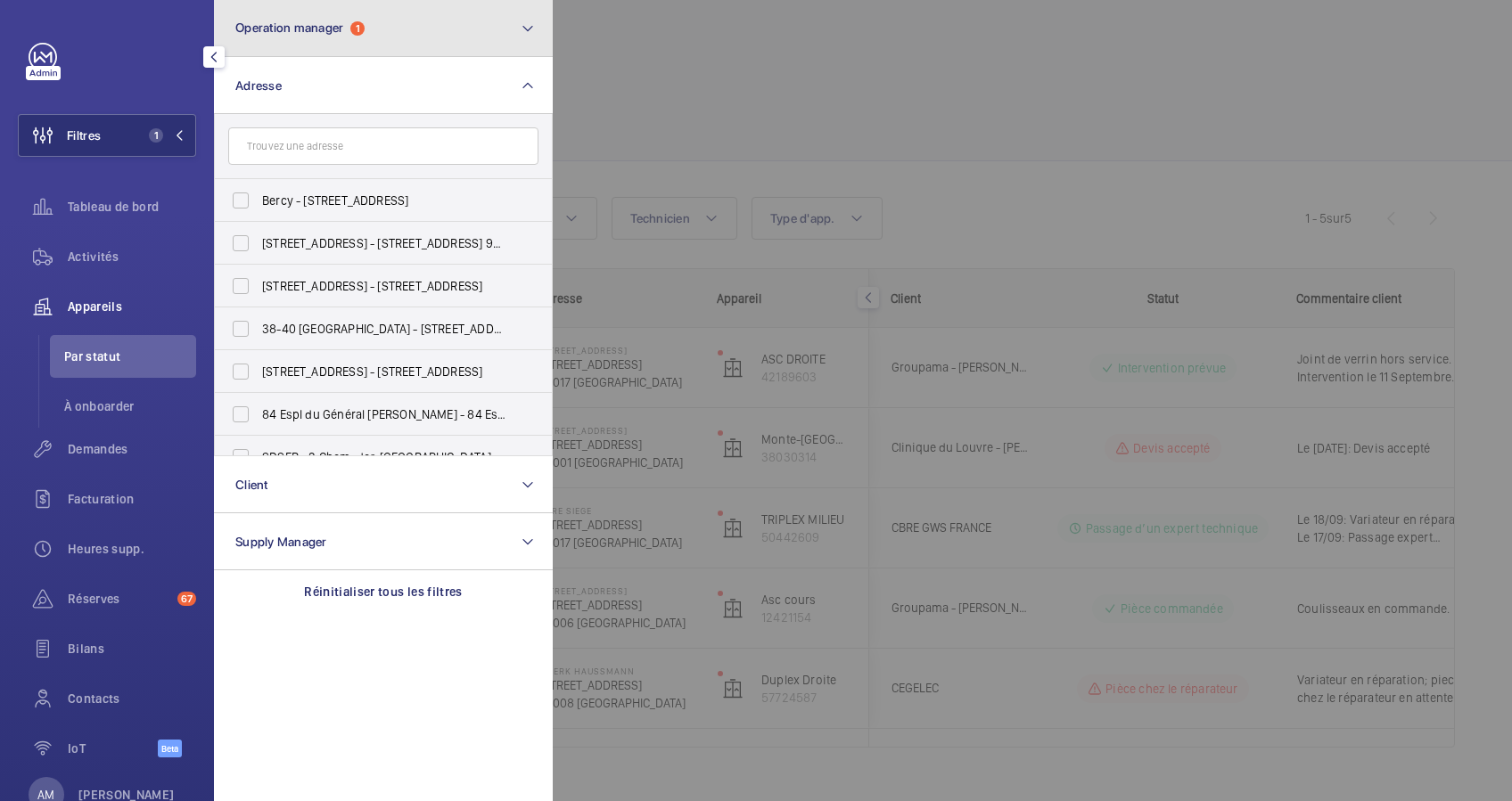
click at [411, 49] on button "Operation manager 1" at bounding box center [383, 28] width 339 height 57
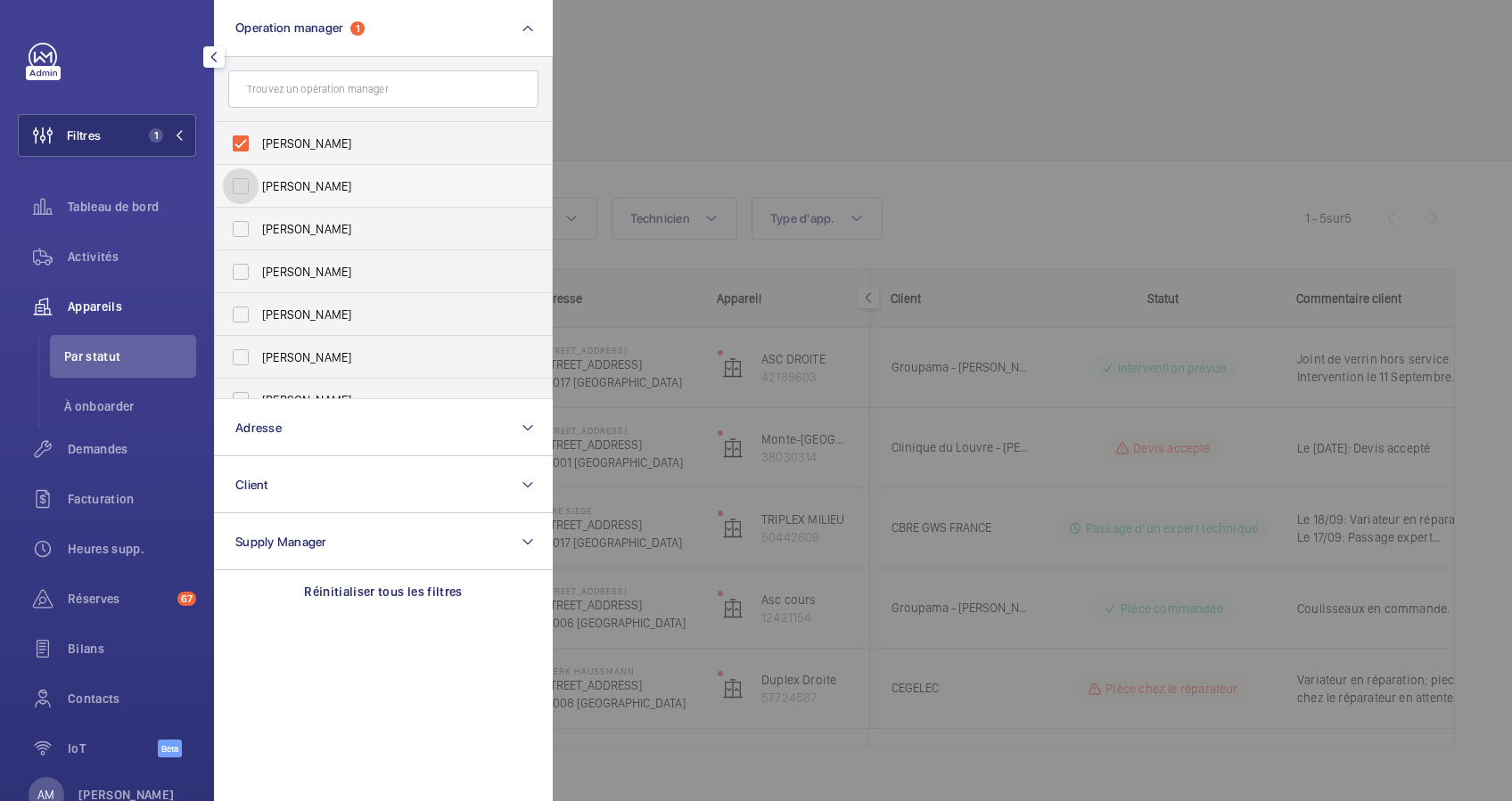
click at [245, 182] on input "[PERSON_NAME]" at bounding box center [241, 186] width 35 height 35
checkbox input "true"
click at [244, 146] on input "[PERSON_NAME]" at bounding box center [241, 144] width 35 height 35
checkbox input "false"
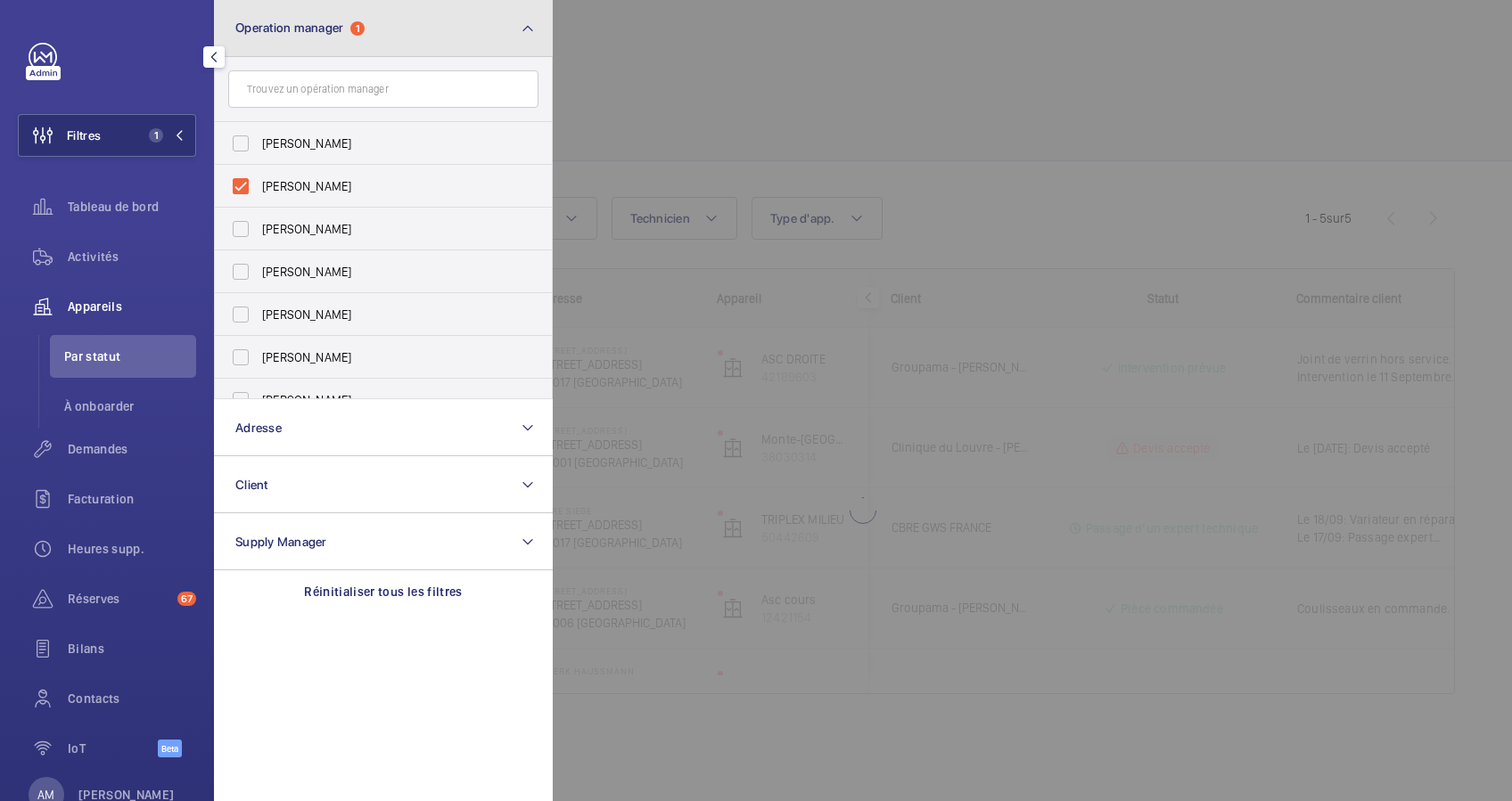
click at [443, 26] on button "Operation manager 1" at bounding box center [383, 28] width 339 height 57
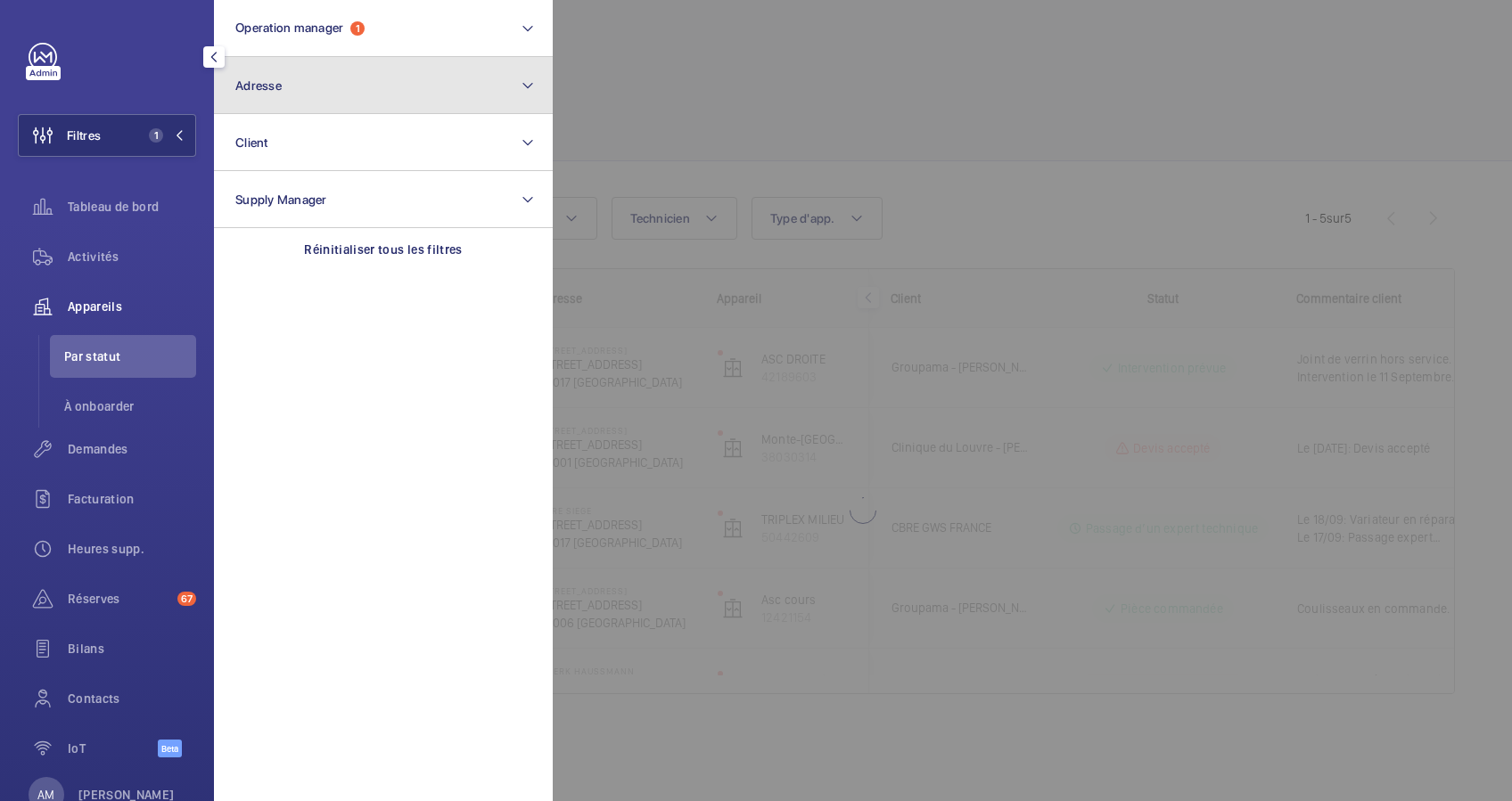
click at [346, 81] on button "Adresse" at bounding box center [383, 85] width 339 height 57
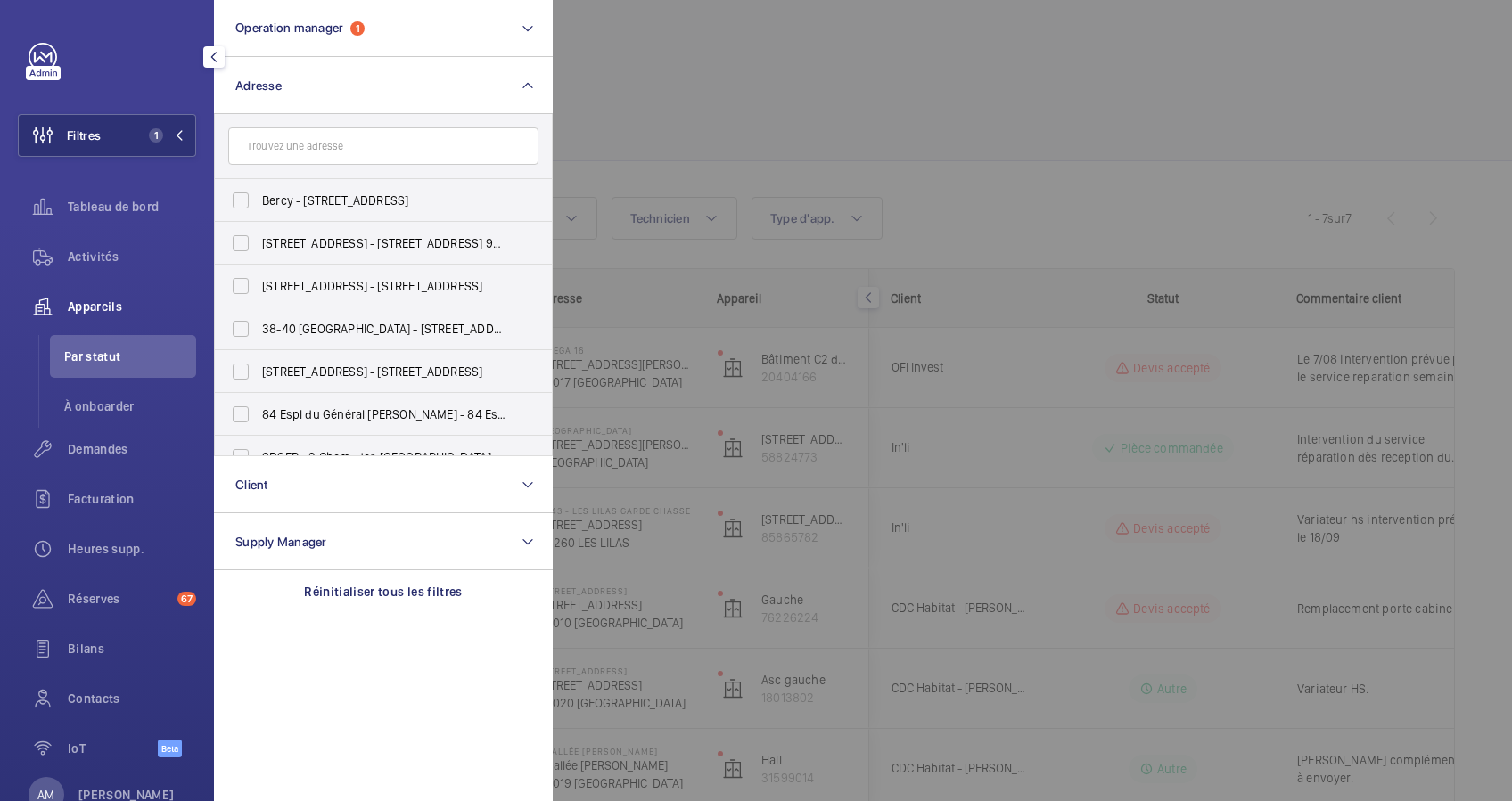
click at [726, 91] on div at bounding box center [1308, 400] width 1512 height 801
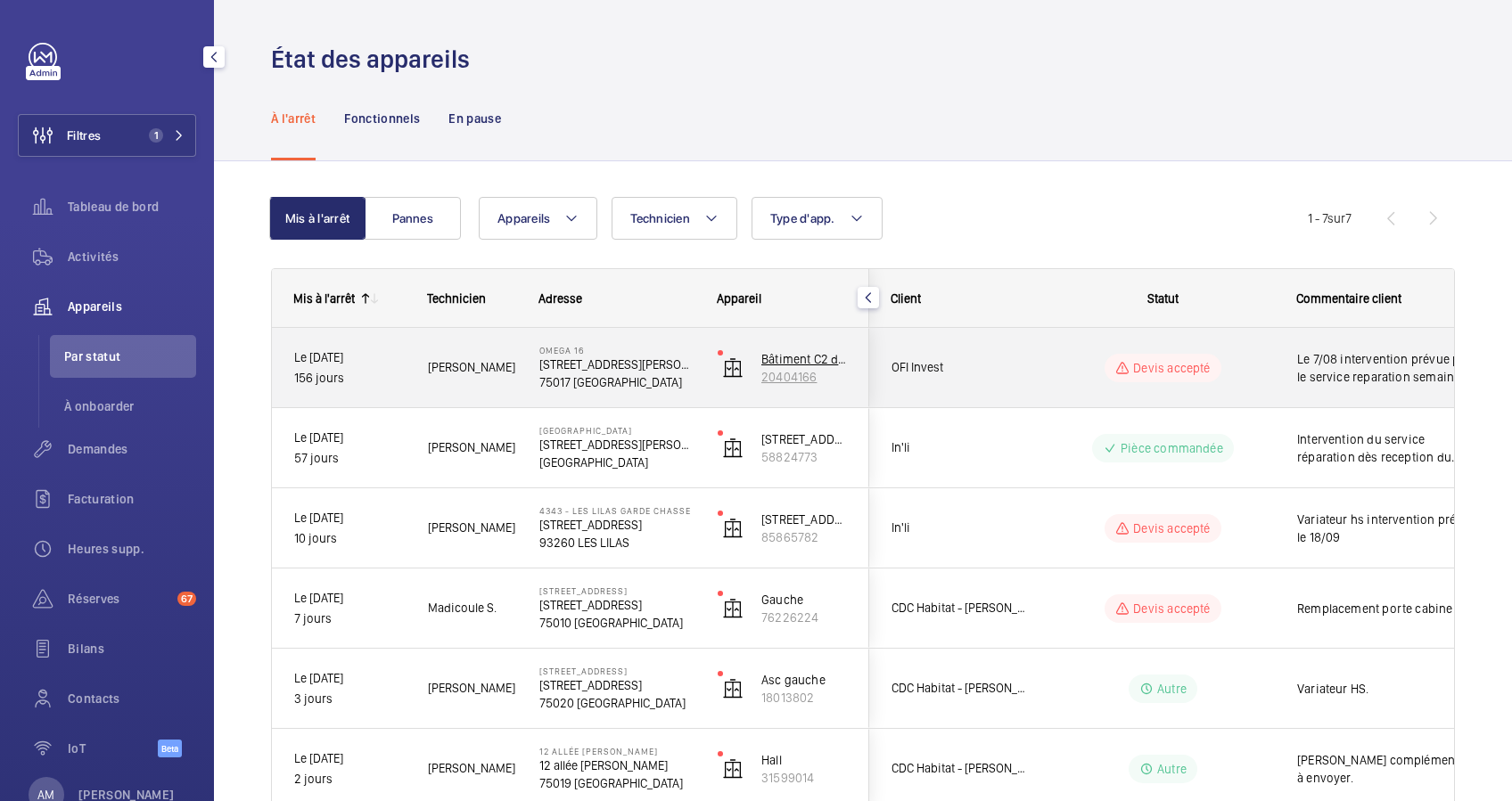
scroll to position [119, 0]
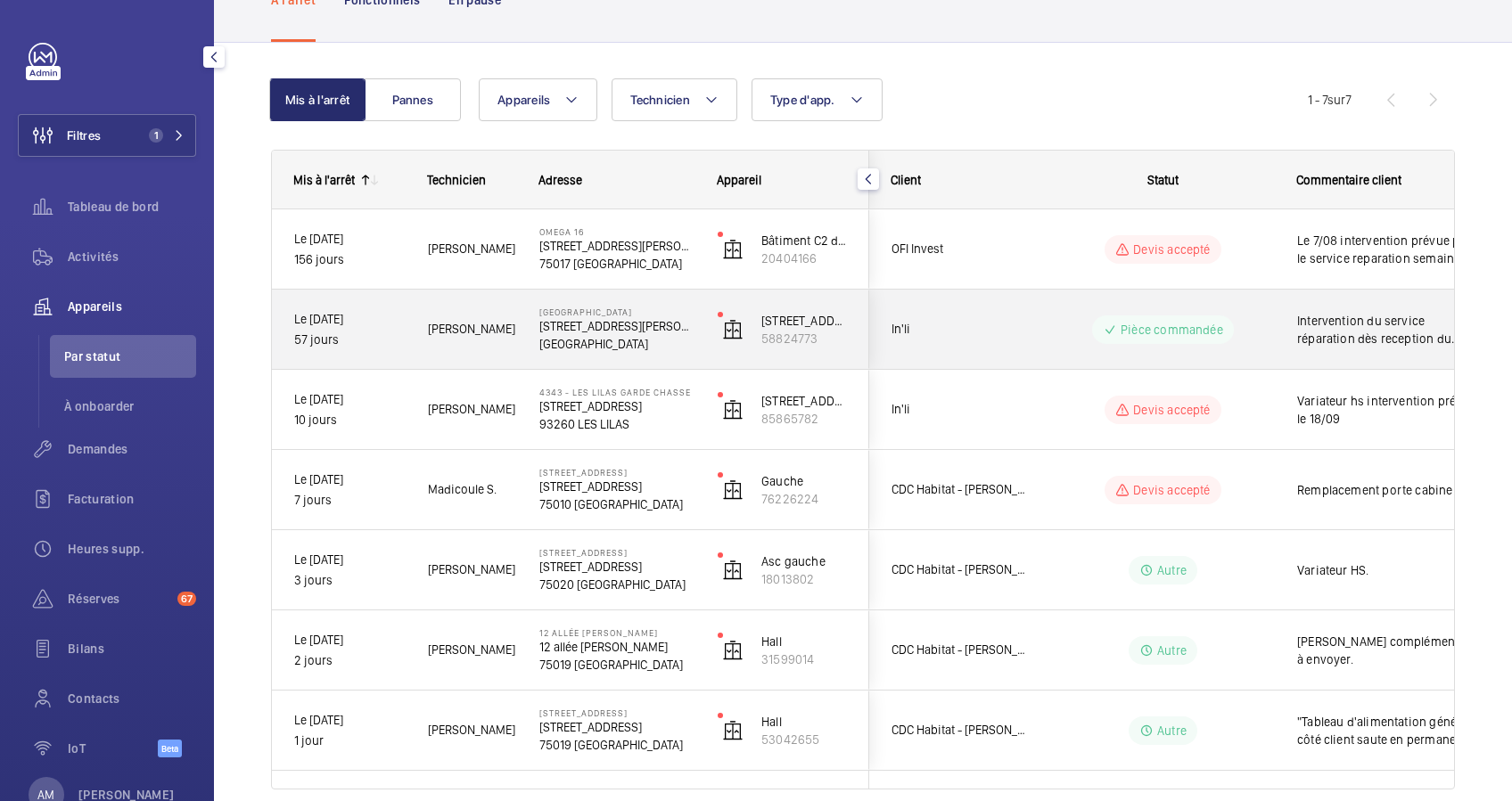
click at [1253, 333] on wm-front-pills-cell "Pièce commandée" at bounding box center [1164, 330] width 222 height 29
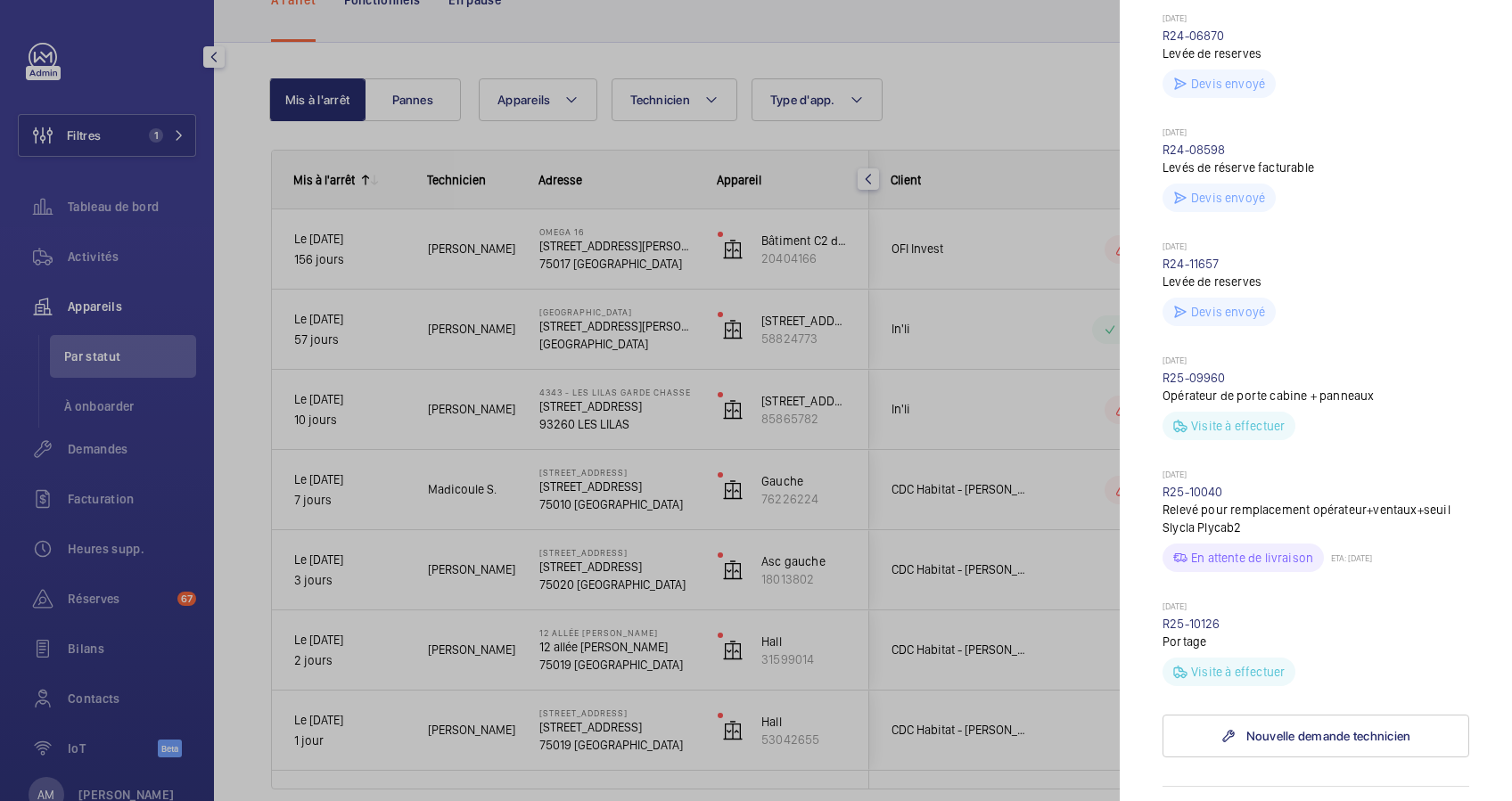
scroll to position [832, 0]
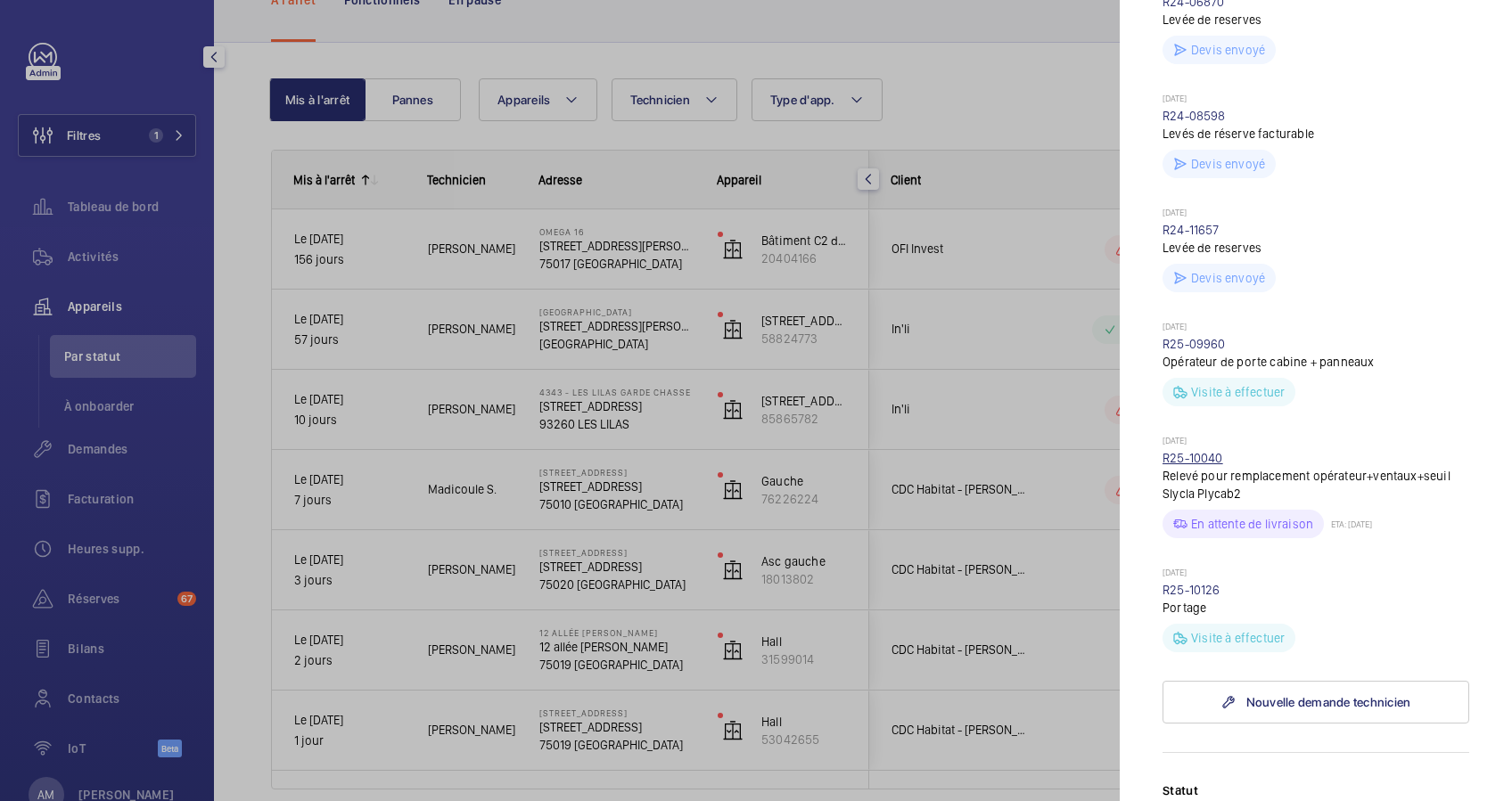
click at [1184, 460] on link "R25-10040" at bounding box center [1193, 457] width 61 height 14
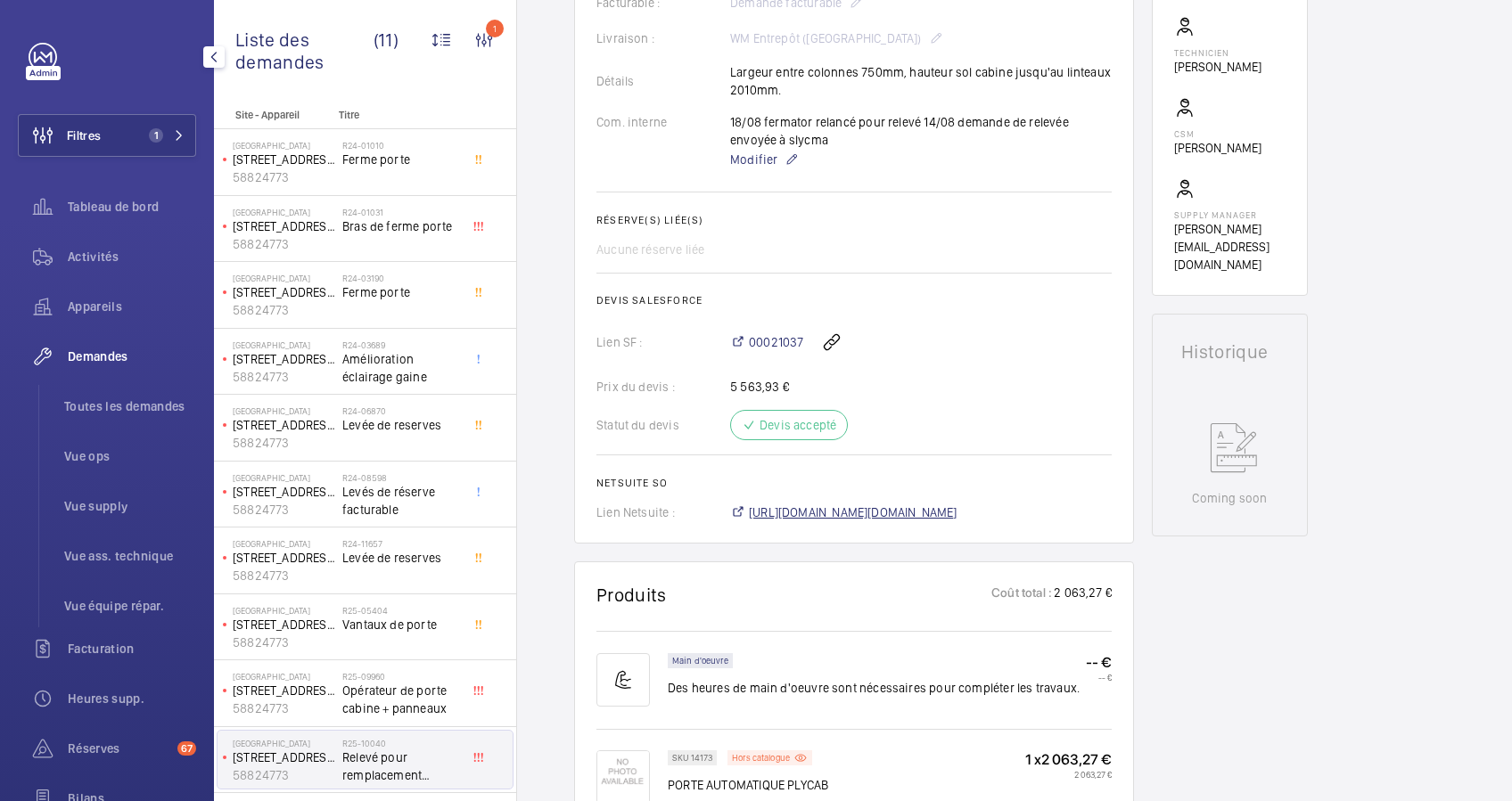
scroll to position [594, 0]
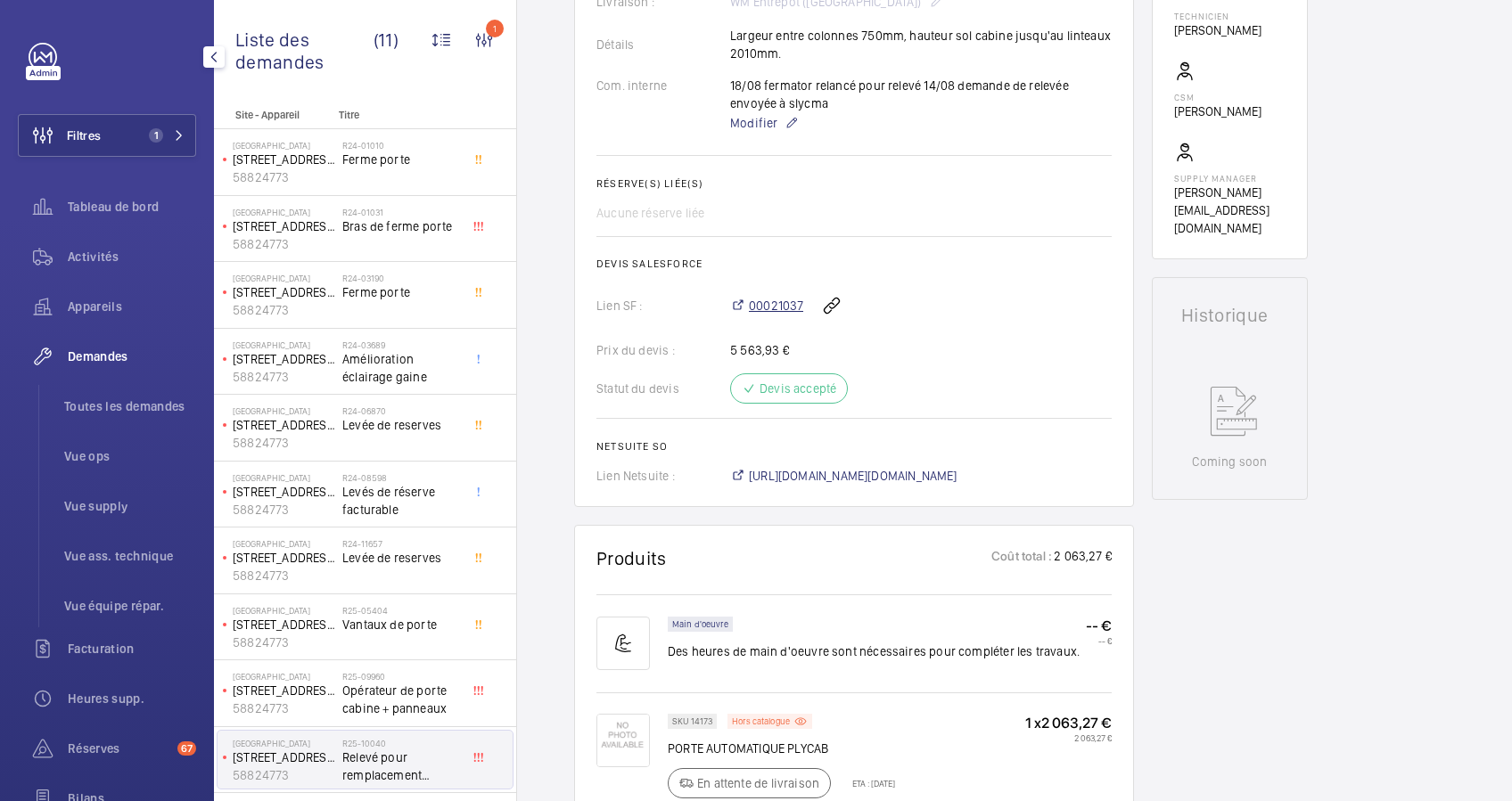
click at [792, 312] on span "00021037" at bounding box center [776, 305] width 54 height 18
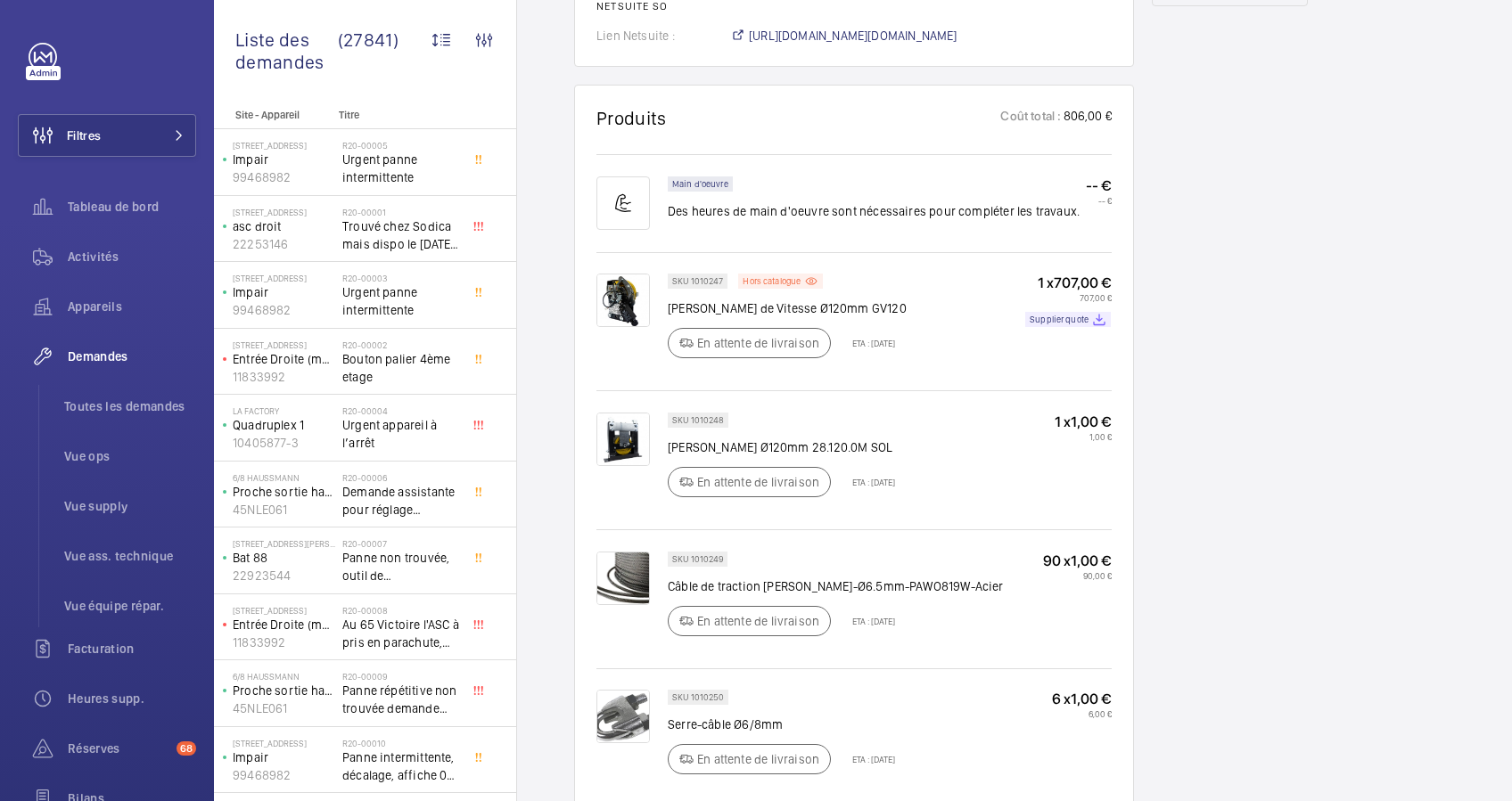
scroll to position [950, 0]
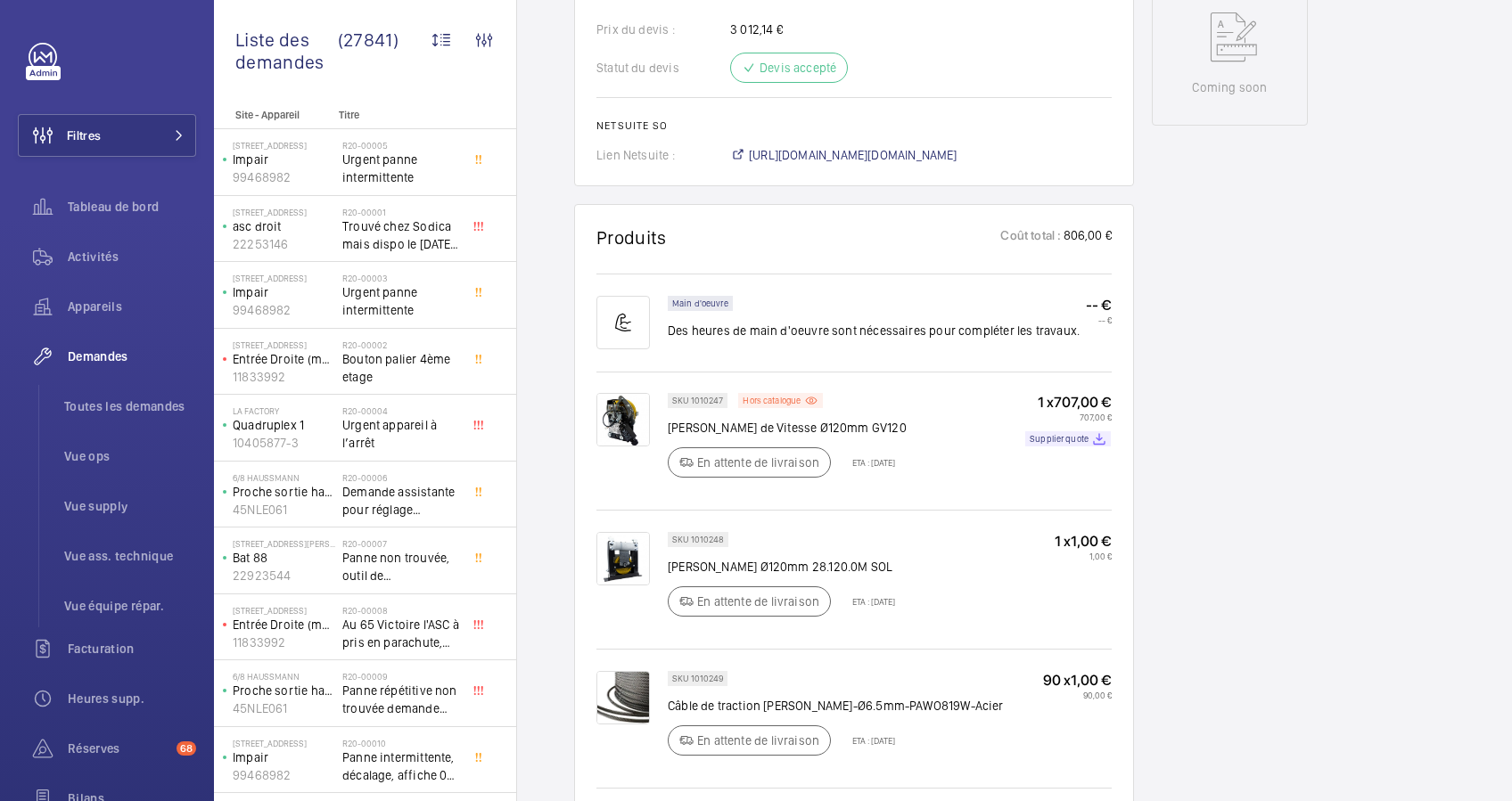
click at [617, 540] on img at bounding box center [623, 558] width 53 height 53
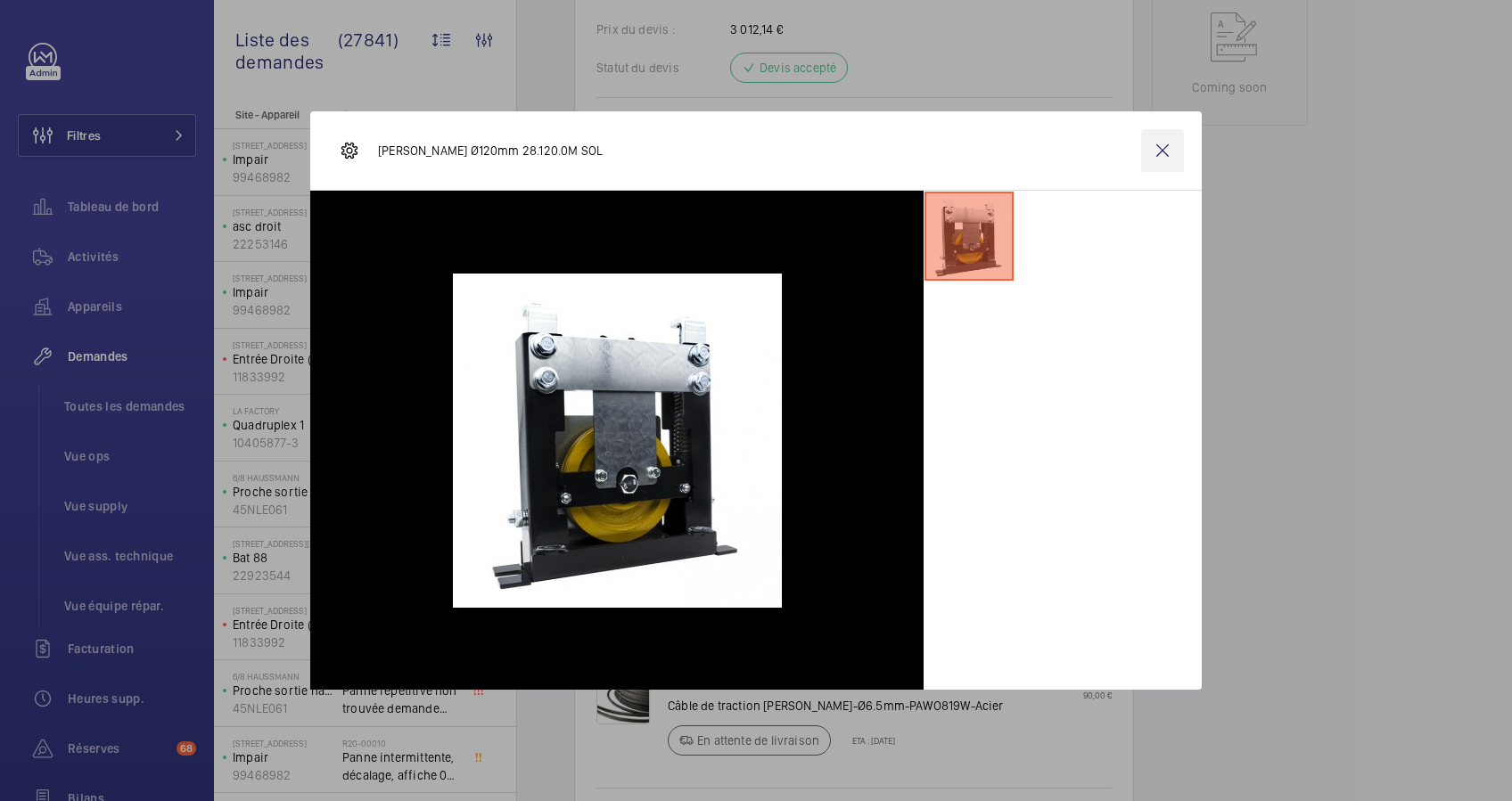
click at [1165, 148] on wm-front-icon-button at bounding box center [1163, 150] width 43 height 43
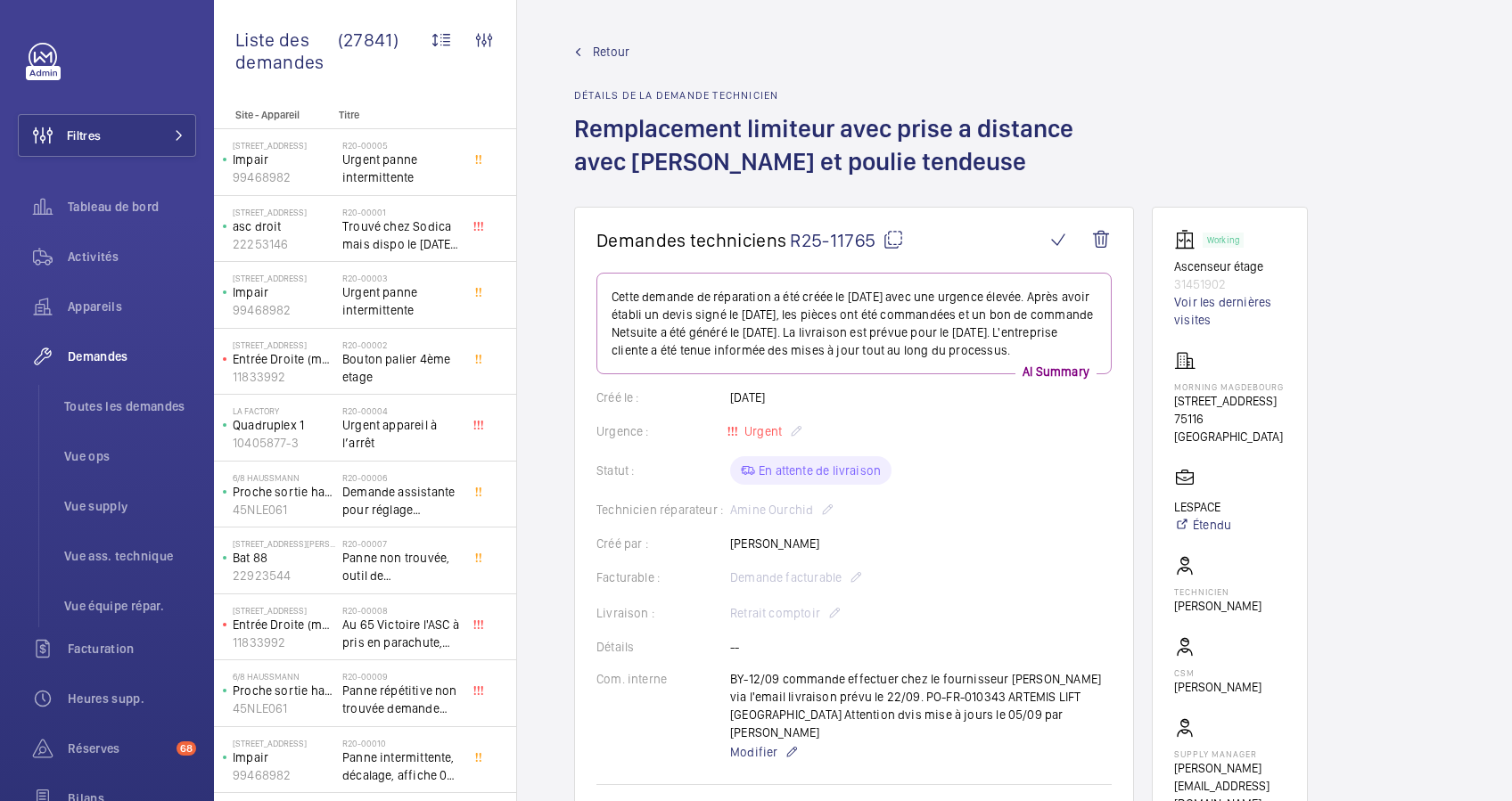
scroll to position [0, 0]
click at [120, 144] on button "Filtres" at bounding box center [106, 135] width 178 height 43
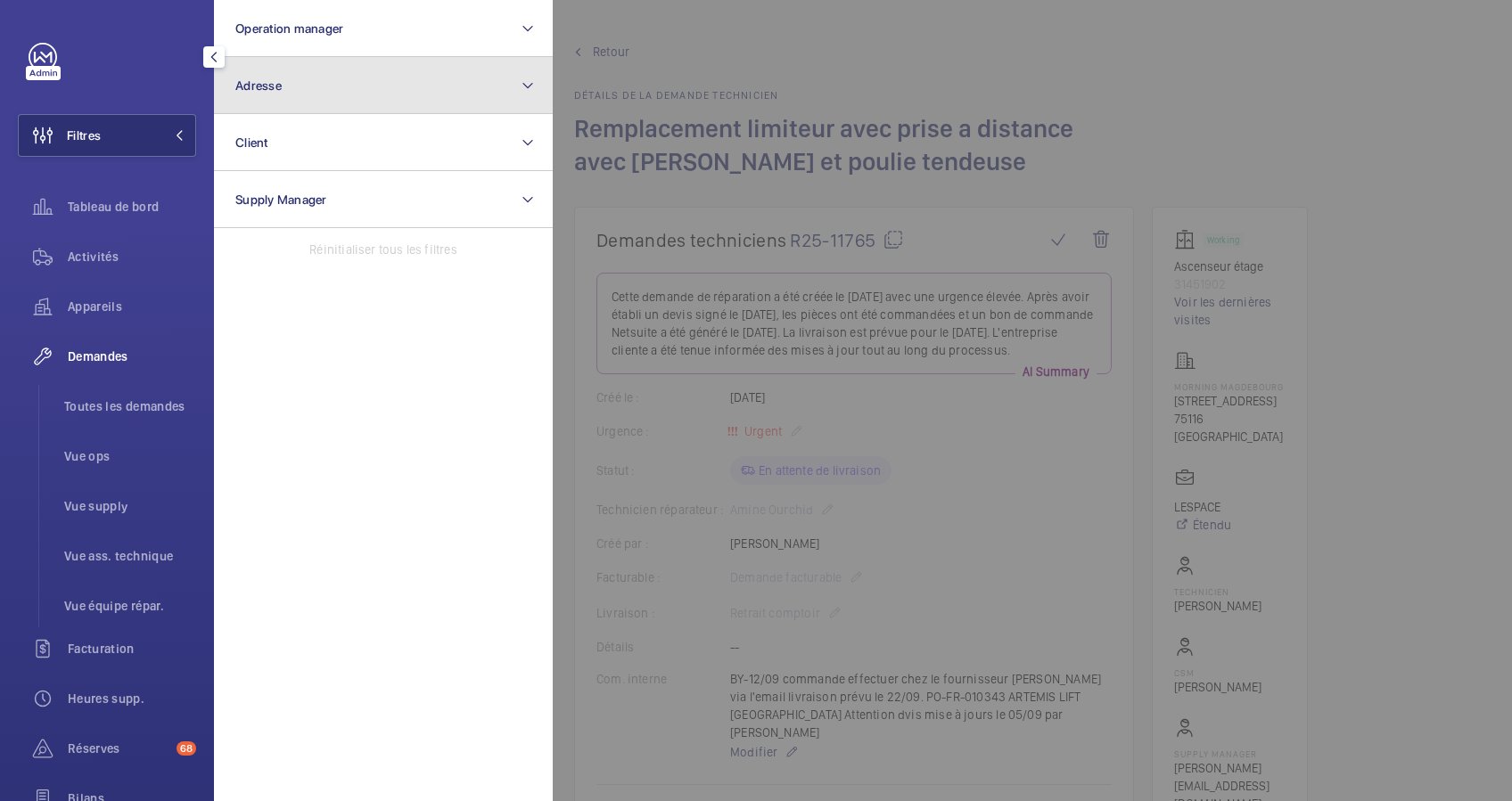
click at [350, 105] on button "Adresse" at bounding box center [383, 85] width 339 height 57
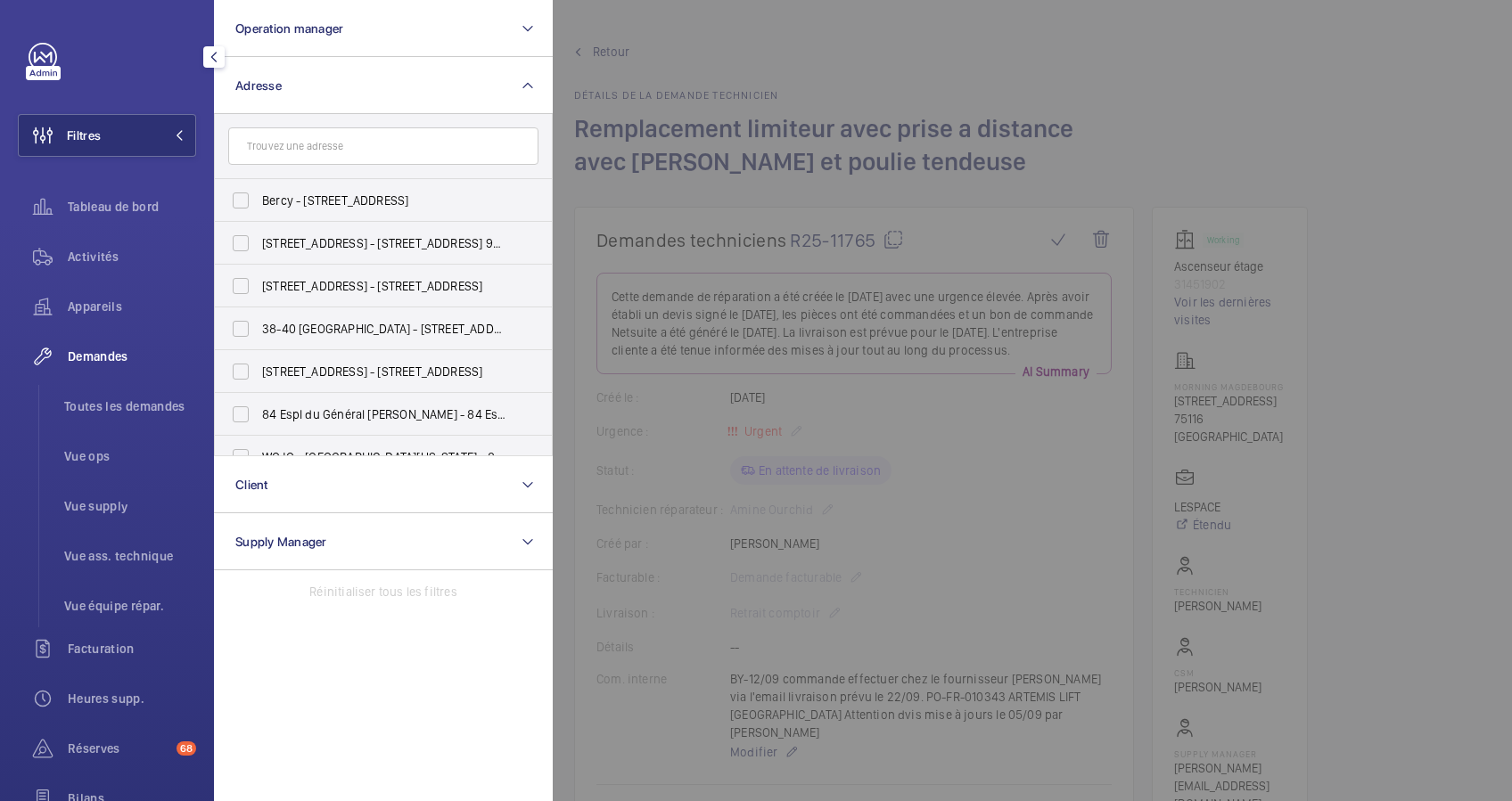
click at [338, 136] on input "text" at bounding box center [383, 147] width 310 height 37
click at [343, 143] on input "text" at bounding box center [383, 147] width 310 height 37
type input "haussman"
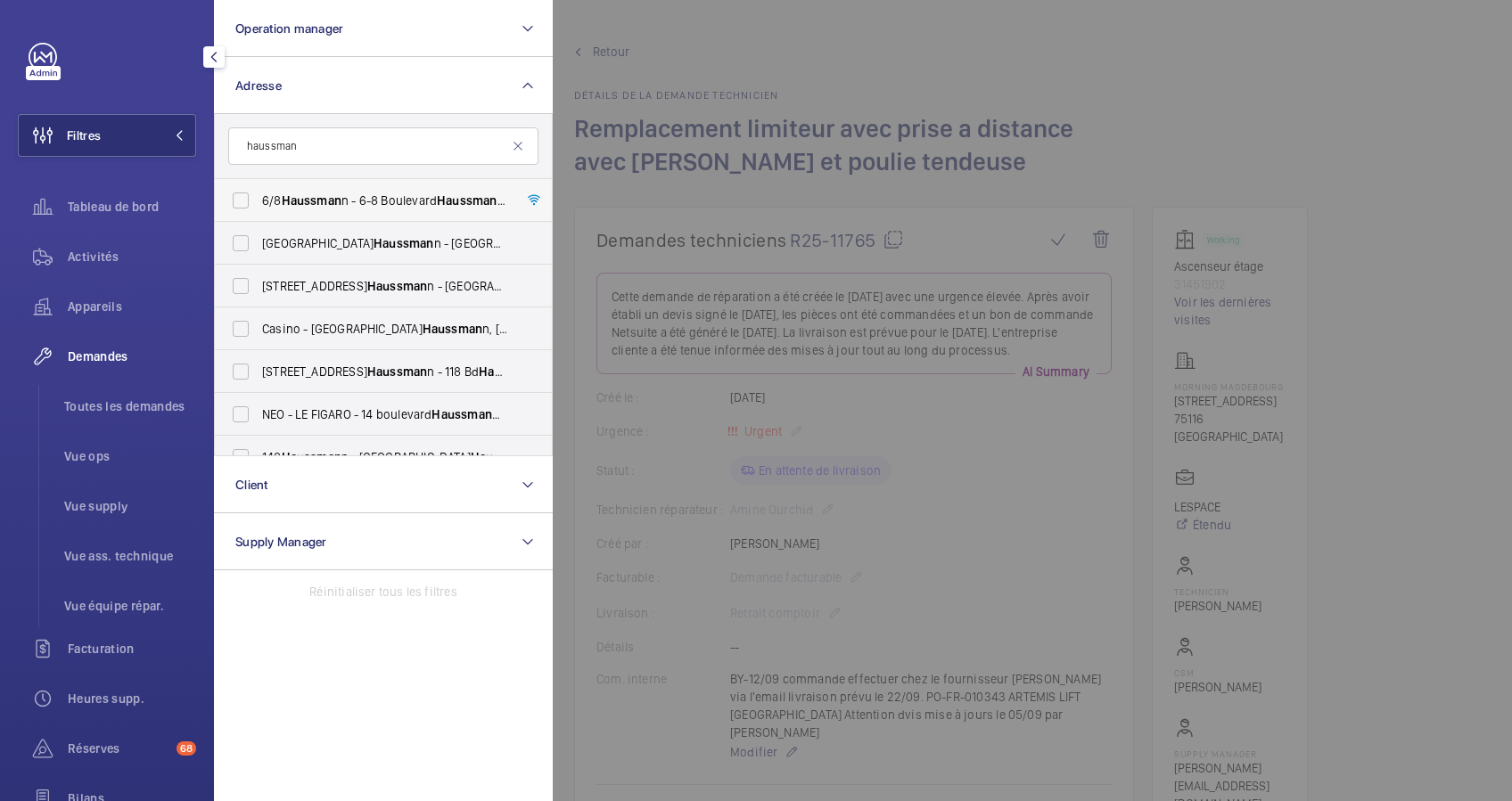
click at [297, 207] on span "Haussman" at bounding box center [312, 200] width 60 height 14
click at [259, 207] on input "6/8 Haussman n - 6-8 Boulevard Haussman n, 75008 PARIS, PARIS 75008" at bounding box center [241, 201] width 35 height 35
checkbox input "true"
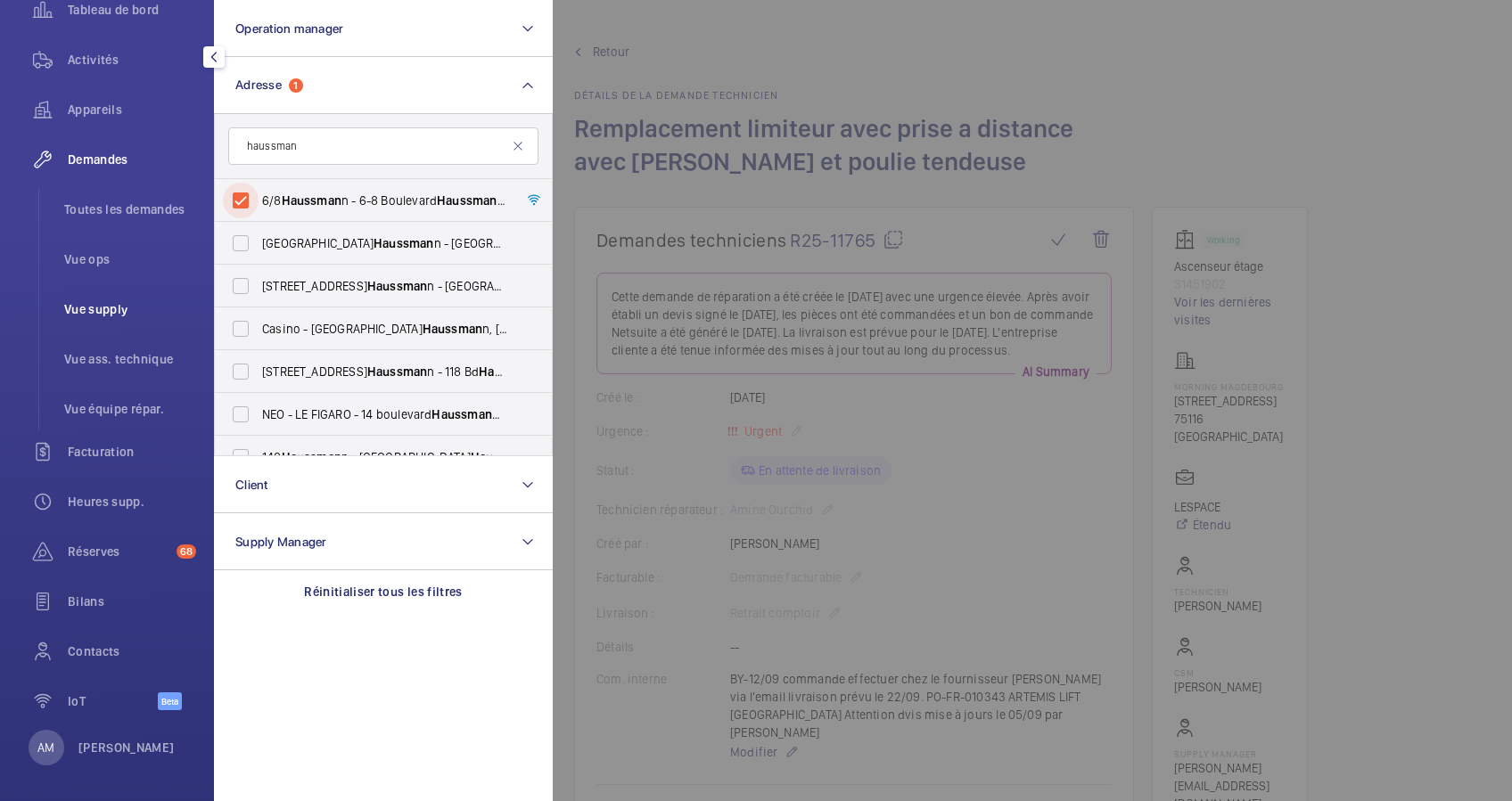
scroll to position [204, 0]
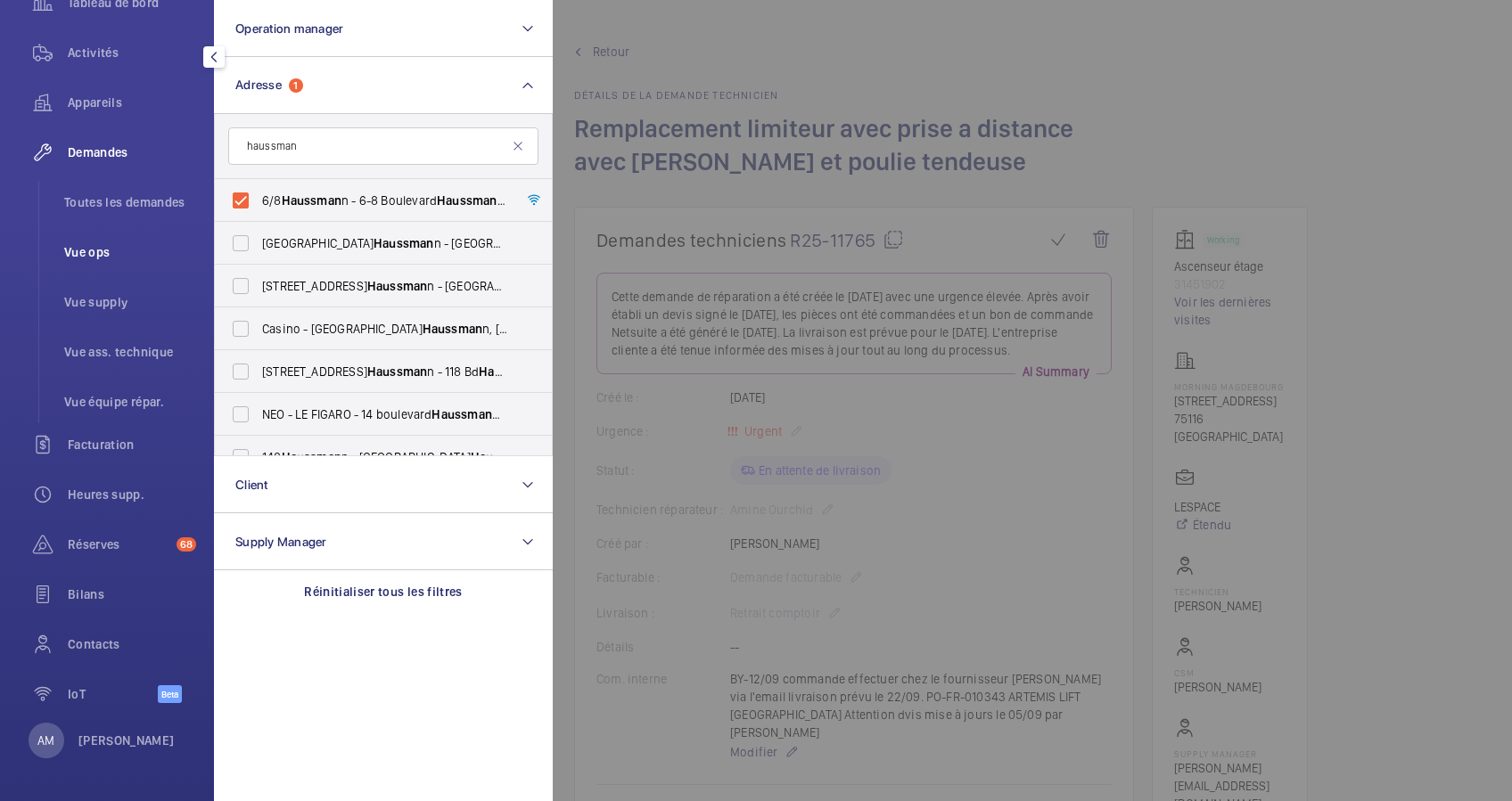
click at [89, 266] on li "Vue ops" at bounding box center [122, 252] width 147 height 43
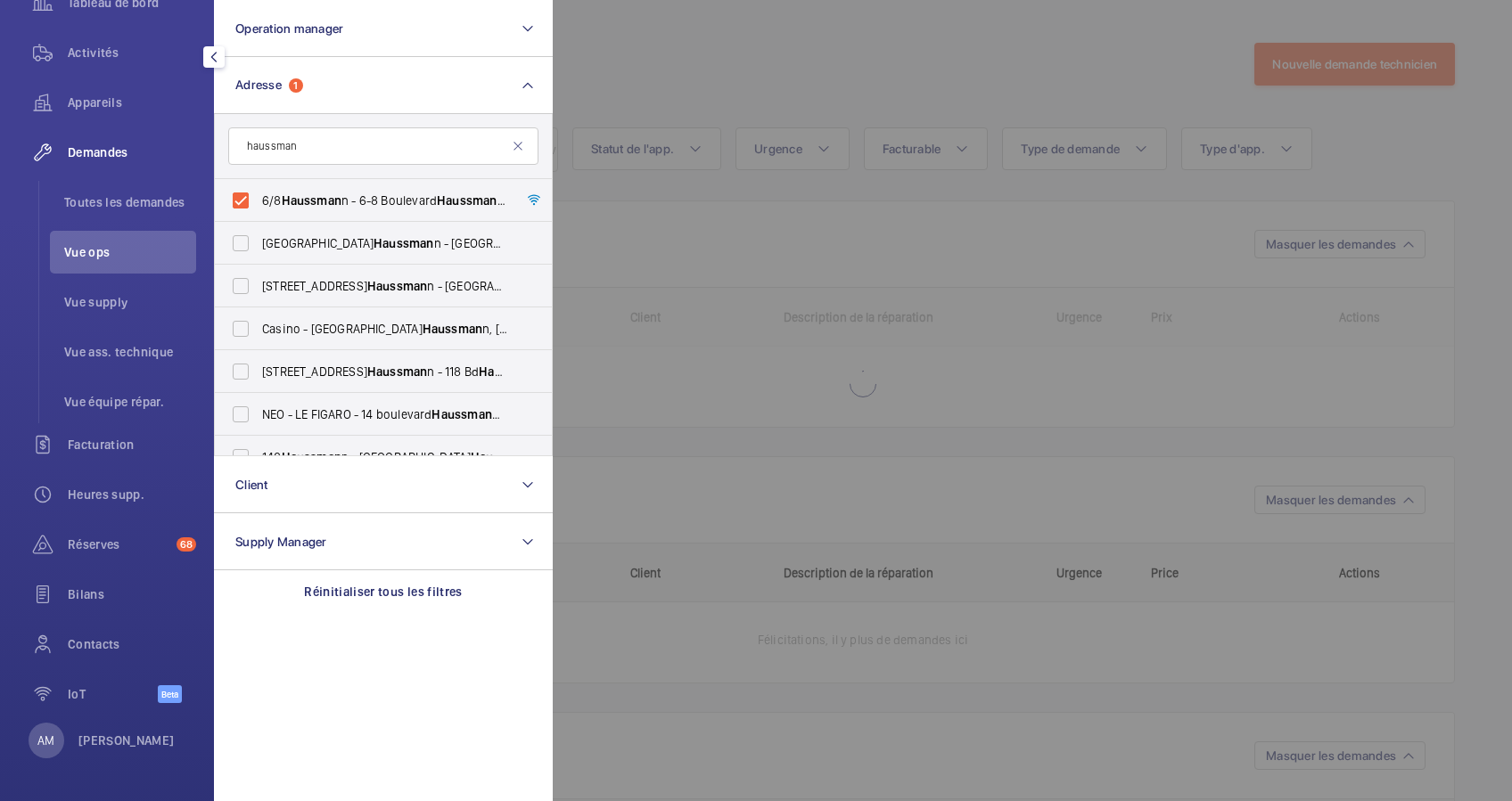
click at [102, 162] on div "Demandes" at bounding box center [106, 152] width 178 height 43
click at [669, 52] on div at bounding box center [1308, 400] width 1512 height 801
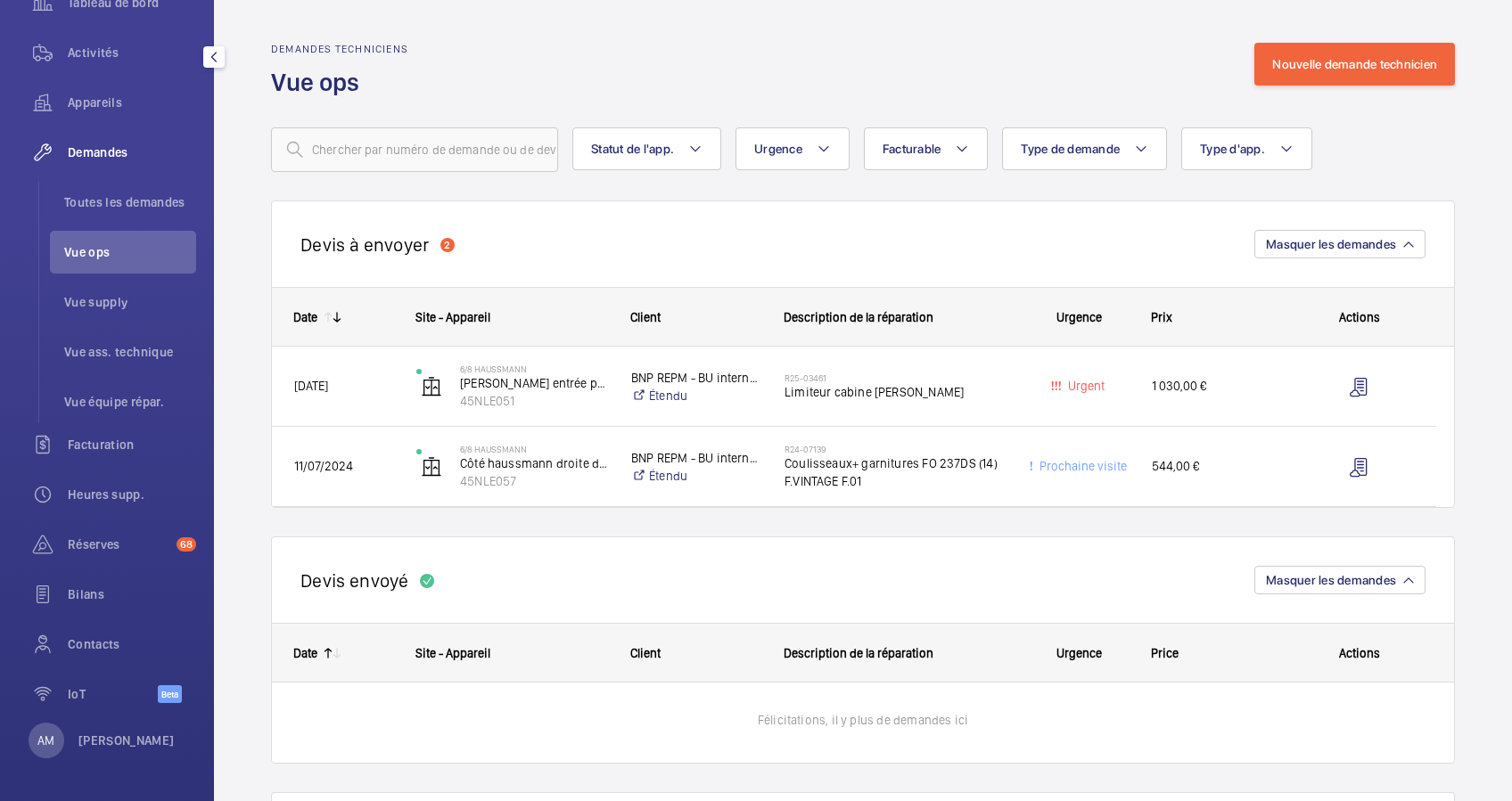
click at [87, 151] on span "Demandes" at bounding box center [132, 152] width 128 height 18
click at [114, 198] on span "Toutes les demandes" at bounding box center [130, 202] width 132 height 18
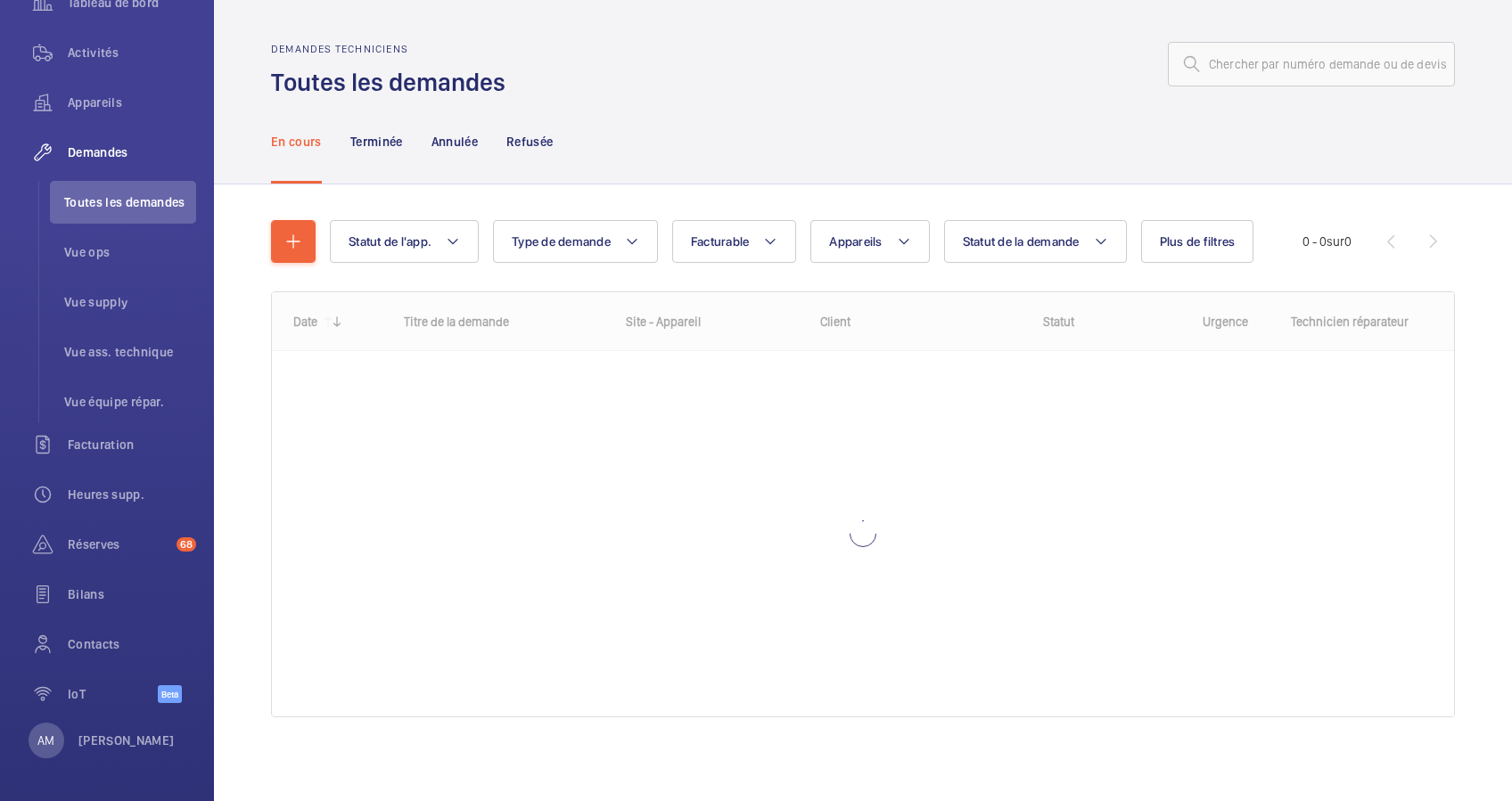
scroll to position [2, 0]
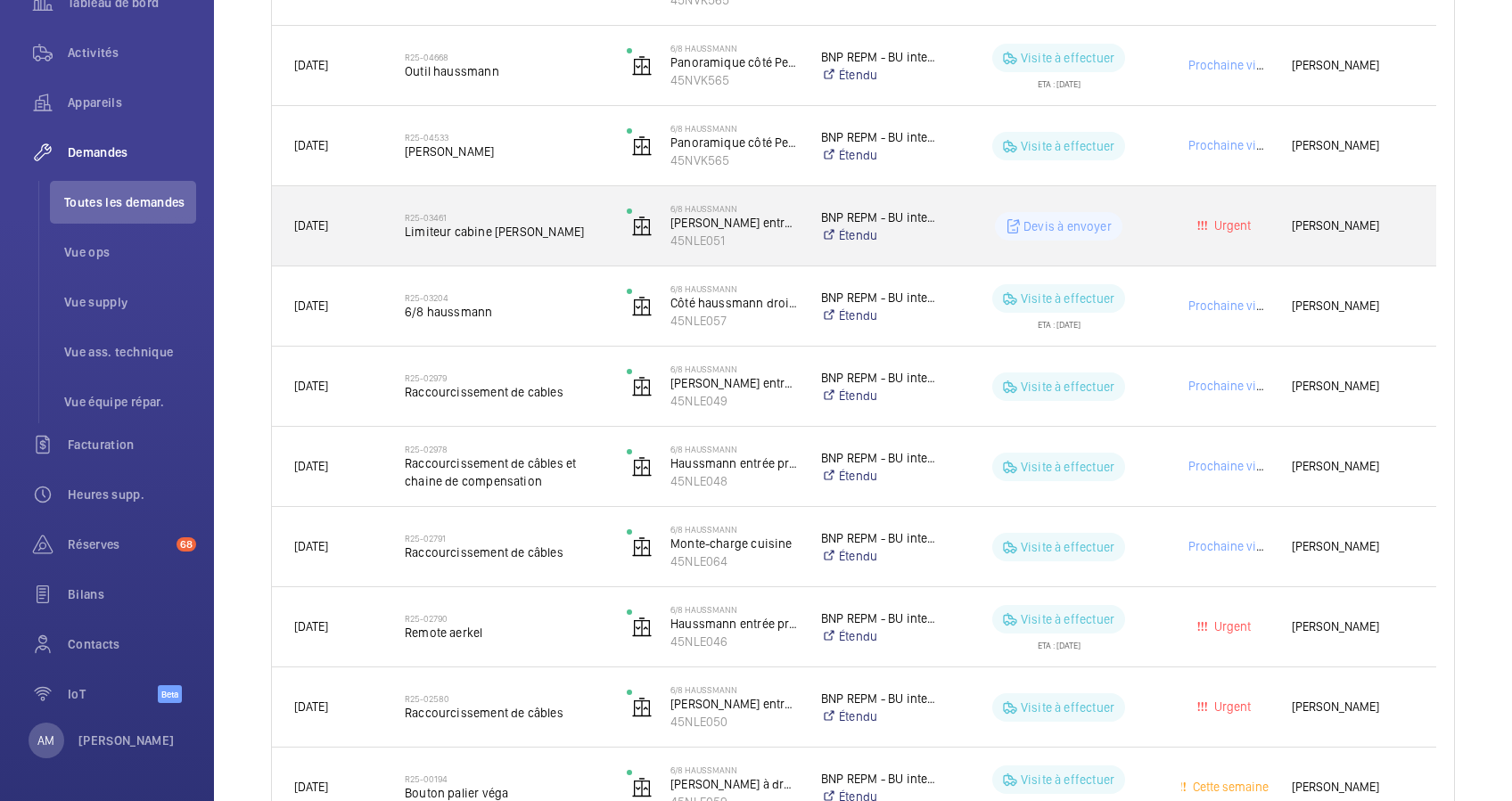
scroll to position [597, 0]
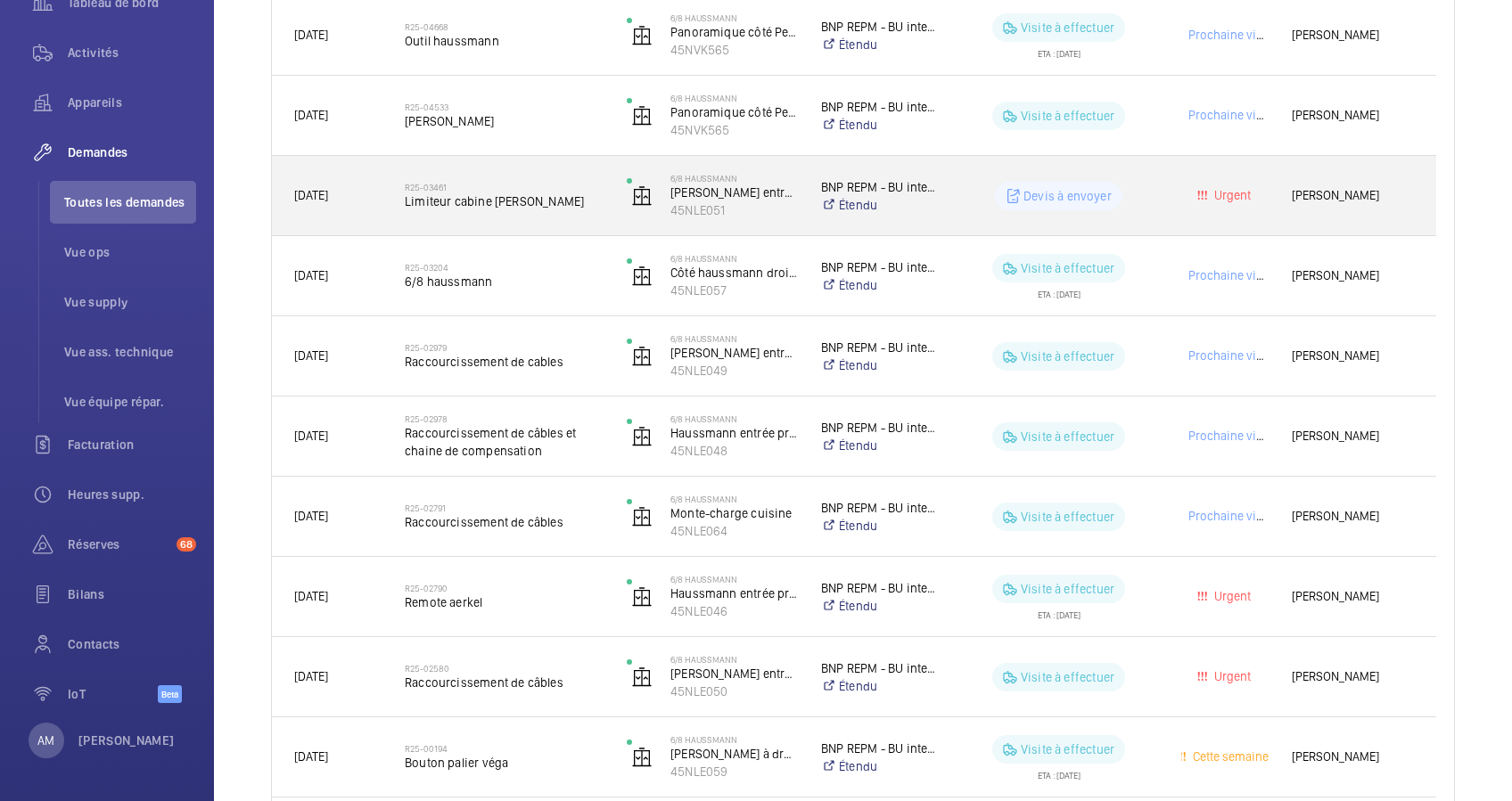
click at [500, 206] on span "Limiteur cabine Otis" at bounding box center [503, 201] width 199 height 18
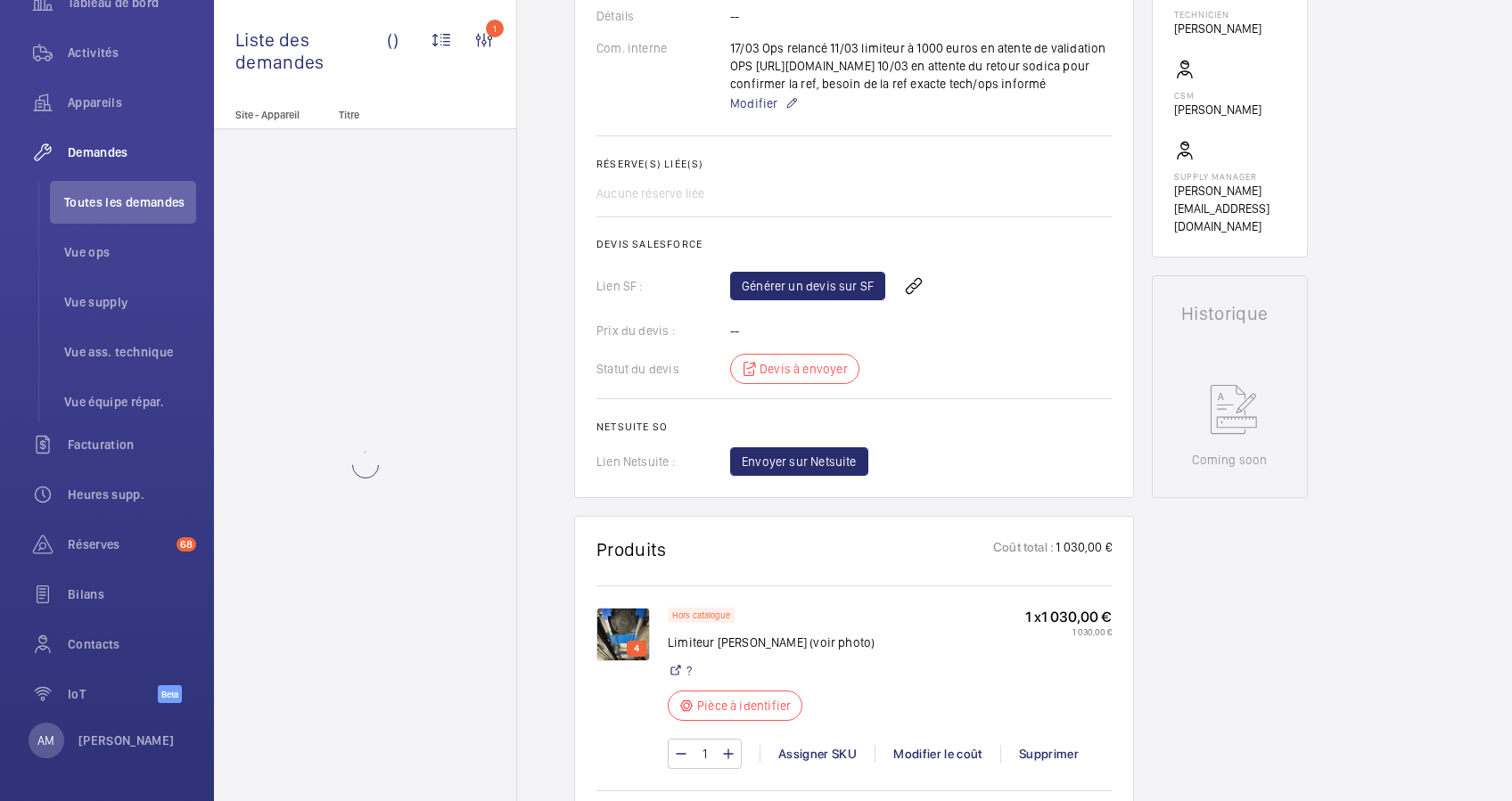
scroll to position [713, 0]
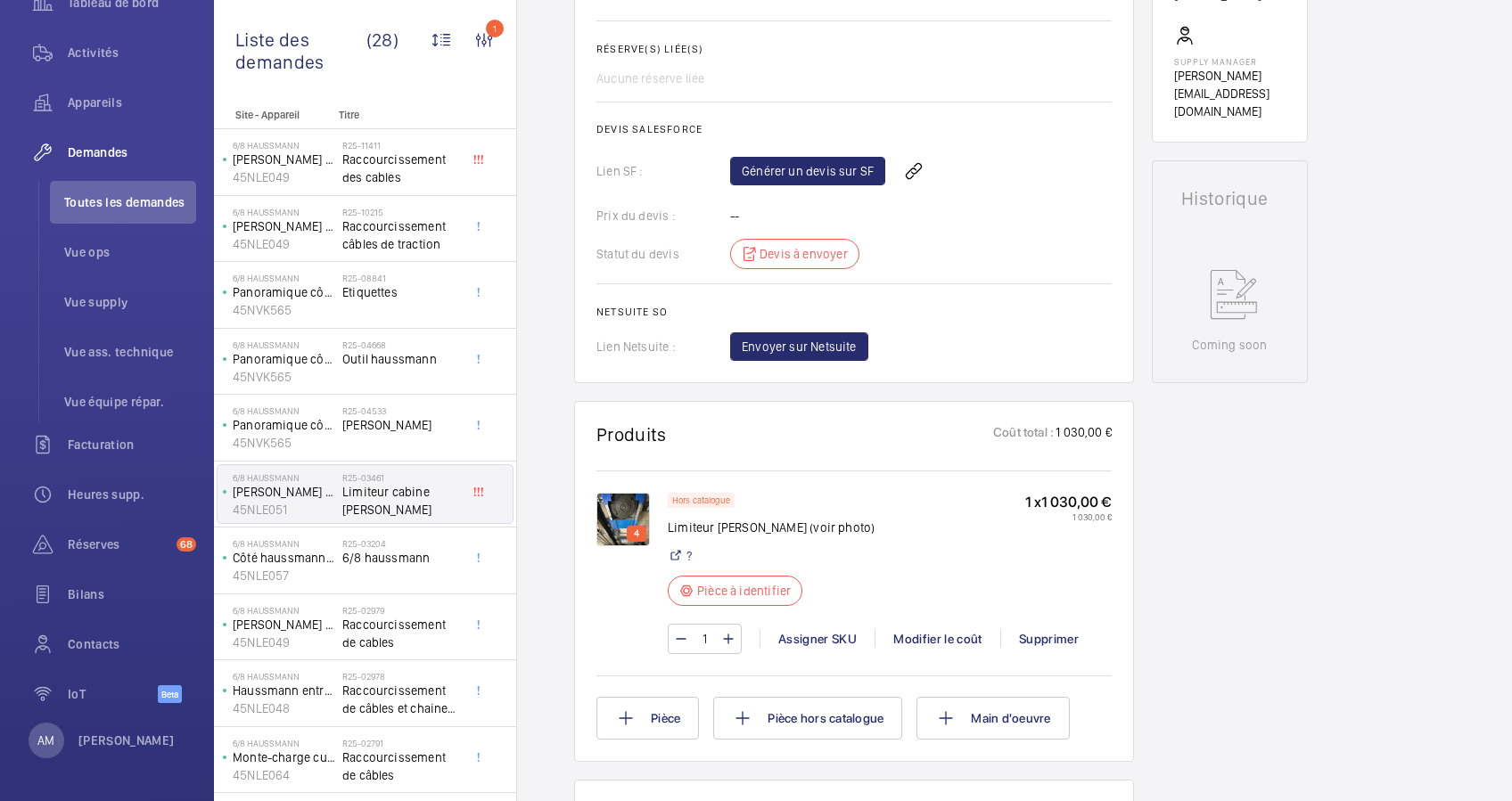
click at [618, 521] on img at bounding box center [623, 519] width 53 height 53
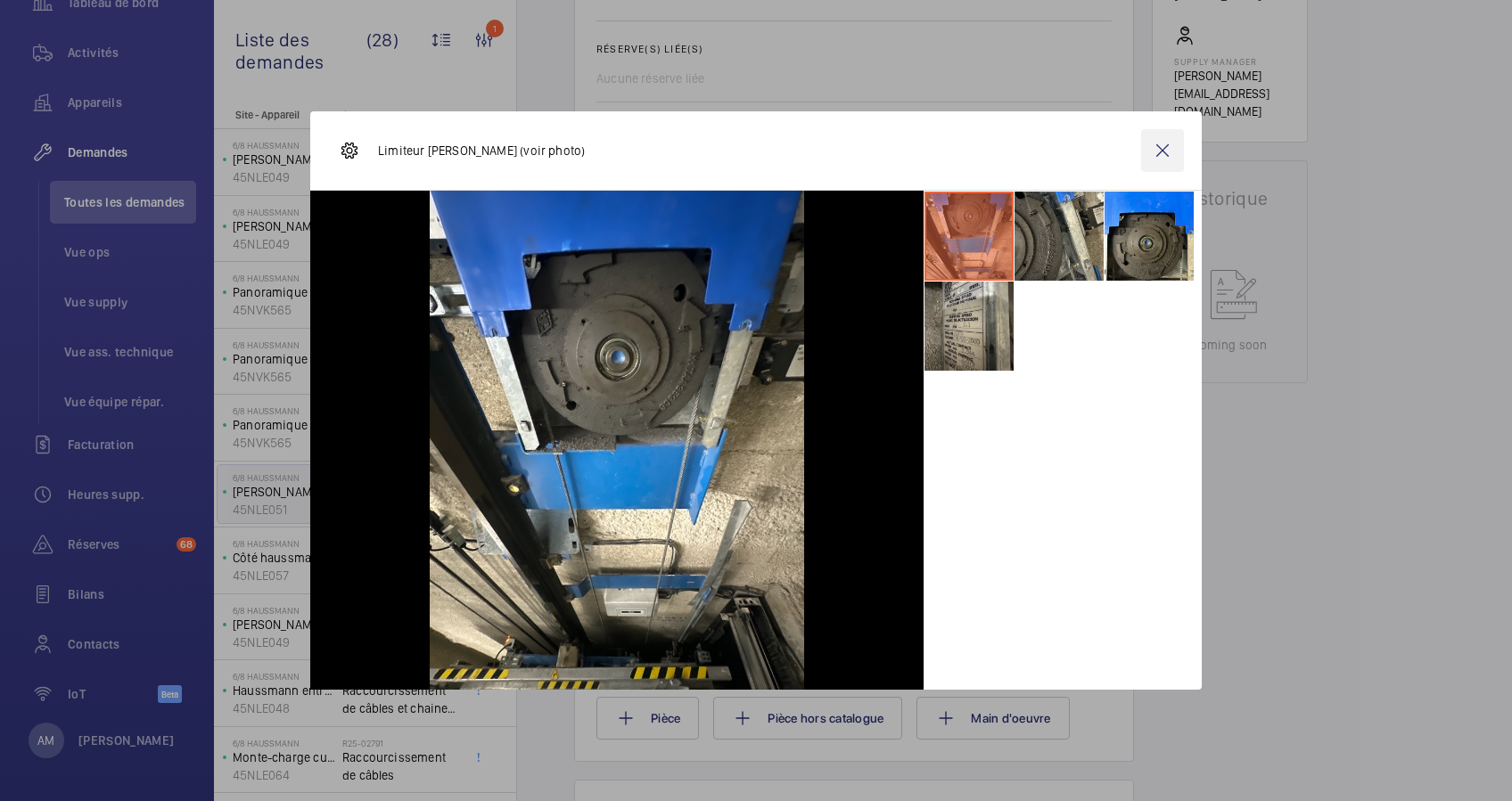
click at [1159, 146] on wm-front-icon-button at bounding box center [1163, 150] width 43 height 43
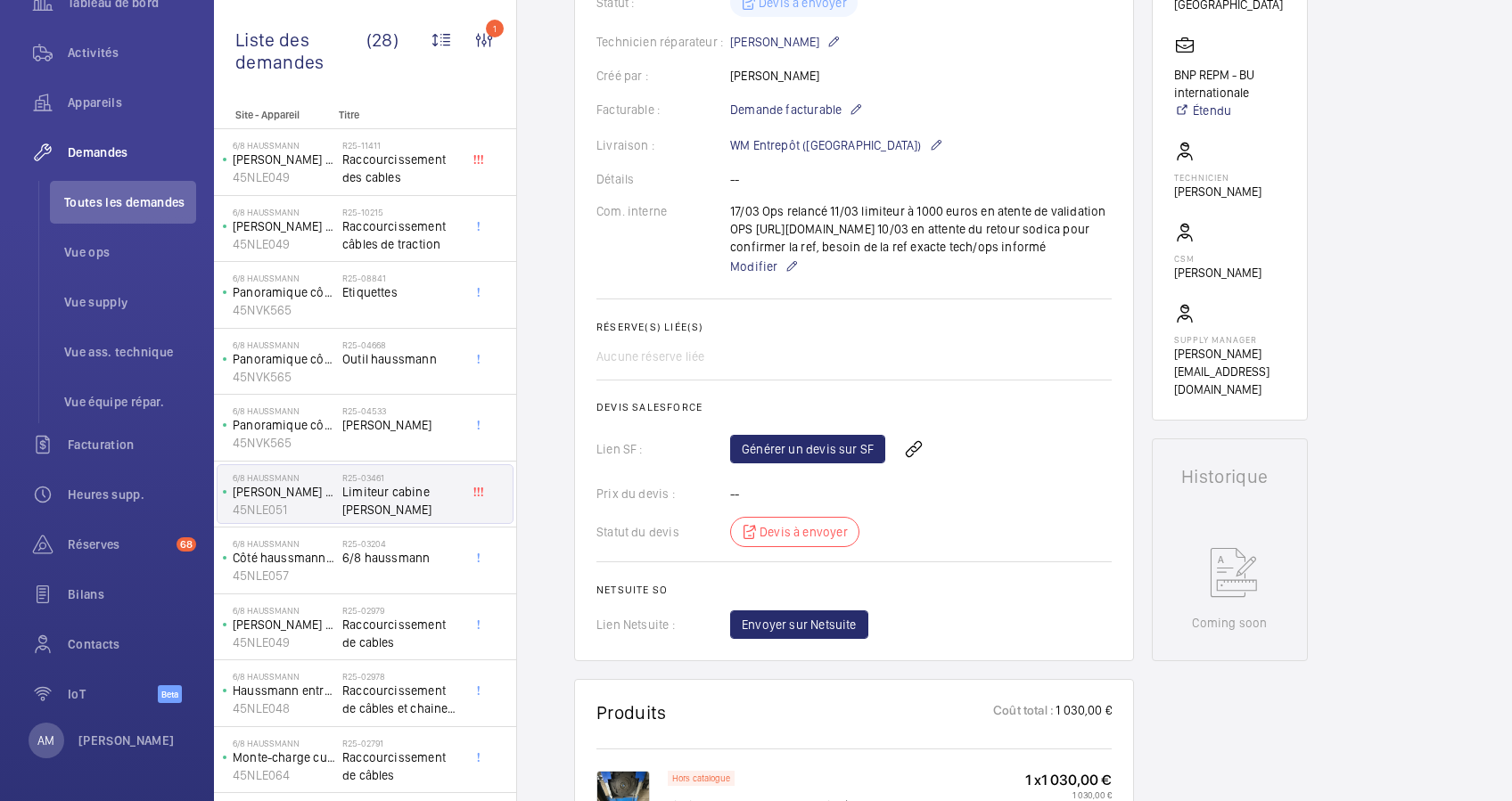
scroll to position [119, 0]
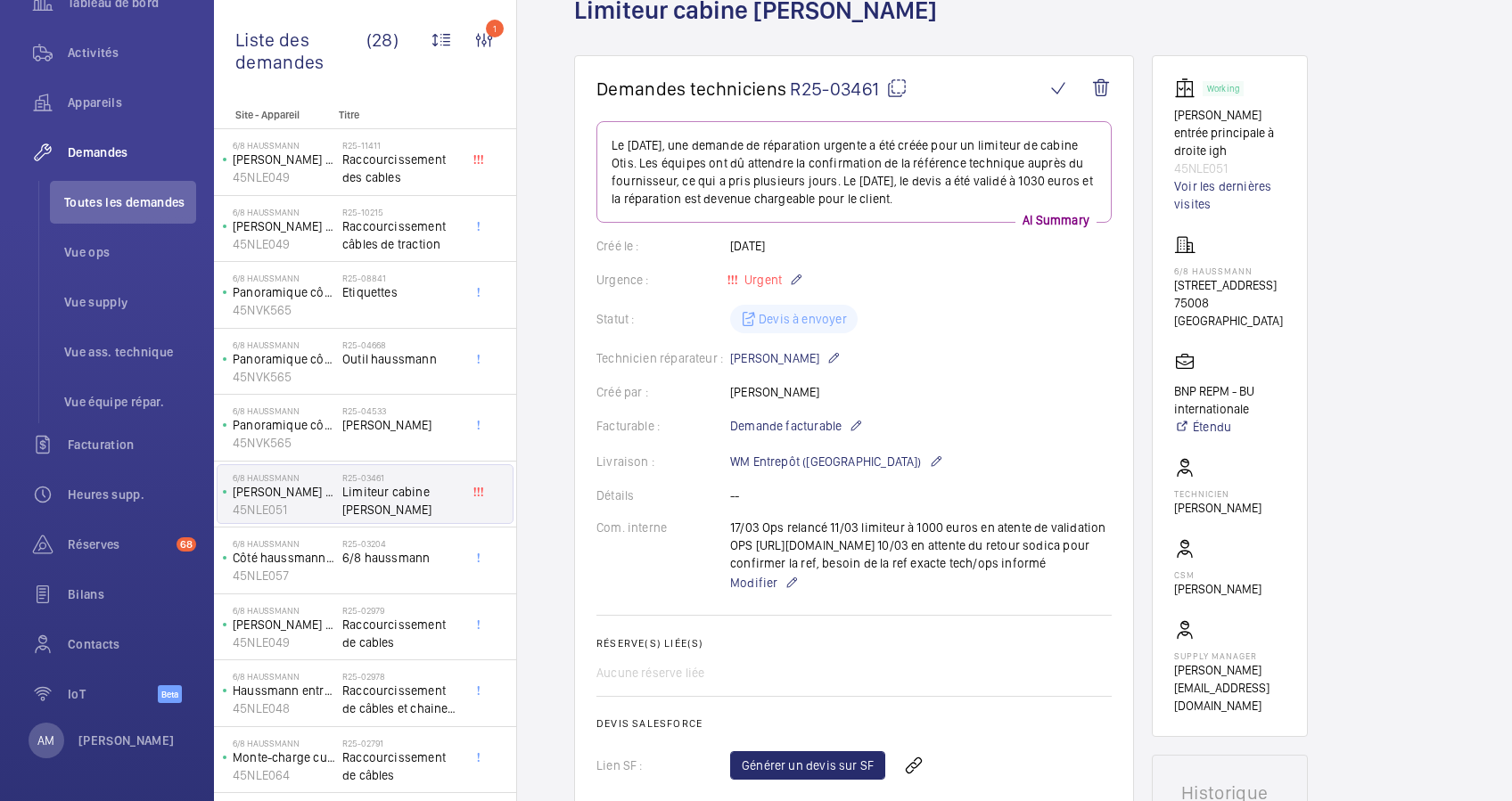
click at [892, 86] on mat-icon at bounding box center [897, 88] width 21 height 21
click at [897, 84] on mat-icon at bounding box center [897, 88] width 21 height 21
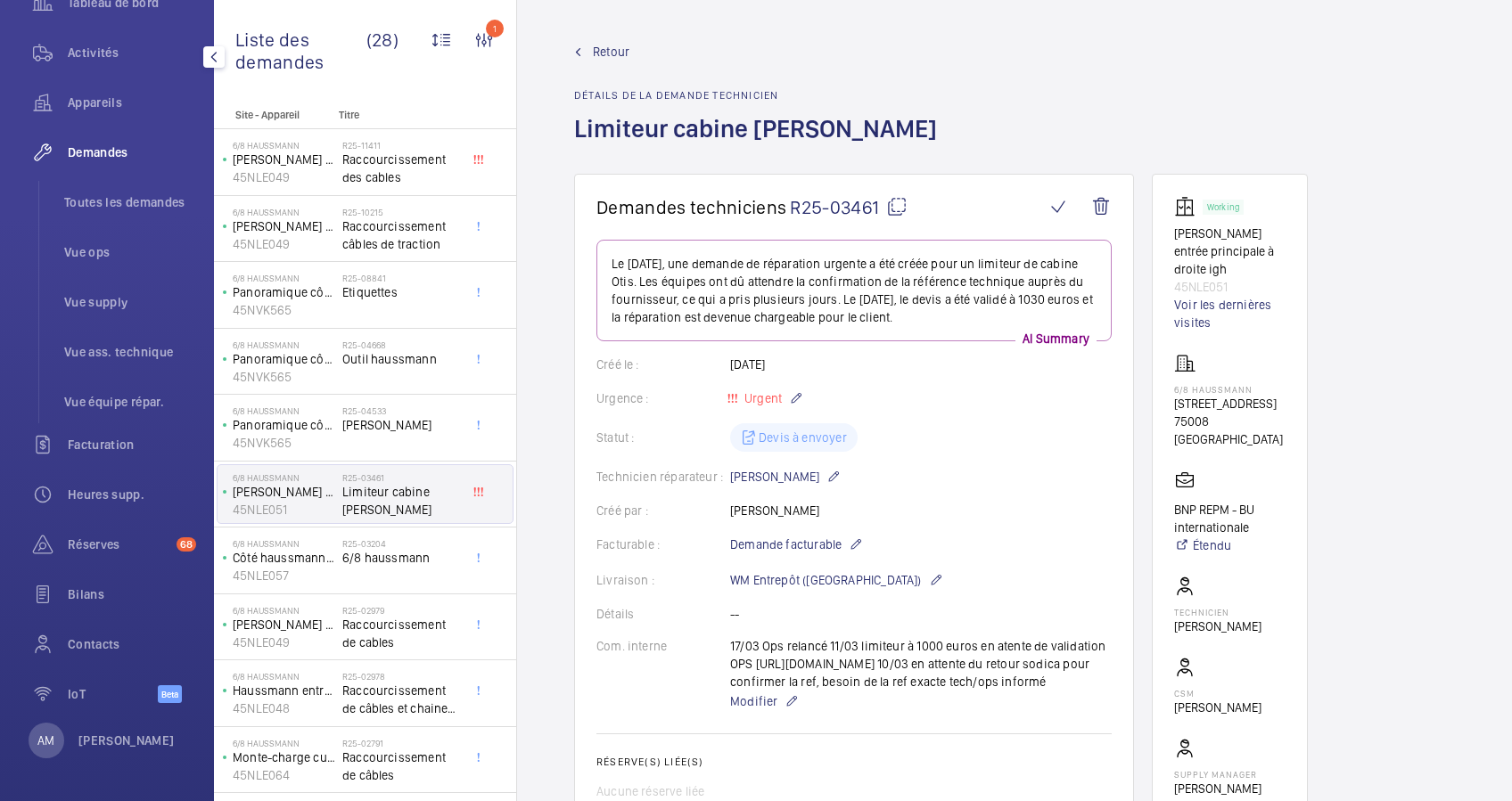
scroll to position [0, 0]
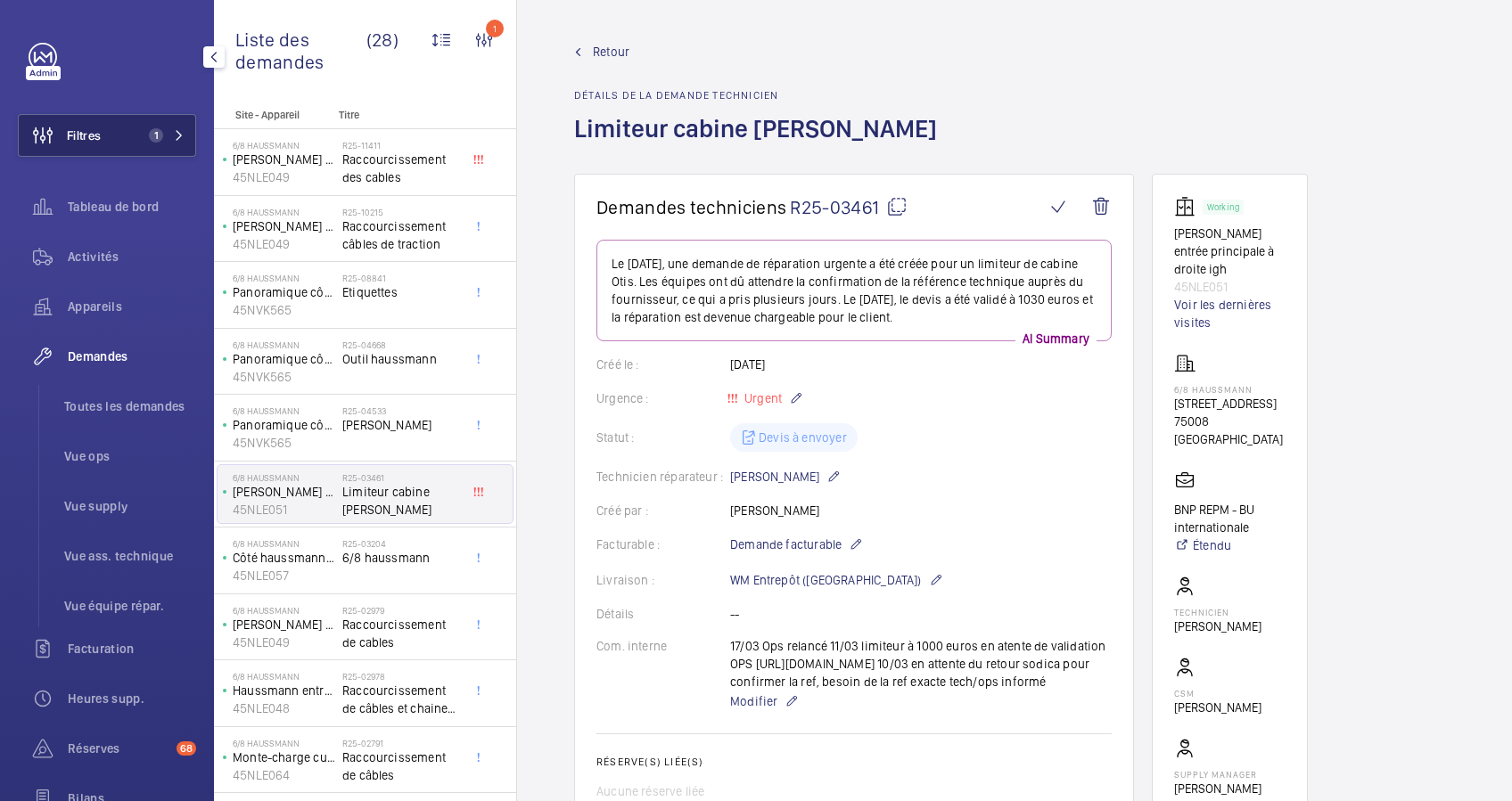
drag, startPoint x: 114, startPoint y: 148, endPoint x: 135, endPoint y: 134, distance: 25.2
click at [116, 146] on button "Filtres 1" at bounding box center [106, 135] width 178 height 43
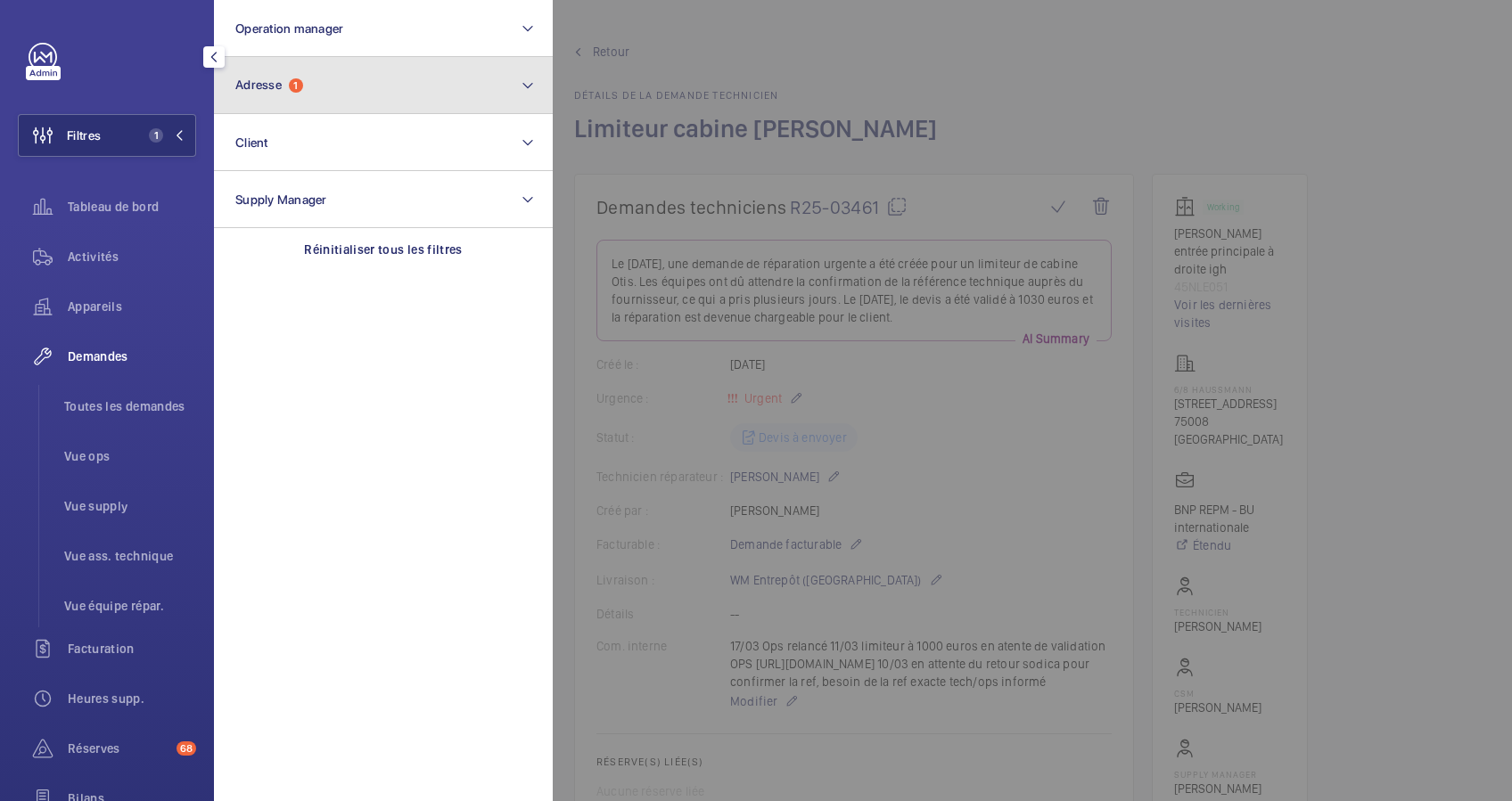
click at [402, 79] on button "Adresse 1" at bounding box center [383, 85] width 339 height 57
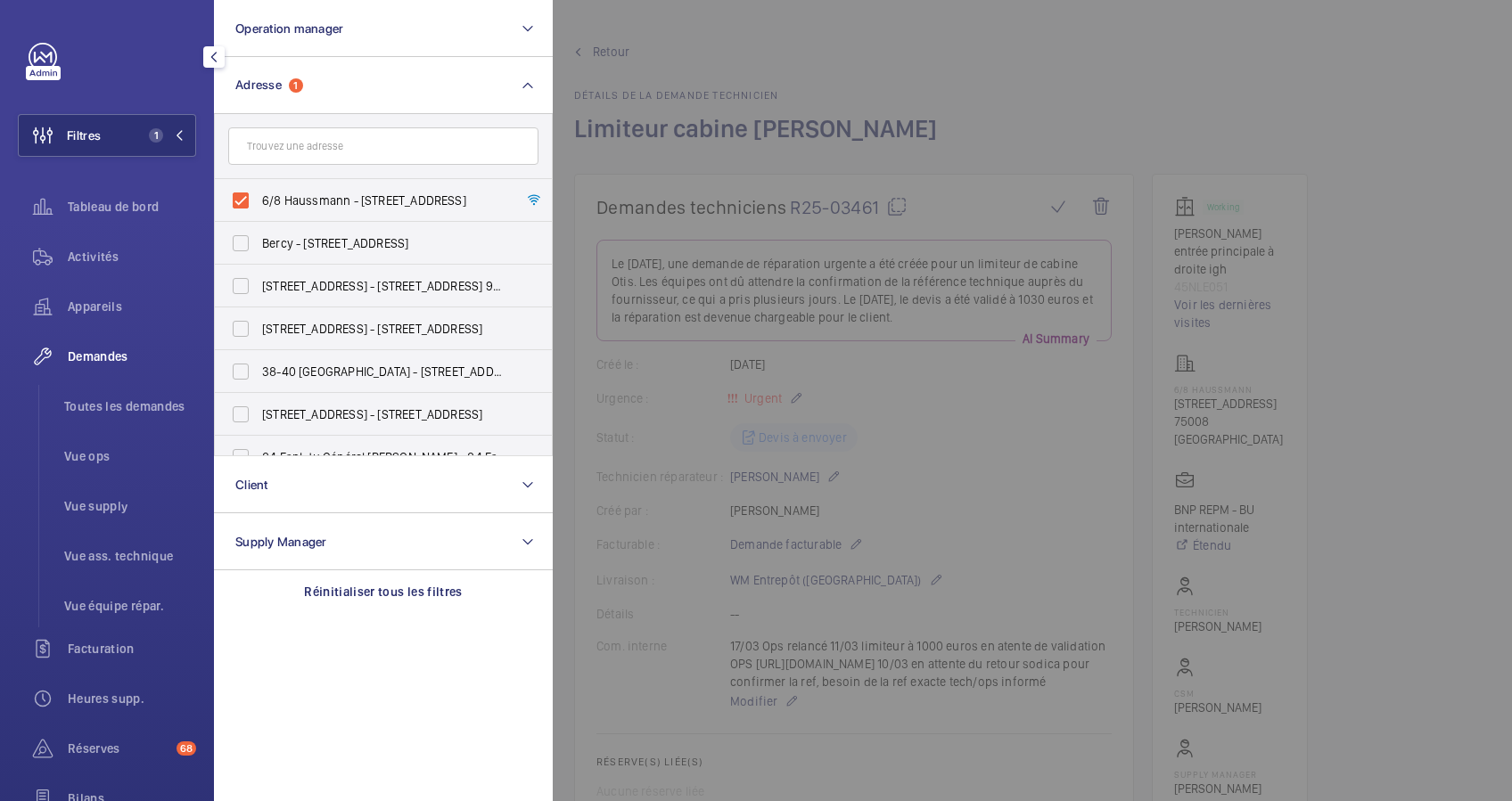
click at [342, 143] on input "text" at bounding box center [383, 147] width 310 height 37
click at [251, 191] on input "6/8 Haussmann - 6-8 Boulevard Haussmann, 75008 PARIS, PARIS 75008" at bounding box center [241, 201] width 35 height 35
checkbox input "false"
click at [300, 157] on input "text" at bounding box center [383, 147] width 310 height 37
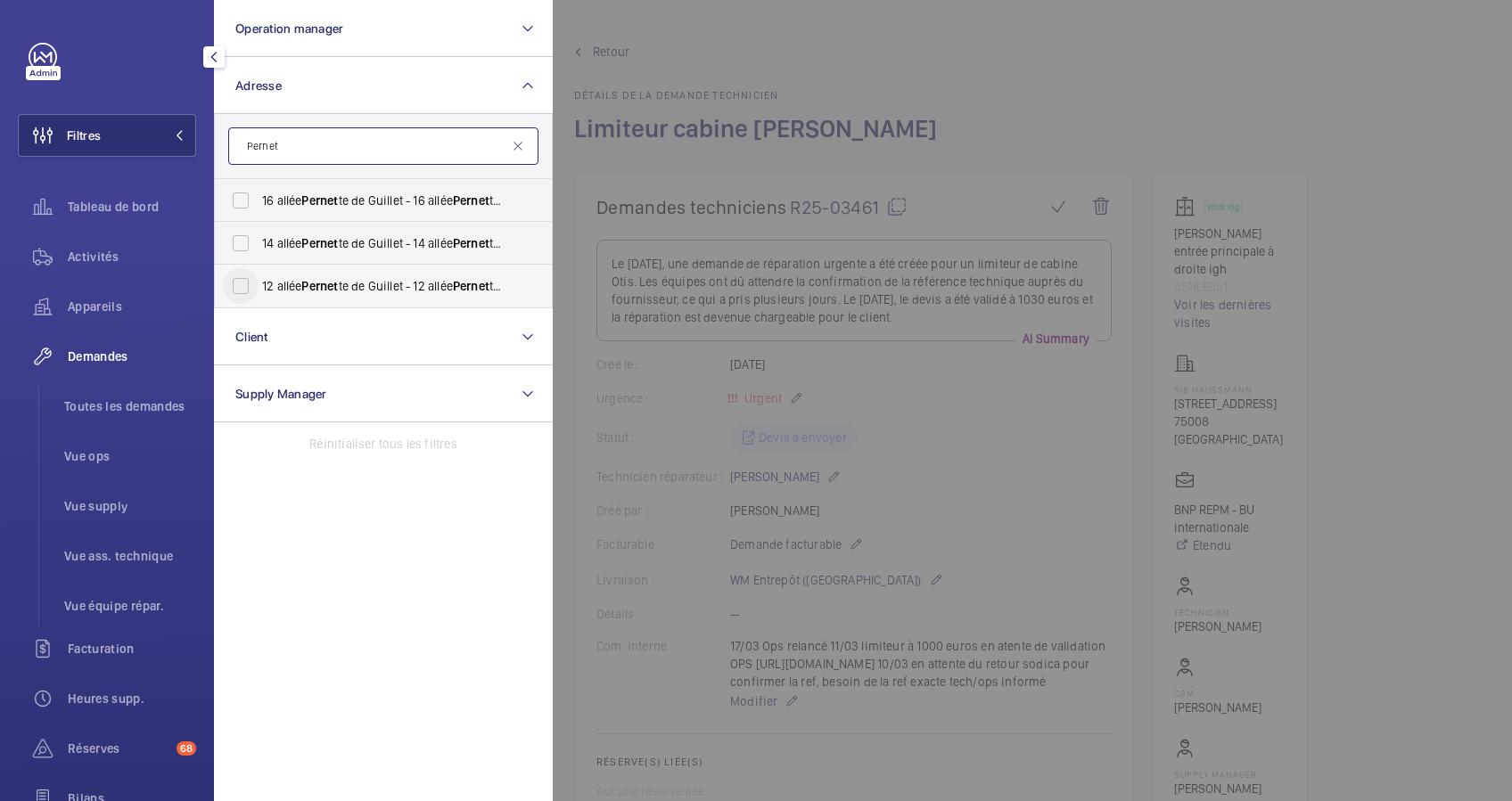
type input "Pernet"
click at [235, 290] on input "12 allée Pernet te de Guillet - 12 allée Pernet te de Guillet, PARIS 75019" at bounding box center [241, 286] width 35 height 35
checkbox input "true"
click at [98, 257] on span "Activités" at bounding box center [132, 256] width 128 height 18
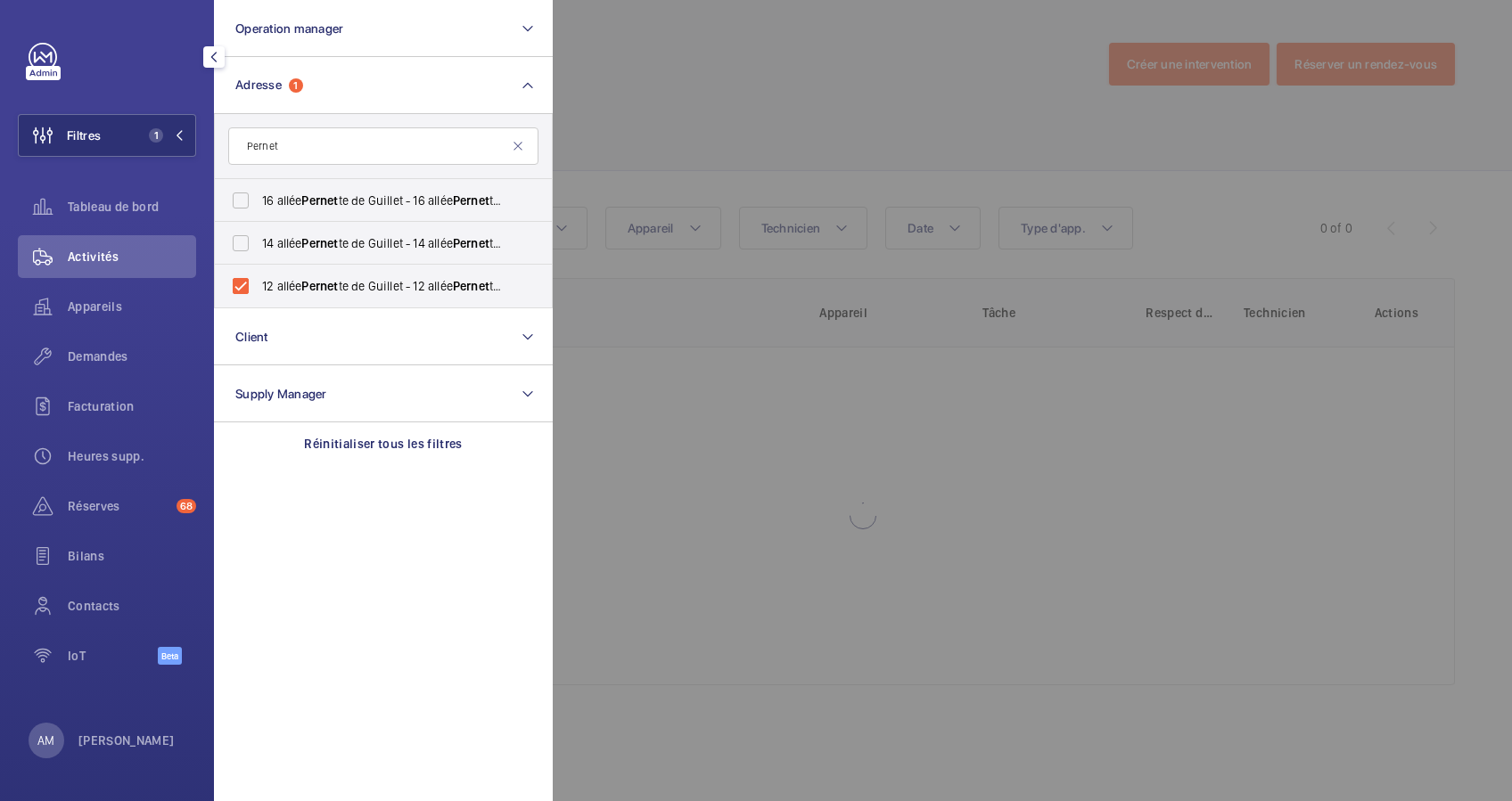
click at [702, 88] on div at bounding box center [1308, 400] width 1512 height 801
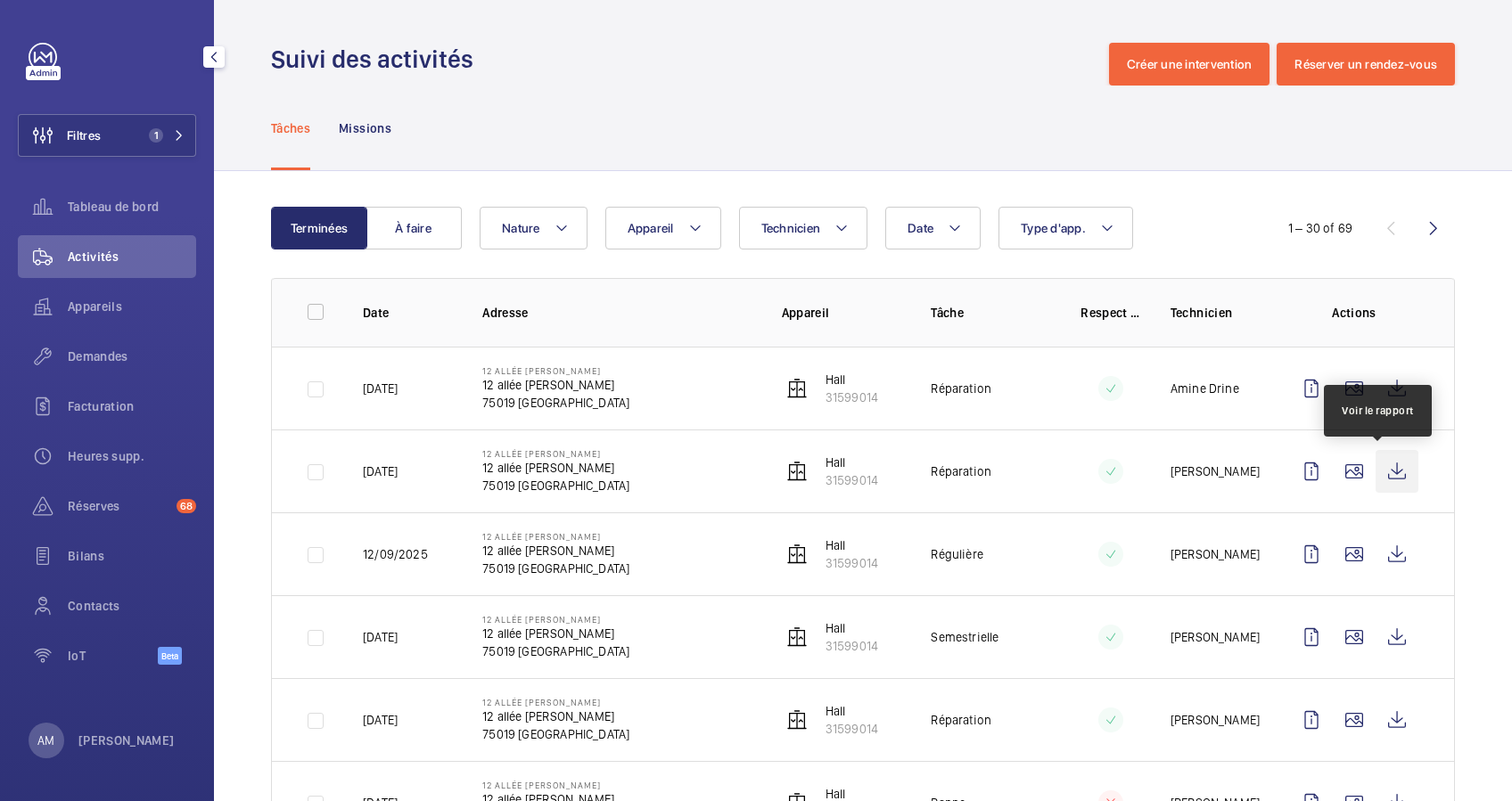
click at [1376, 468] on wm-front-icon-button at bounding box center [1397, 471] width 43 height 43
